Goal: Task Accomplishment & Management: Manage account settings

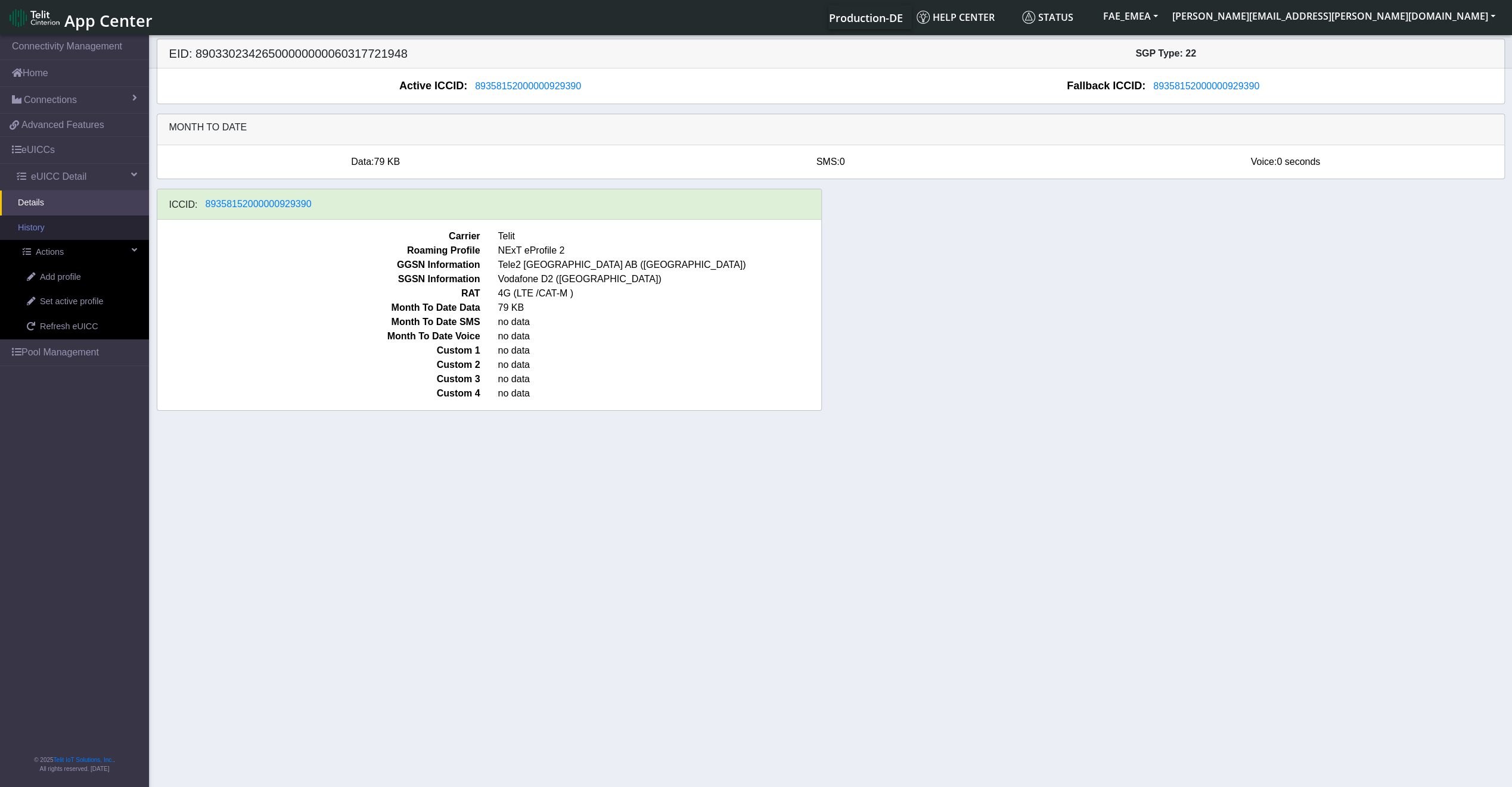
click at [67, 225] on link "History" at bounding box center [74, 228] width 149 height 25
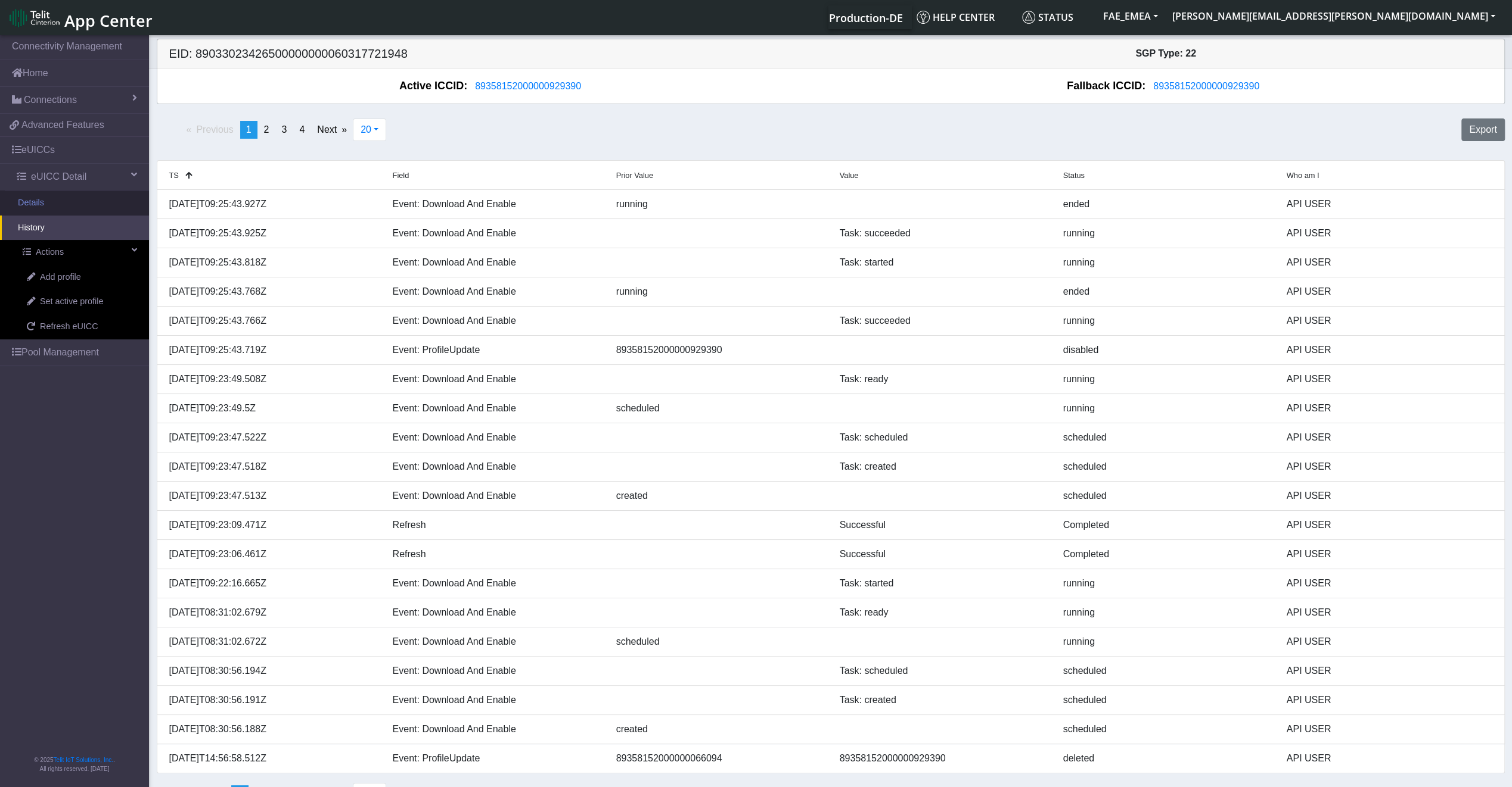
click at [66, 200] on link "Details" at bounding box center [74, 203] width 149 height 25
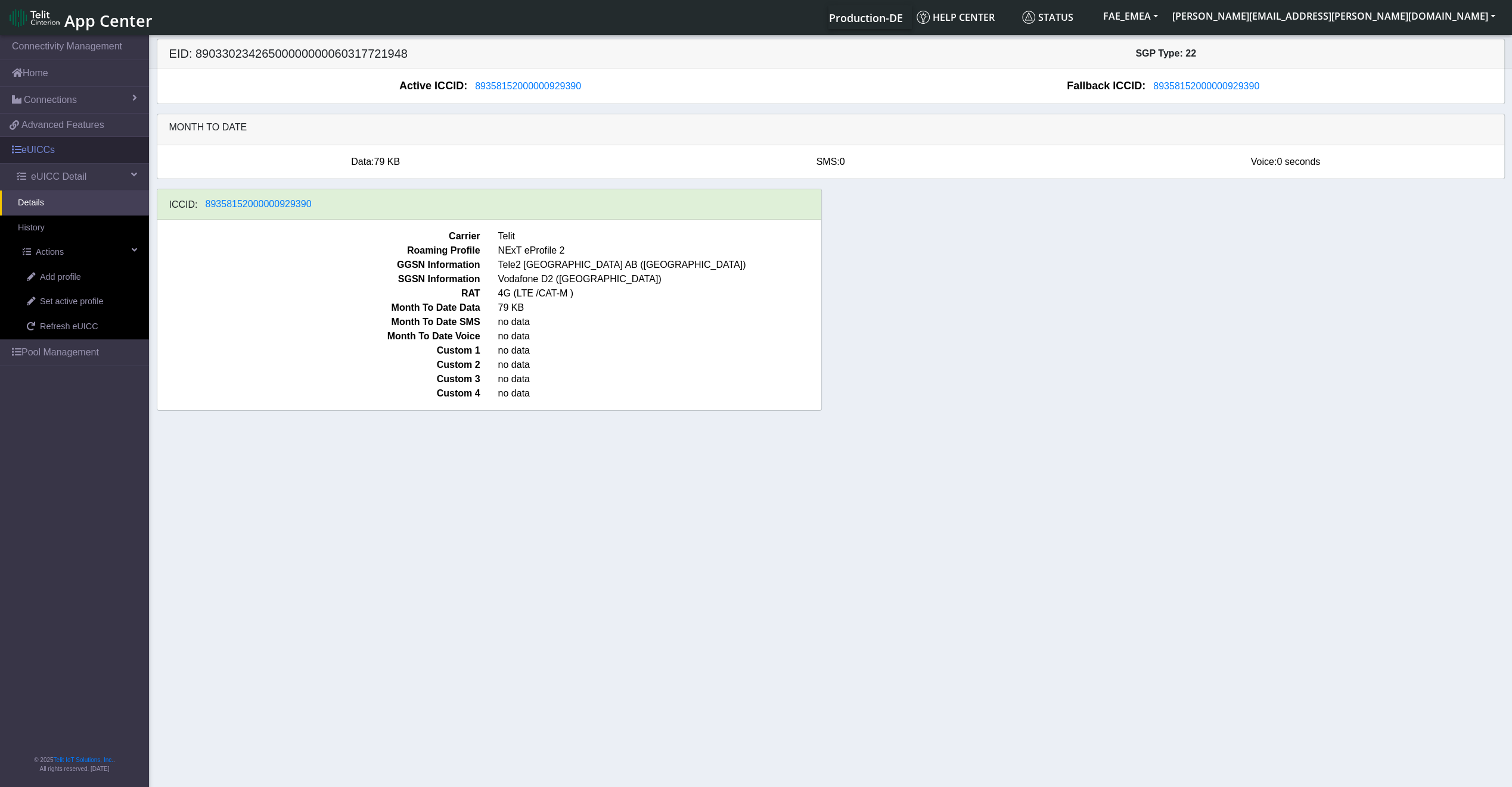
click at [44, 156] on link "eUICCs" at bounding box center [74, 150] width 149 height 26
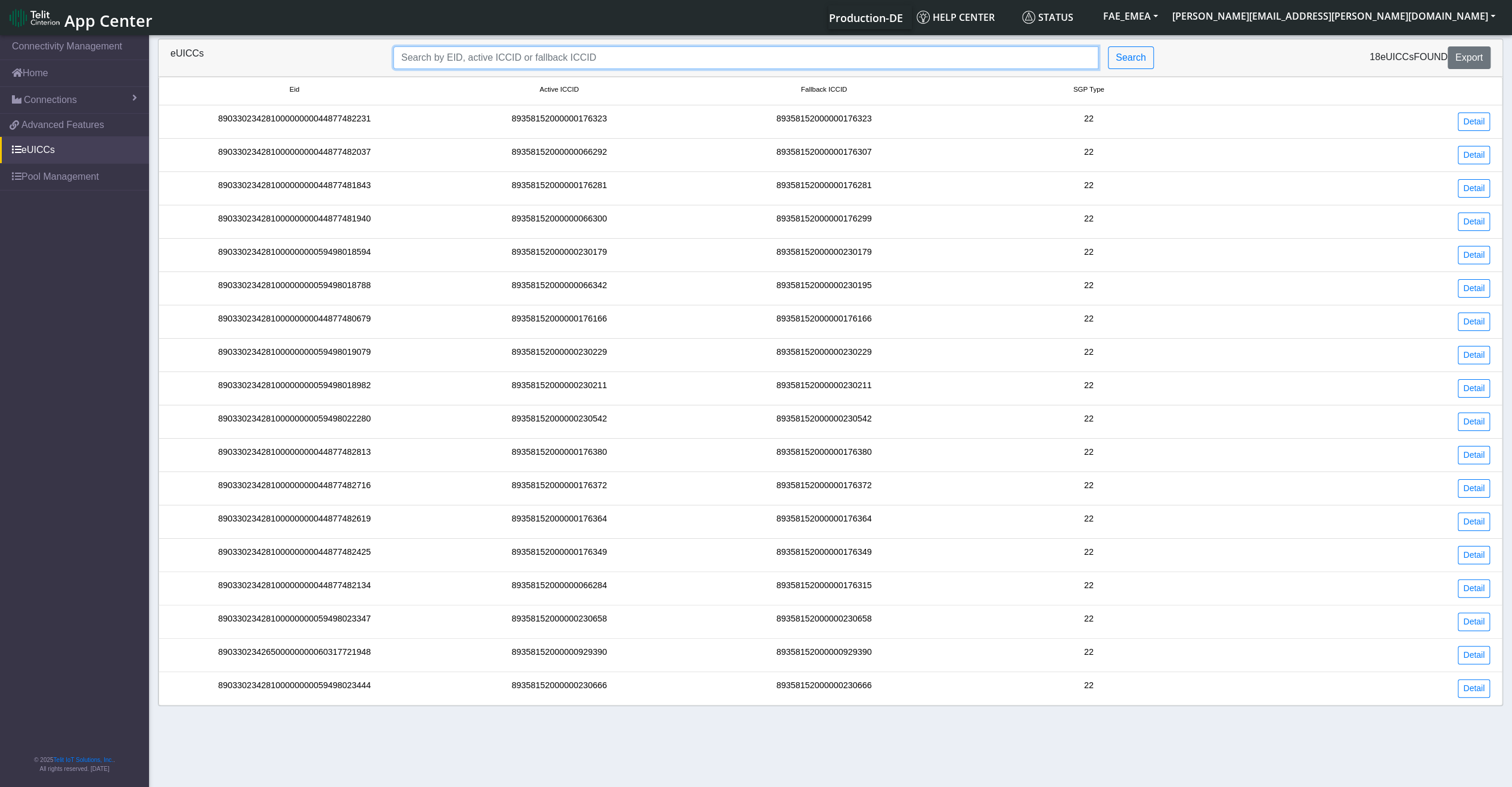
click at [618, 65] on input "Search..." at bounding box center [745, 58] width 705 height 23
paste input "89033023426500000000060317721948"
type input "89033023426500000000060317721948"
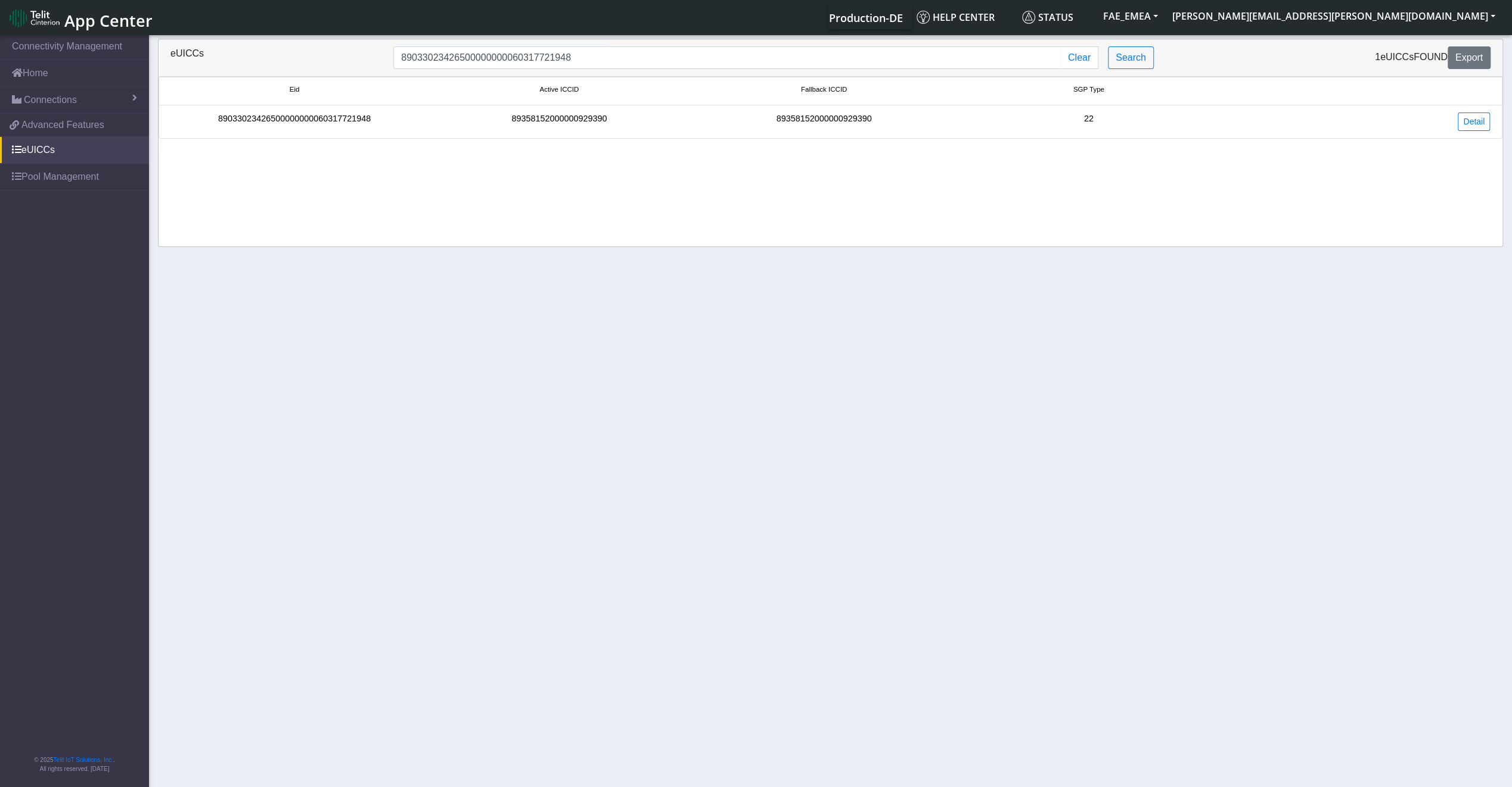
click at [312, 121] on div "89033023426500000000060317721948" at bounding box center [294, 121] width 264 height 18
click at [1467, 126] on link "Detail" at bounding box center [1473, 121] width 32 height 18
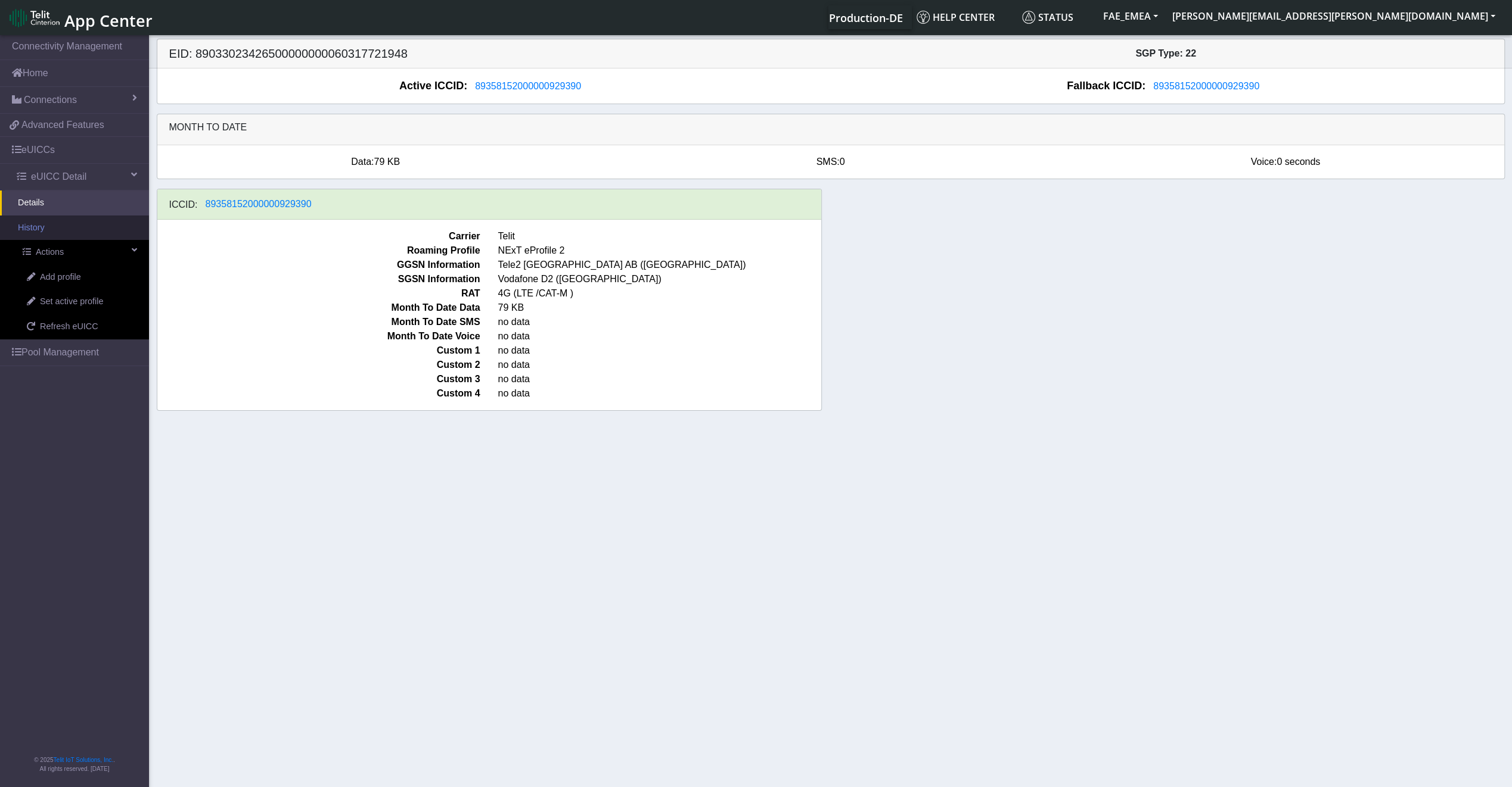
click at [63, 226] on link "History" at bounding box center [74, 228] width 149 height 25
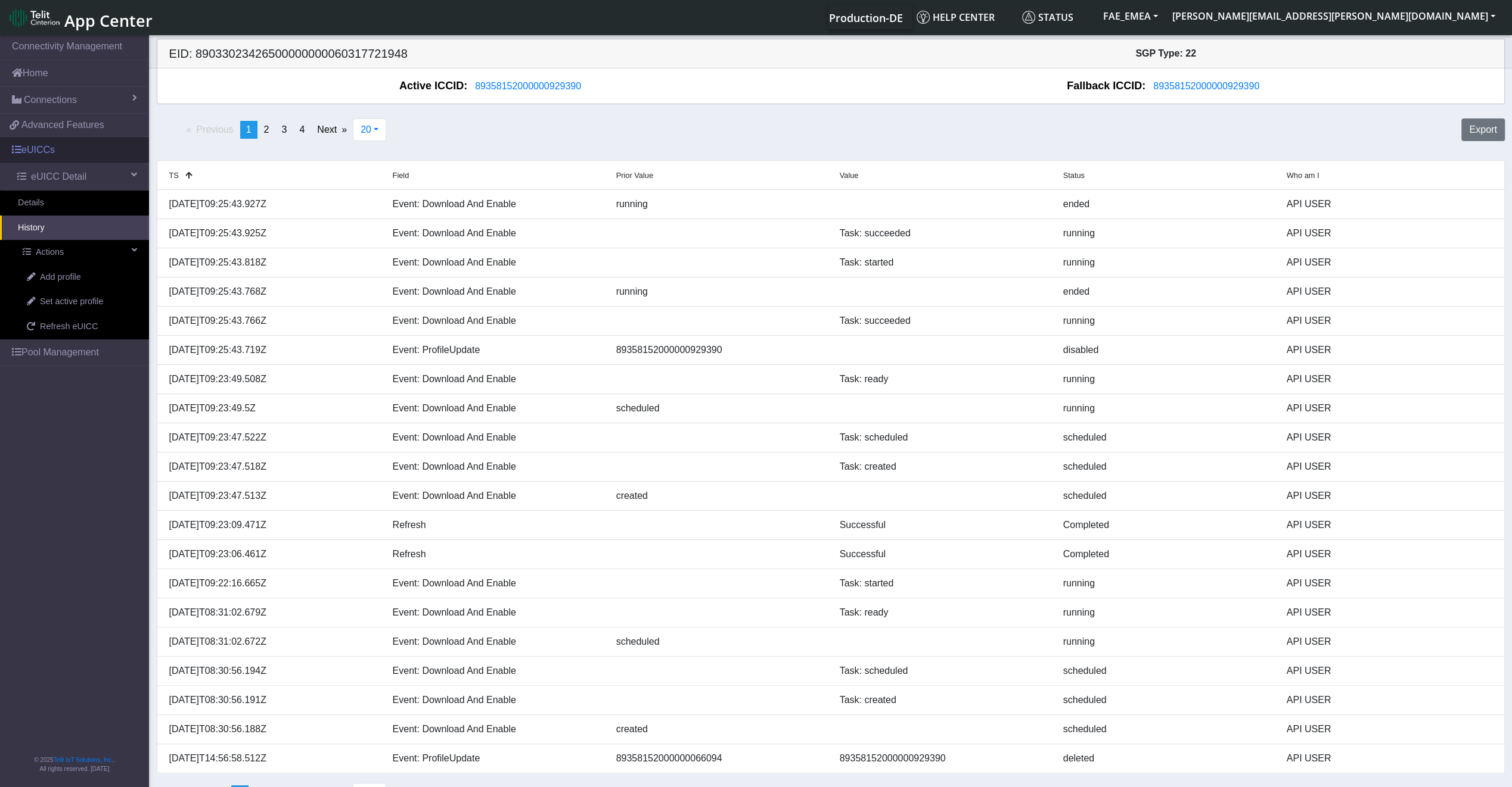
click at [66, 159] on link "eUICCs" at bounding box center [74, 150] width 149 height 26
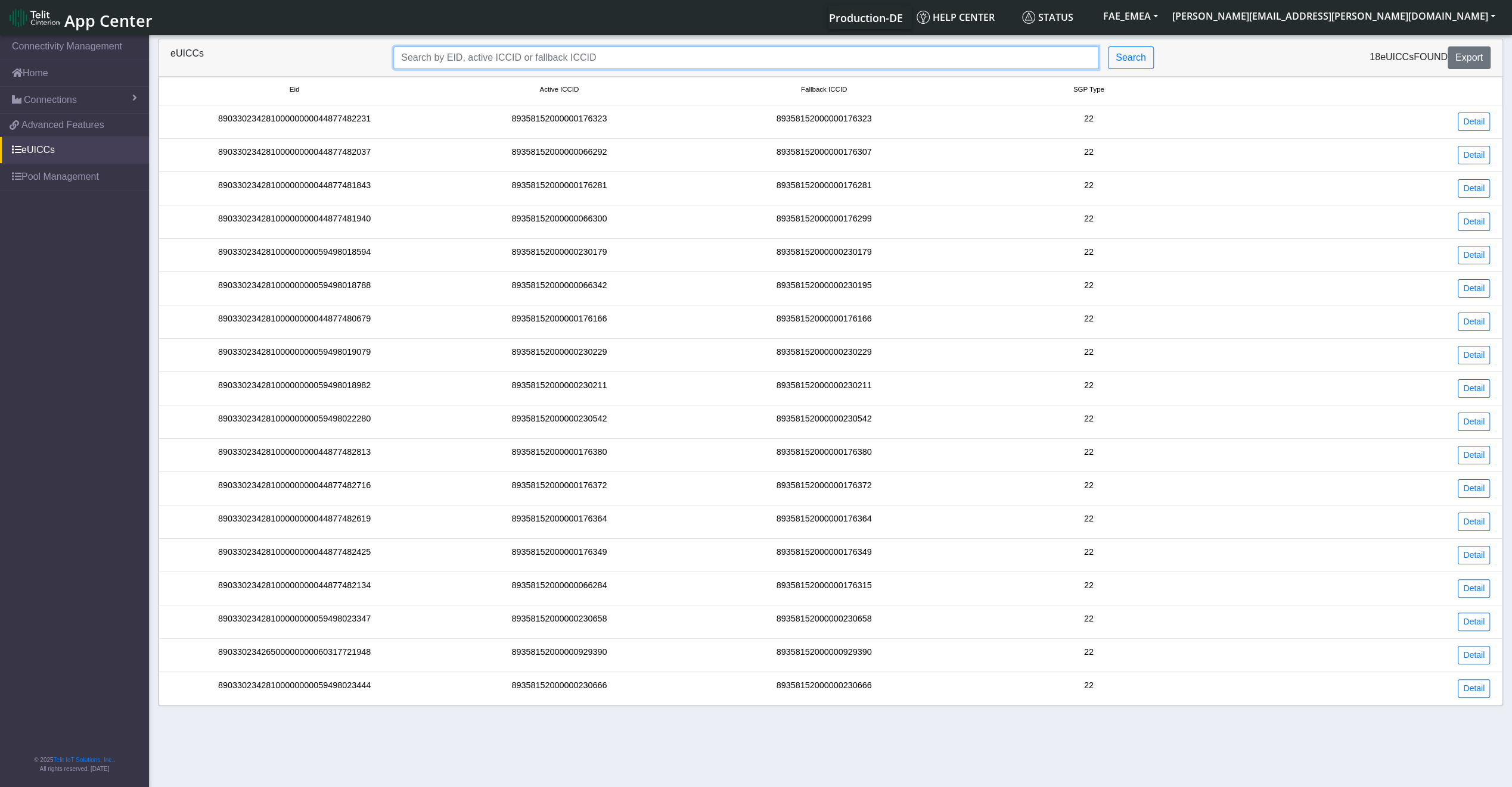
click at [638, 63] on input "Search..." at bounding box center [745, 58] width 705 height 23
paste input "89033023426500000000060317721948"
type input "89033023426500000000060317721948"
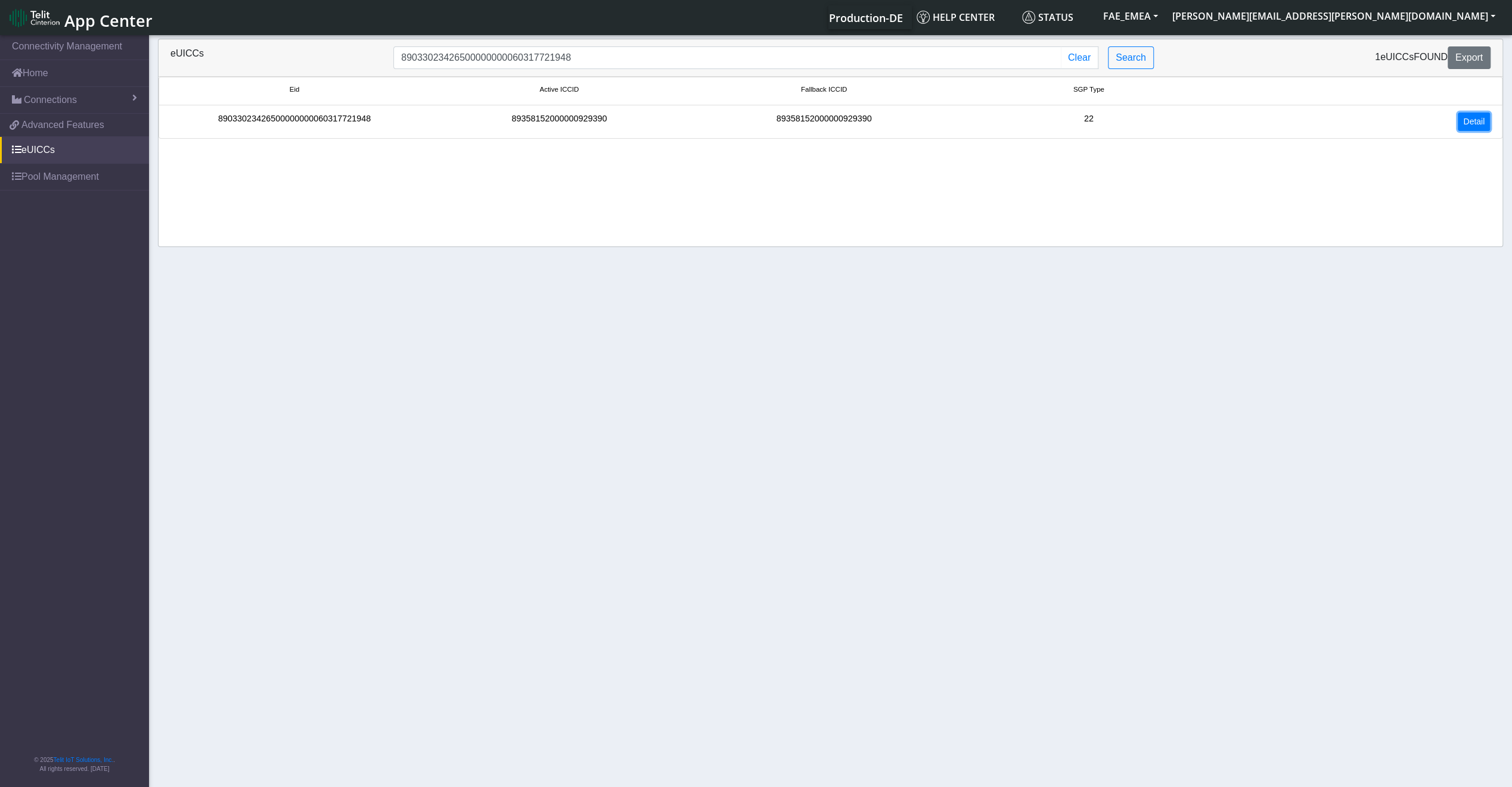
click at [1461, 123] on link "Detail" at bounding box center [1473, 121] width 32 height 18
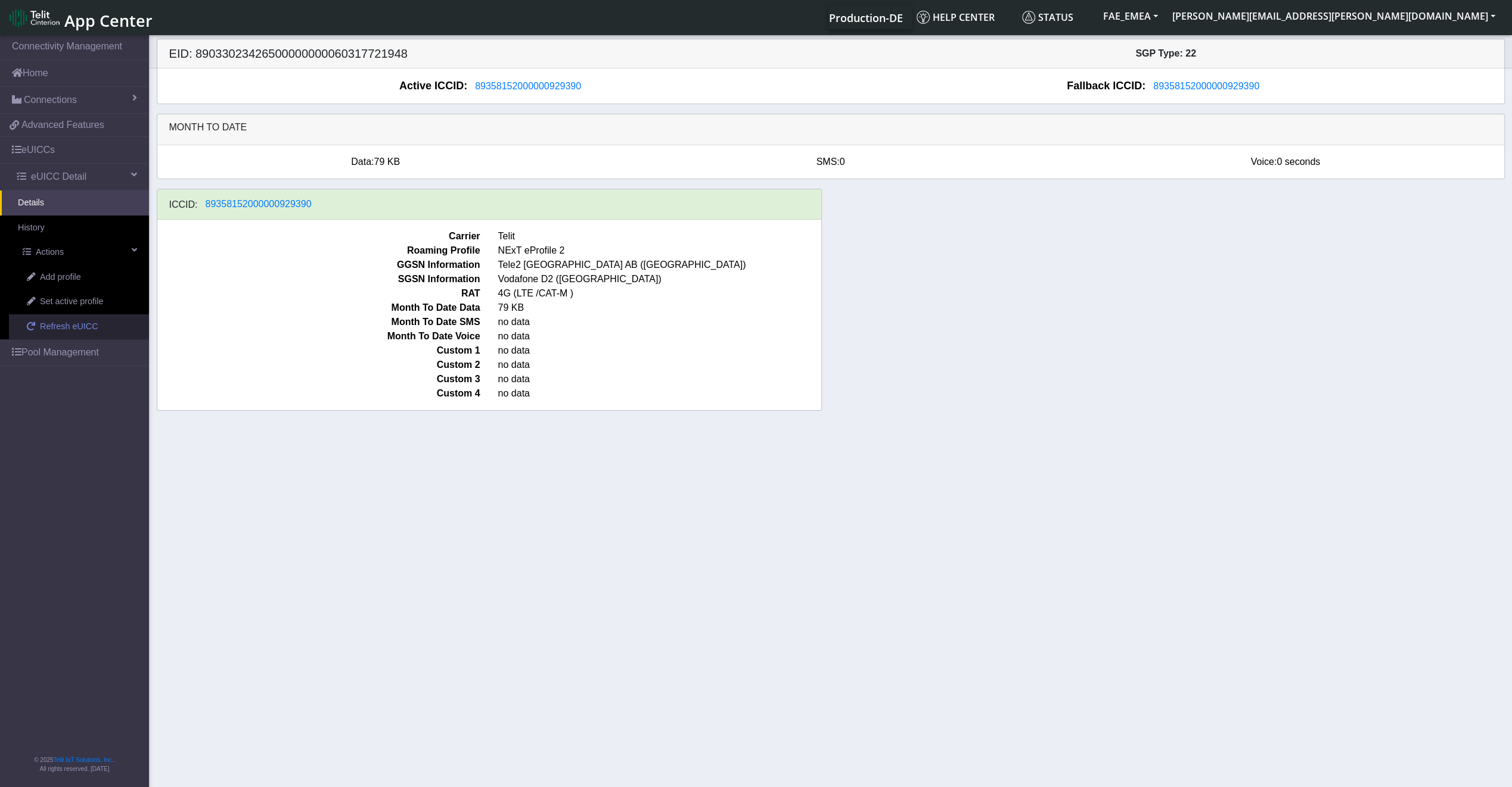
click at [64, 330] on span "Refresh eUICC" at bounding box center [69, 327] width 59 height 13
click at [61, 328] on span "Refresh eUICC" at bounding box center [69, 327] width 59 height 13
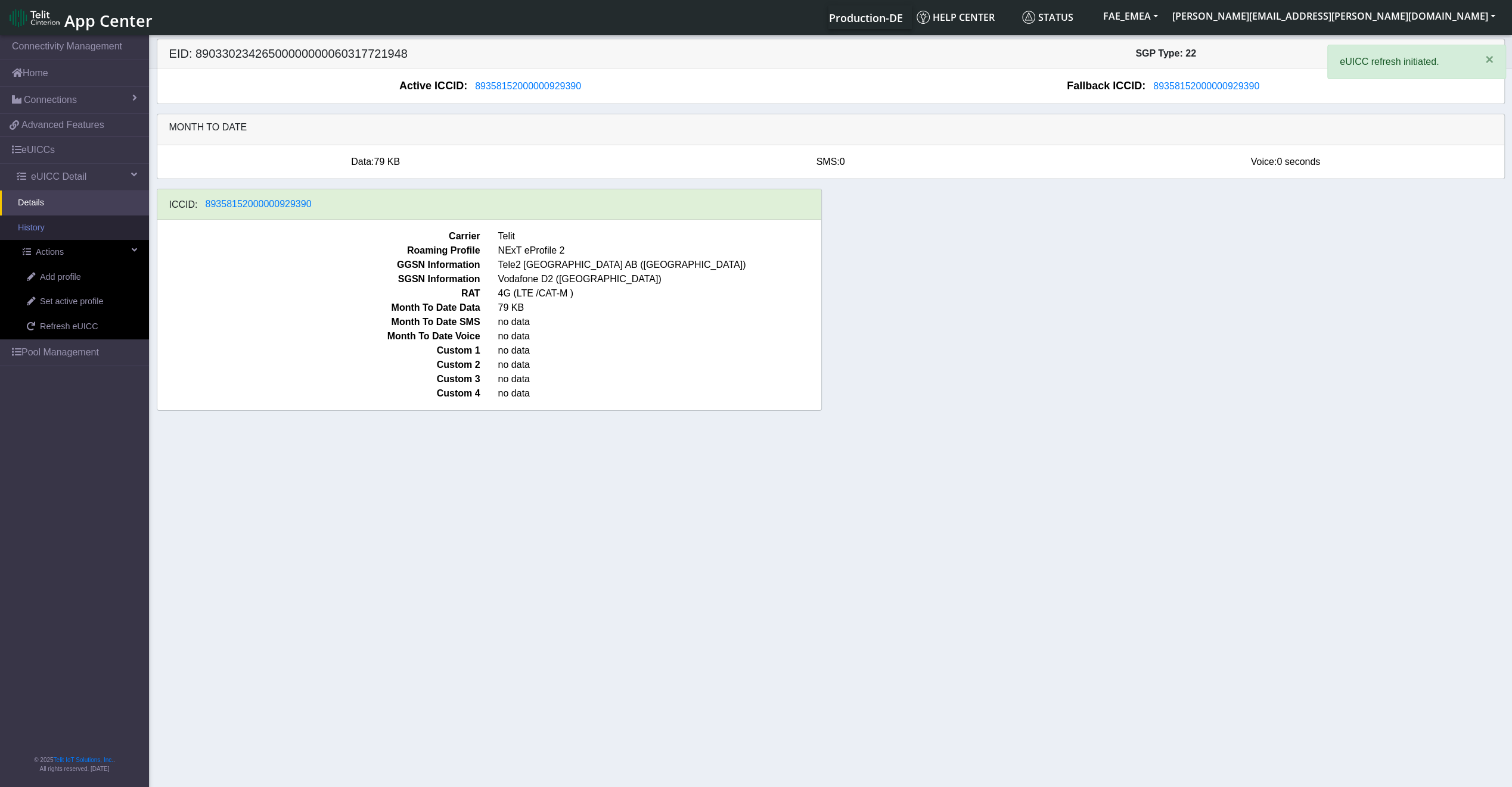
click at [49, 228] on link "History" at bounding box center [74, 228] width 149 height 25
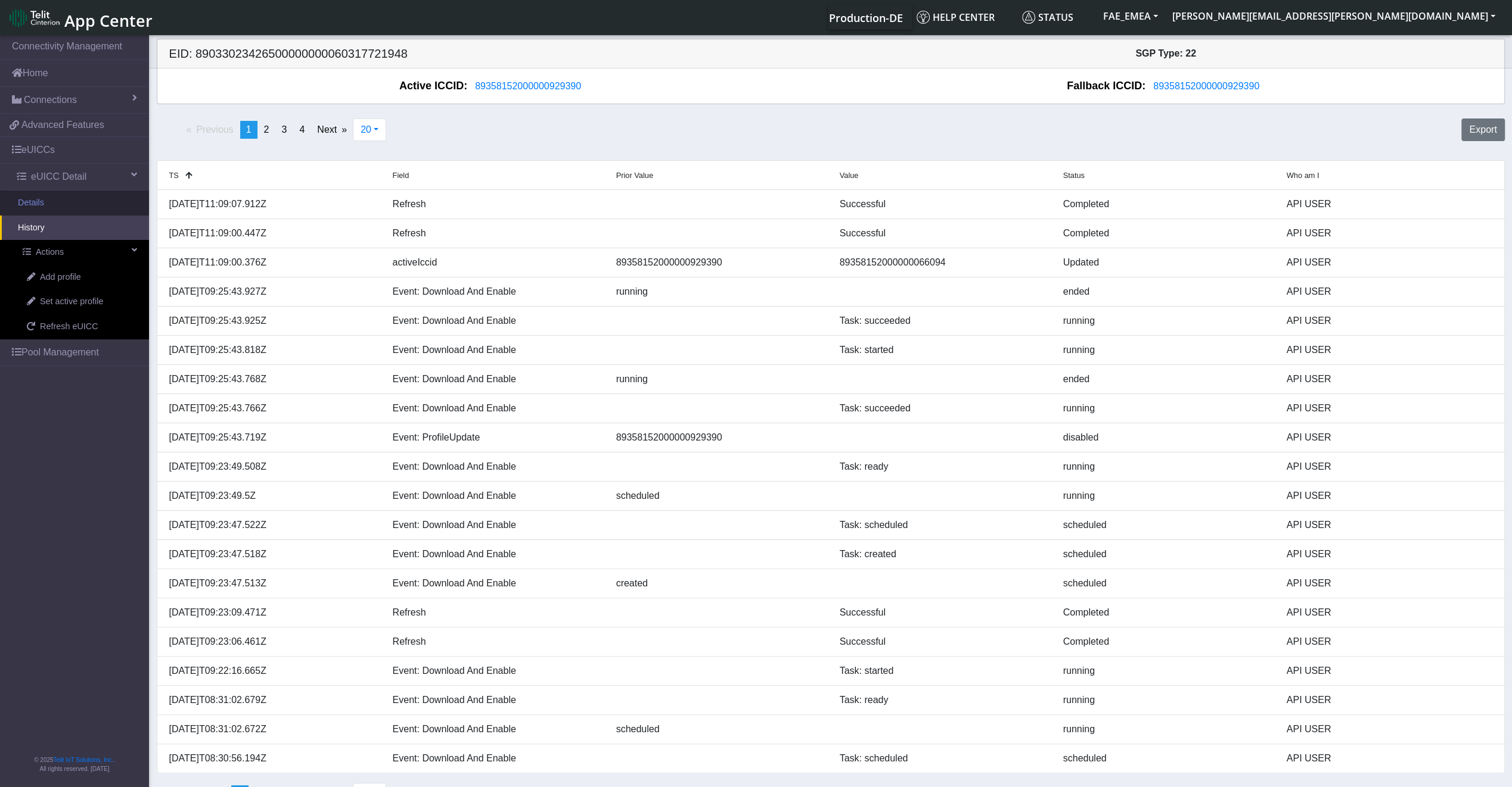
click at [62, 204] on link "Details" at bounding box center [74, 203] width 149 height 25
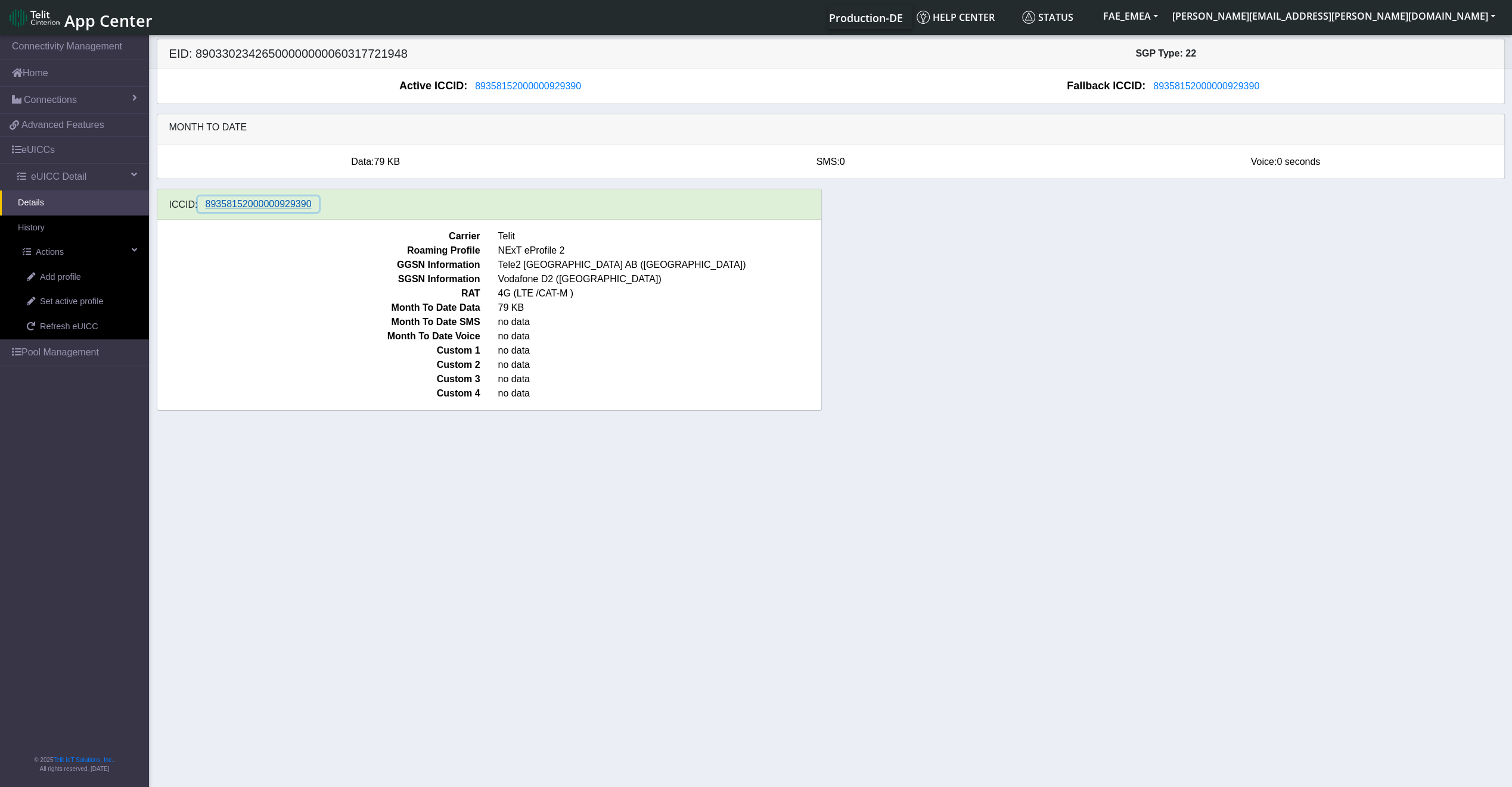
click at [209, 204] on span "89358152000000929390" at bounding box center [259, 204] width 106 height 11
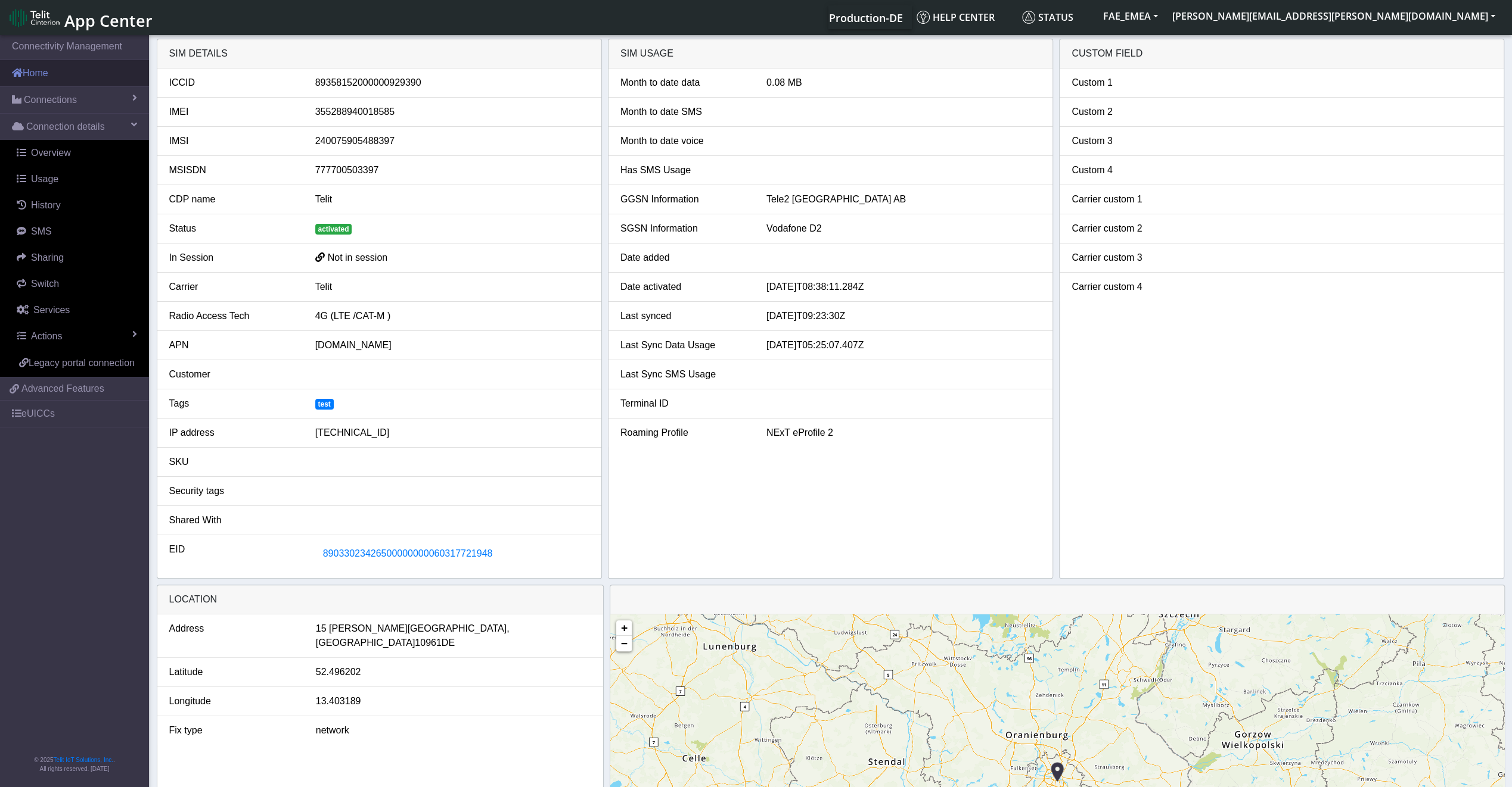
click at [96, 83] on link "Home" at bounding box center [74, 73] width 149 height 26
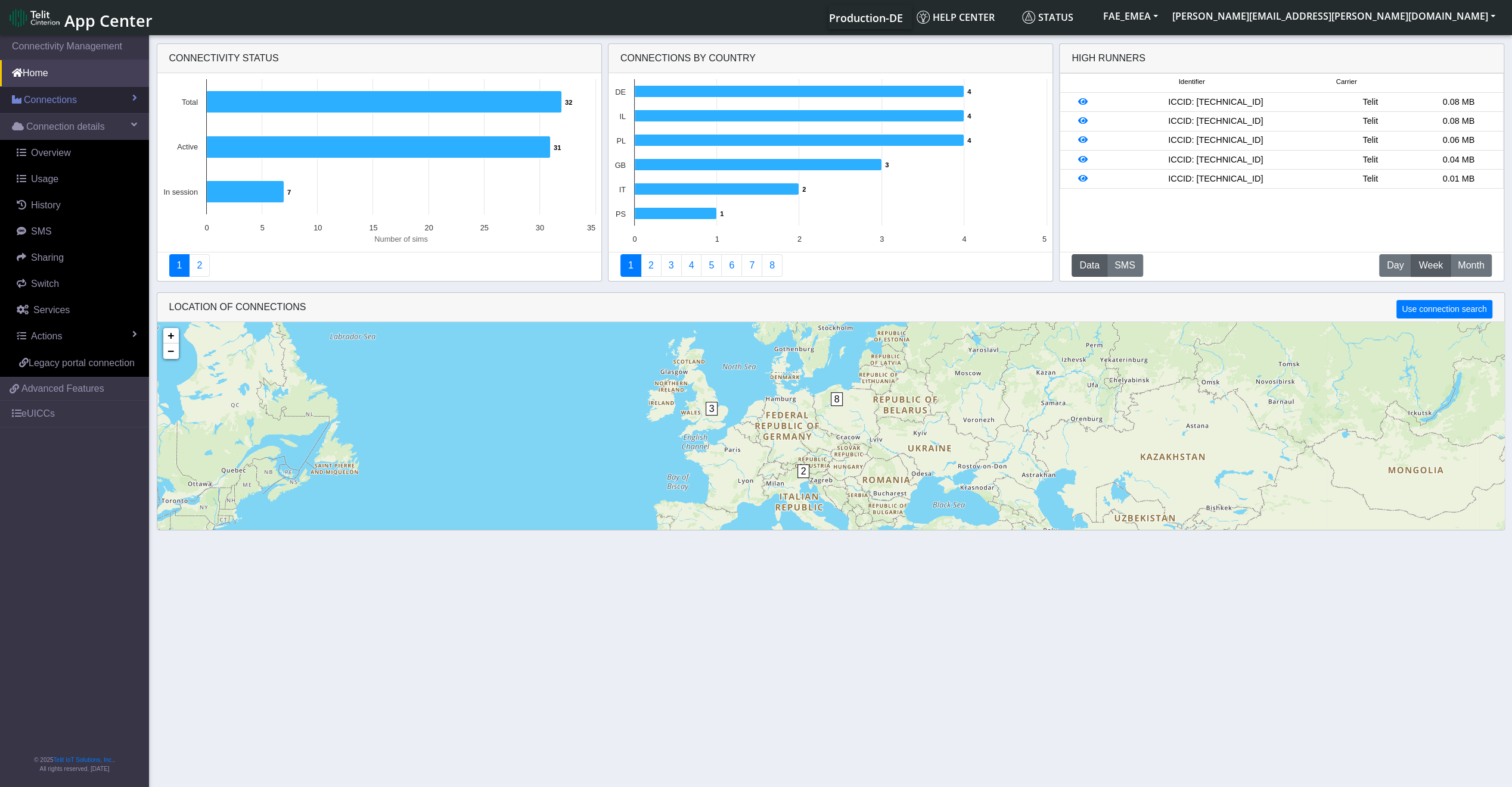
click at [82, 105] on link "Connections" at bounding box center [74, 99] width 149 height 26
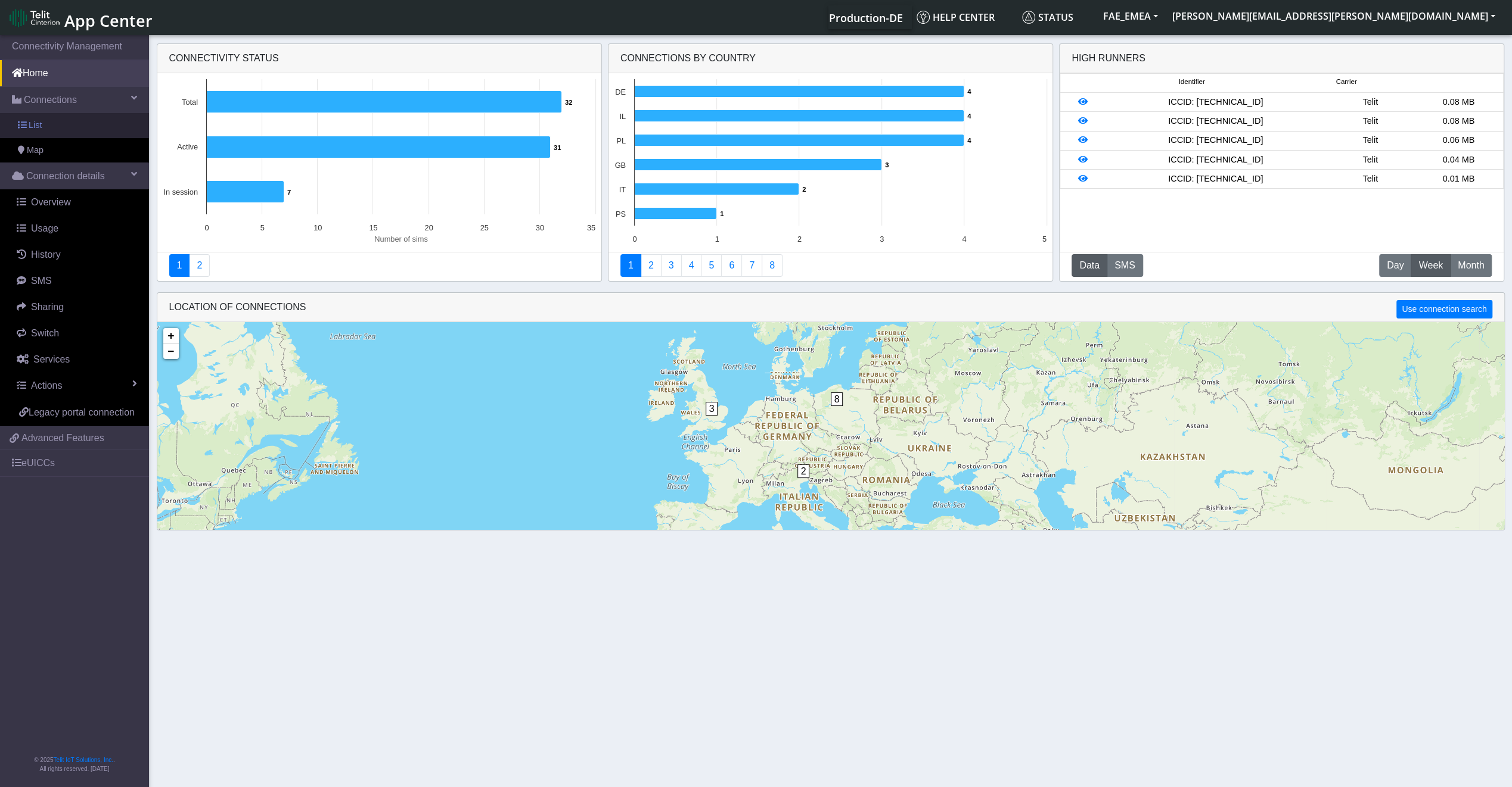
click at [70, 126] on link "List" at bounding box center [74, 126] width 149 height 25
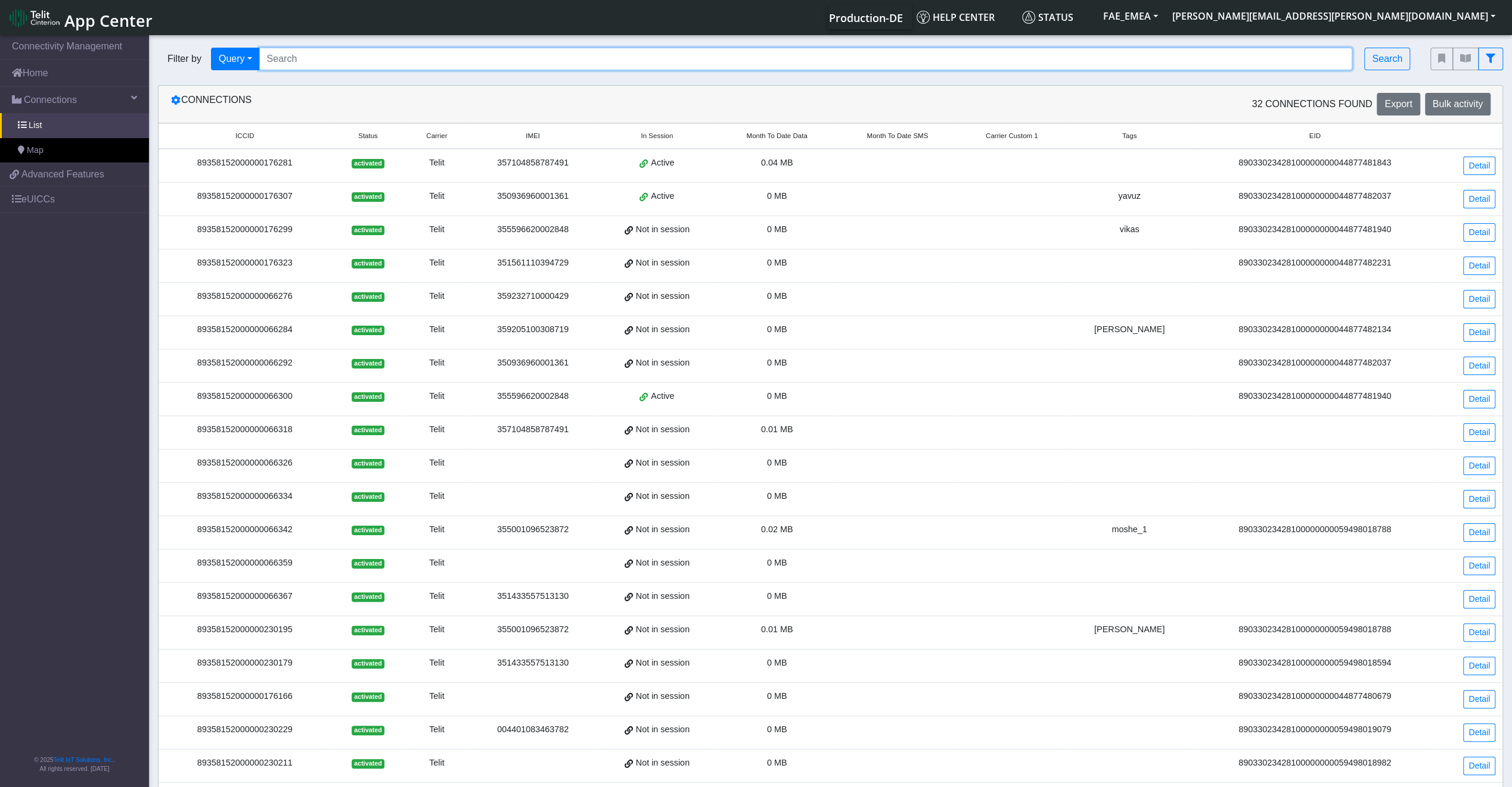
click at [337, 55] on input "Search..." at bounding box center [806, 60] width 1093 height 23
paste input "89358152000000066094"
type input "89358152000000066094"
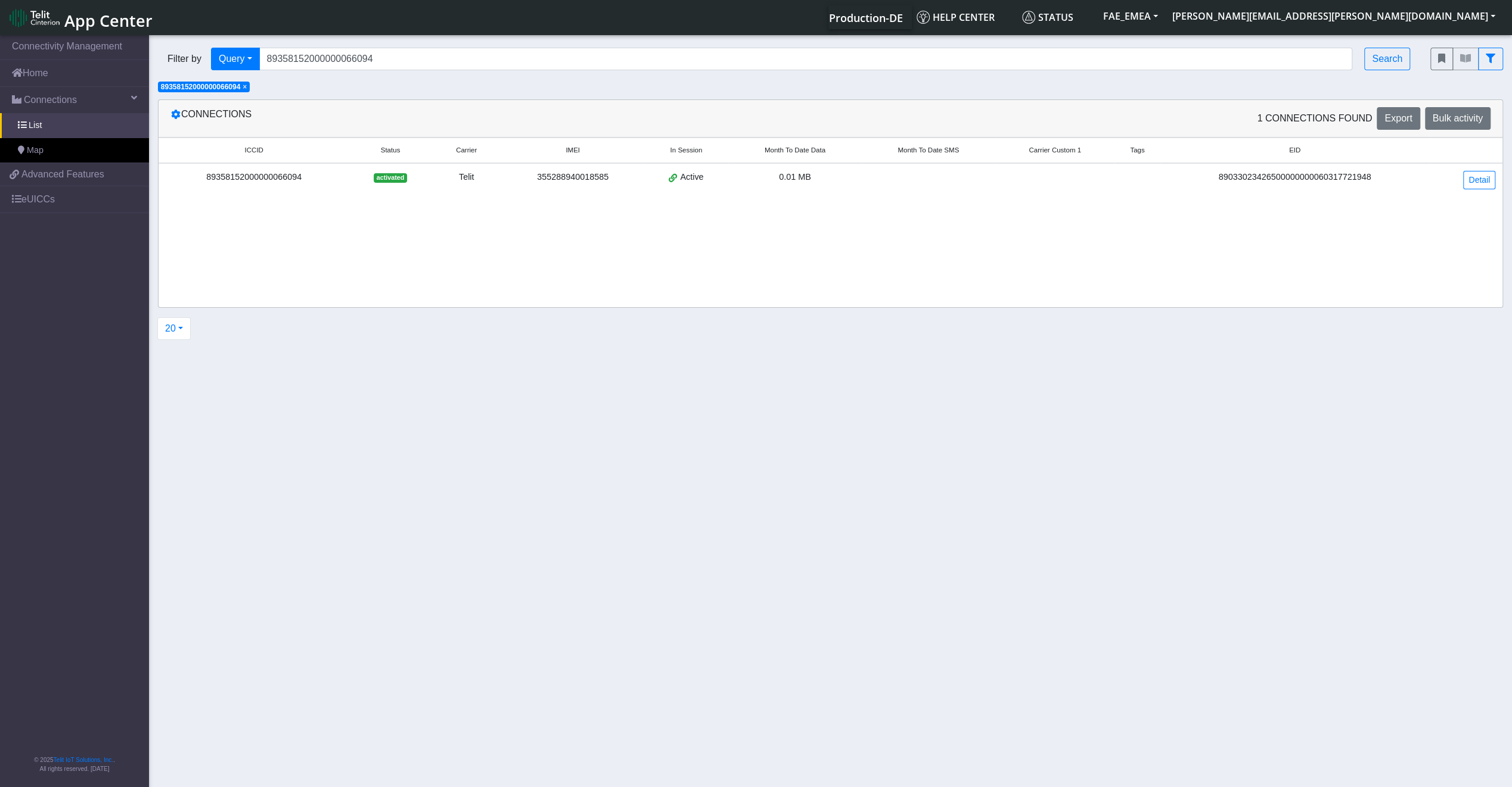
click at [453, 172] on div "Telit" at bounding box center [466, 178] width 56 height 13
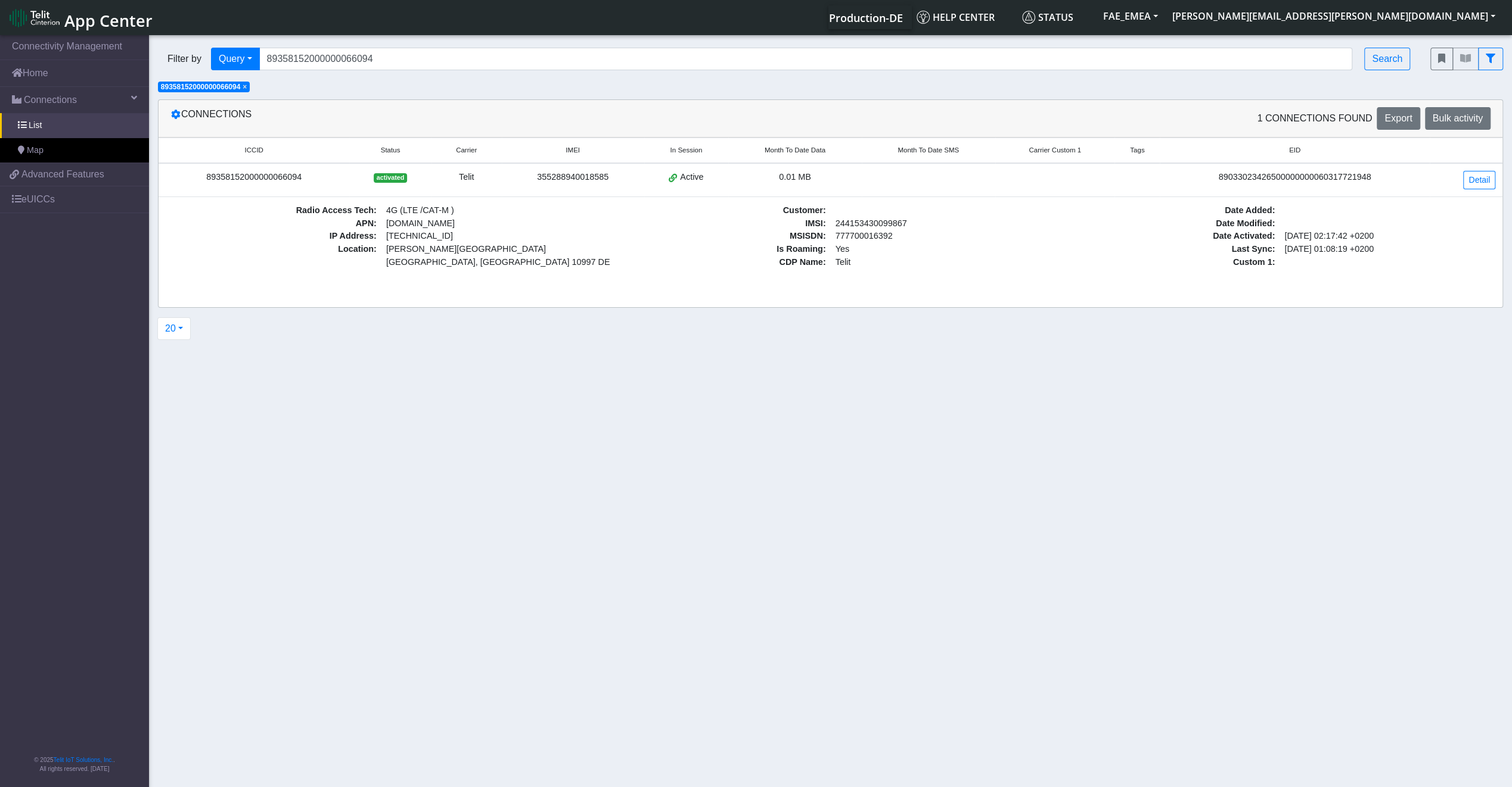
click at [1334, 181] on div "89033023426500000000060317721948" at bounding box center [1294, 178] width 255 height 13
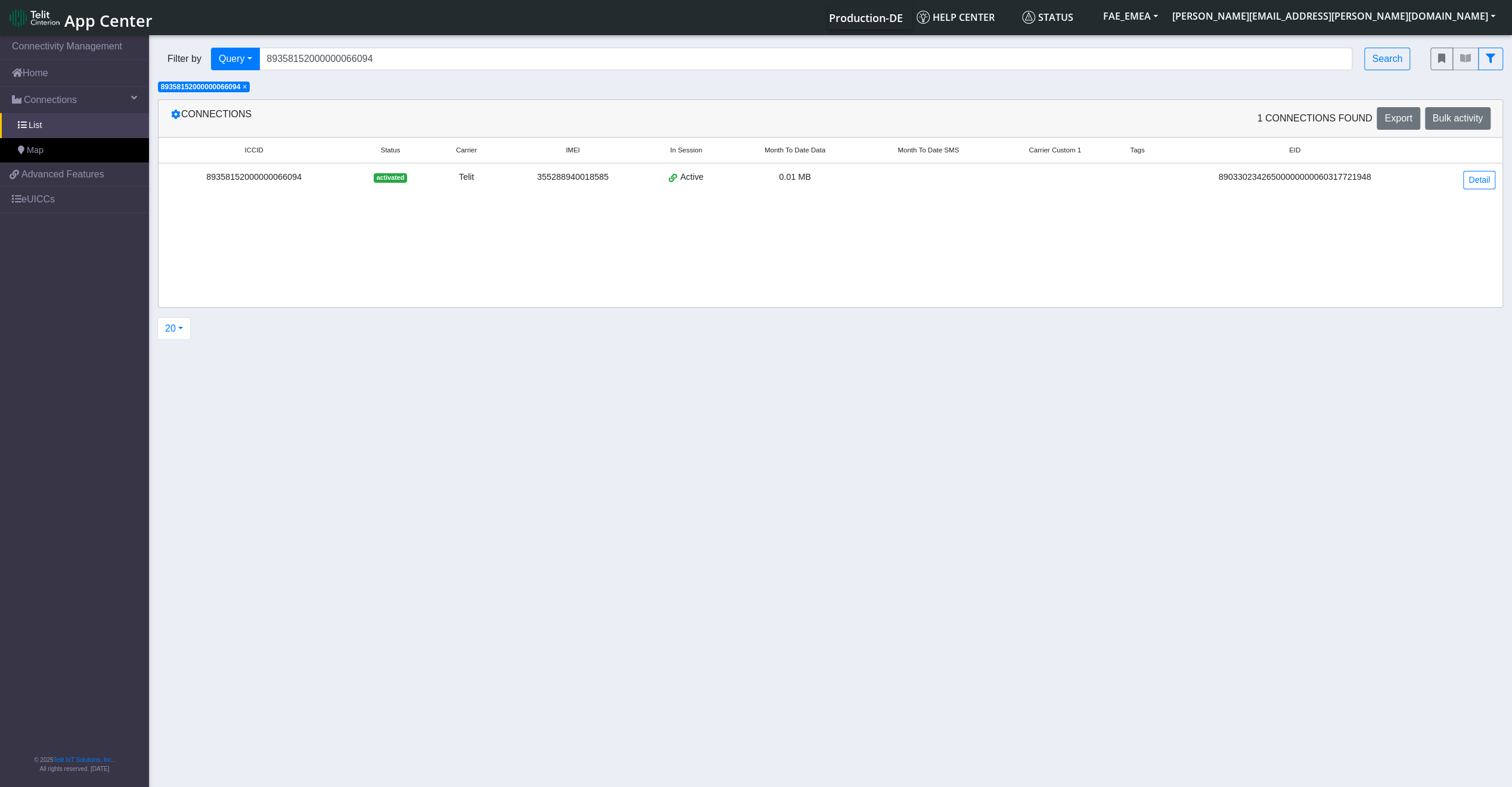
click at [1326, 181] on div "89033023426500000000060317721948" at bounding box center [1294, 178] width 255 height 13
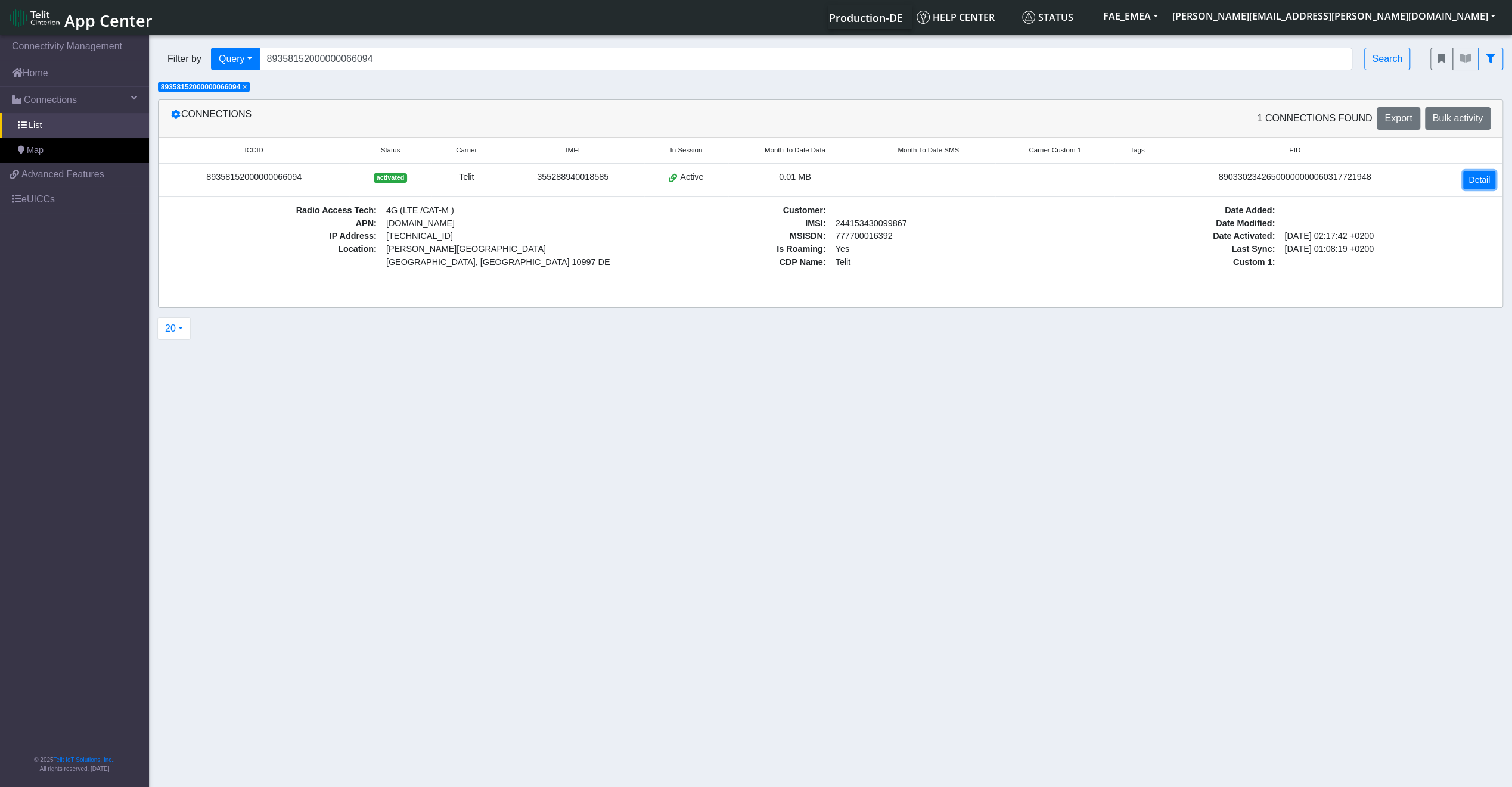
click at [1473, 181] on link "Detail" at bounding box center [1478, 180] width 32 height 18
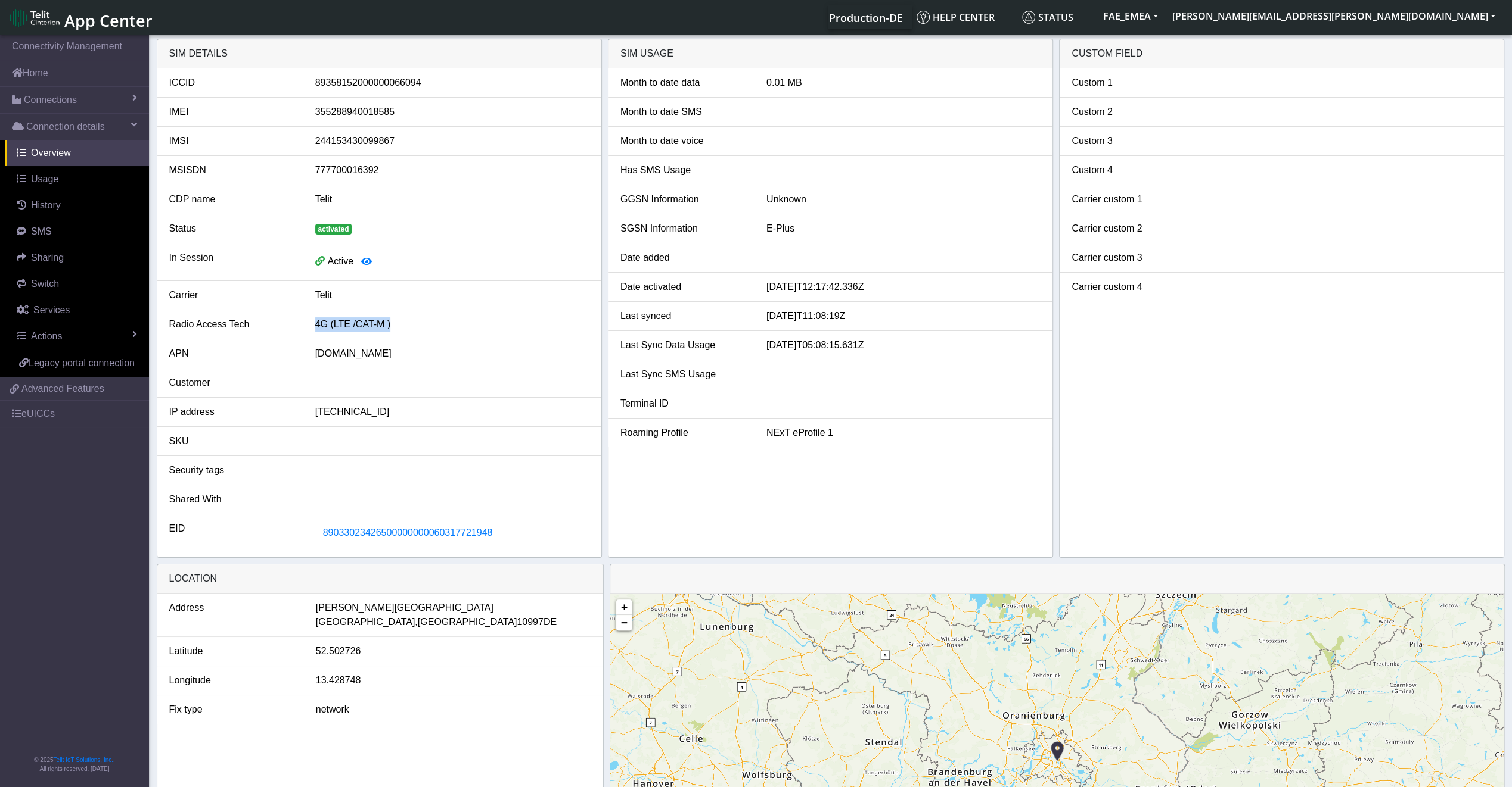
drag, startPoint x: 390, startPoint y: 322, endPoint x: 314, endPoint y: 321, distance: 76.0
click at [314, 321] on div "4G (LTE /CAT-M )" at bounding box center [453, 324] width 292 height 14
drag, startPoint x: 764, startPoint y: 230, endPoint x: 795, endPoint y: 234, distance: 31.3
click at [795, 234] on div "E-Plus" at bounding box center [904, 229] width 292 height 14
click at [415, 529] on span "89033023426500000000060317721948" at bounding box center [408, 532] width 170 height 11
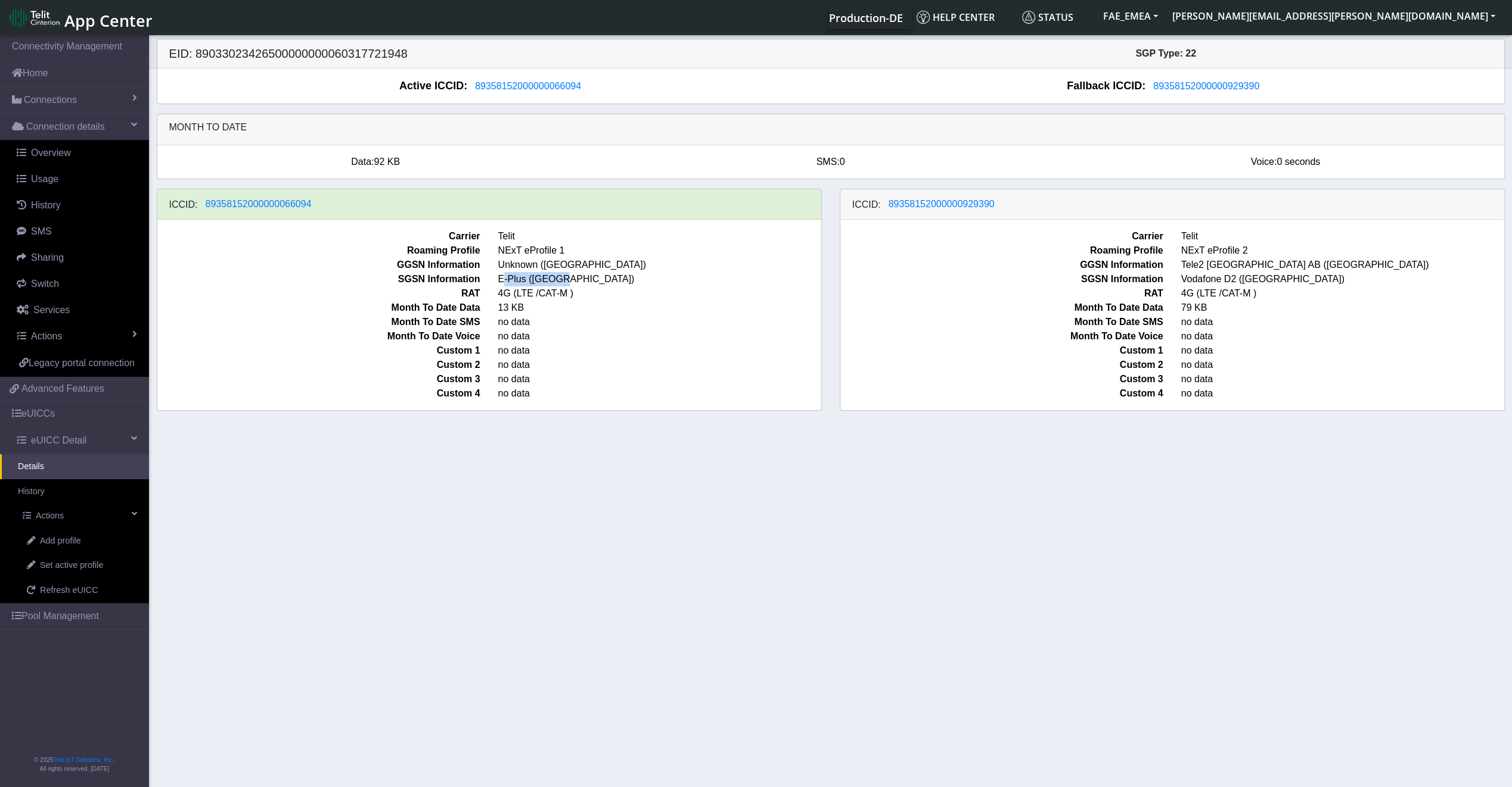
drag, startPoint x: 503, startPoint y: 274, endPoint x: 563, endPoint y: 275, distance: 60.0
click at [563, 275] on span "E-Plus (Germany)" at bounding box center [659, 279] width 341 height 14
drag, startPoint x: 563, startPoint y: 275, endPoint x: 547, endPoint y: 285, distance: 18.9
click at [547, 285] on div "Carrier Telit Roaming Profile NExT eProfile 1 GGSN Information Unknown (Finland…" at bounding box center [489, 315] width 664 height 190
drag, startPoint x: 547, startPoint y: 285, endPoint x: 533, endPoint y: 297, distance: 18.4
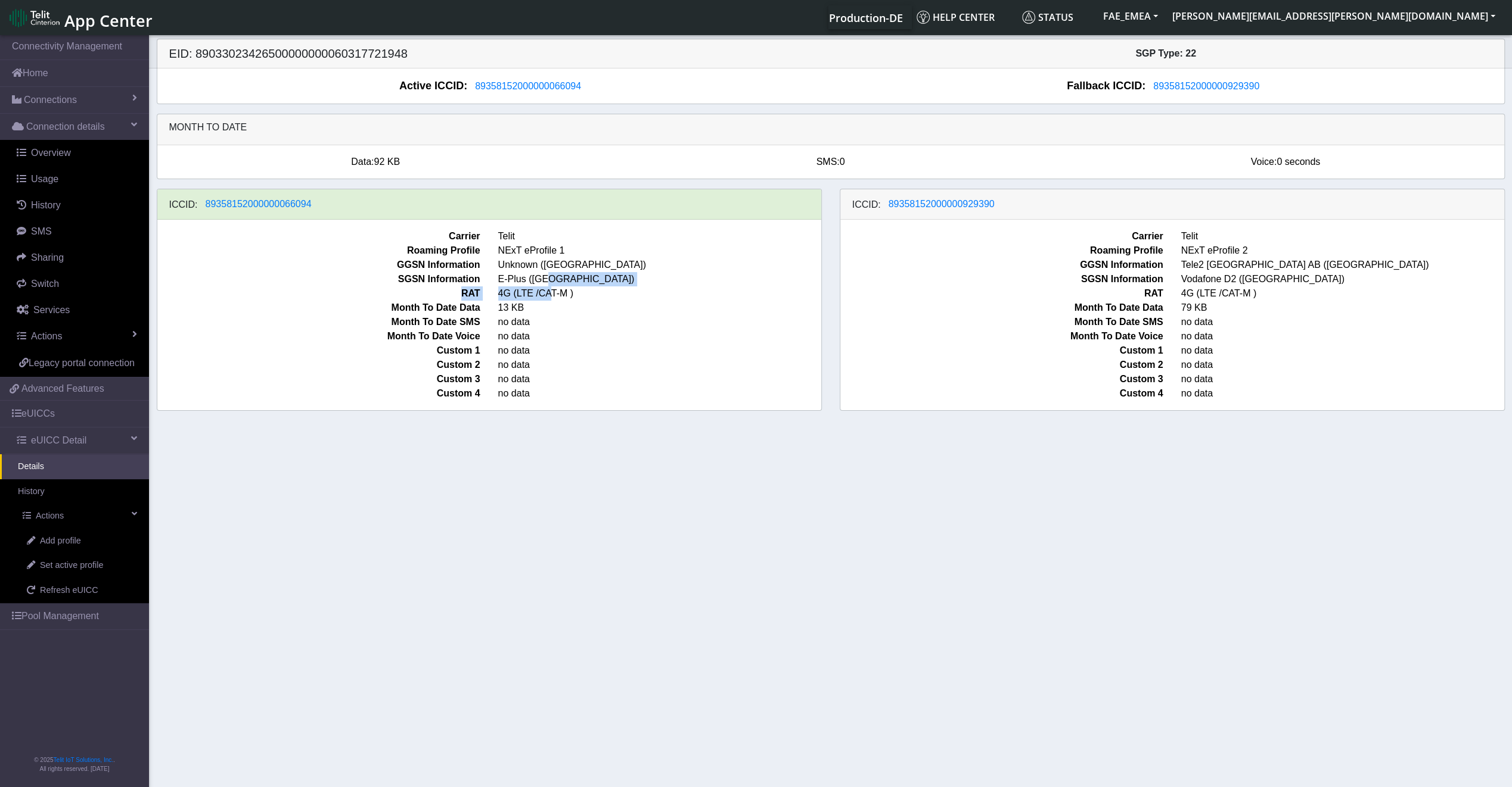
click at [533, 297] on span "4G (LTE /CAT-M )" at bounding box center [659, 293] width 341 height 14
click at [79, 562] on span "Set active profile" at bounding box center [72, 566] width 63 height 13
select select
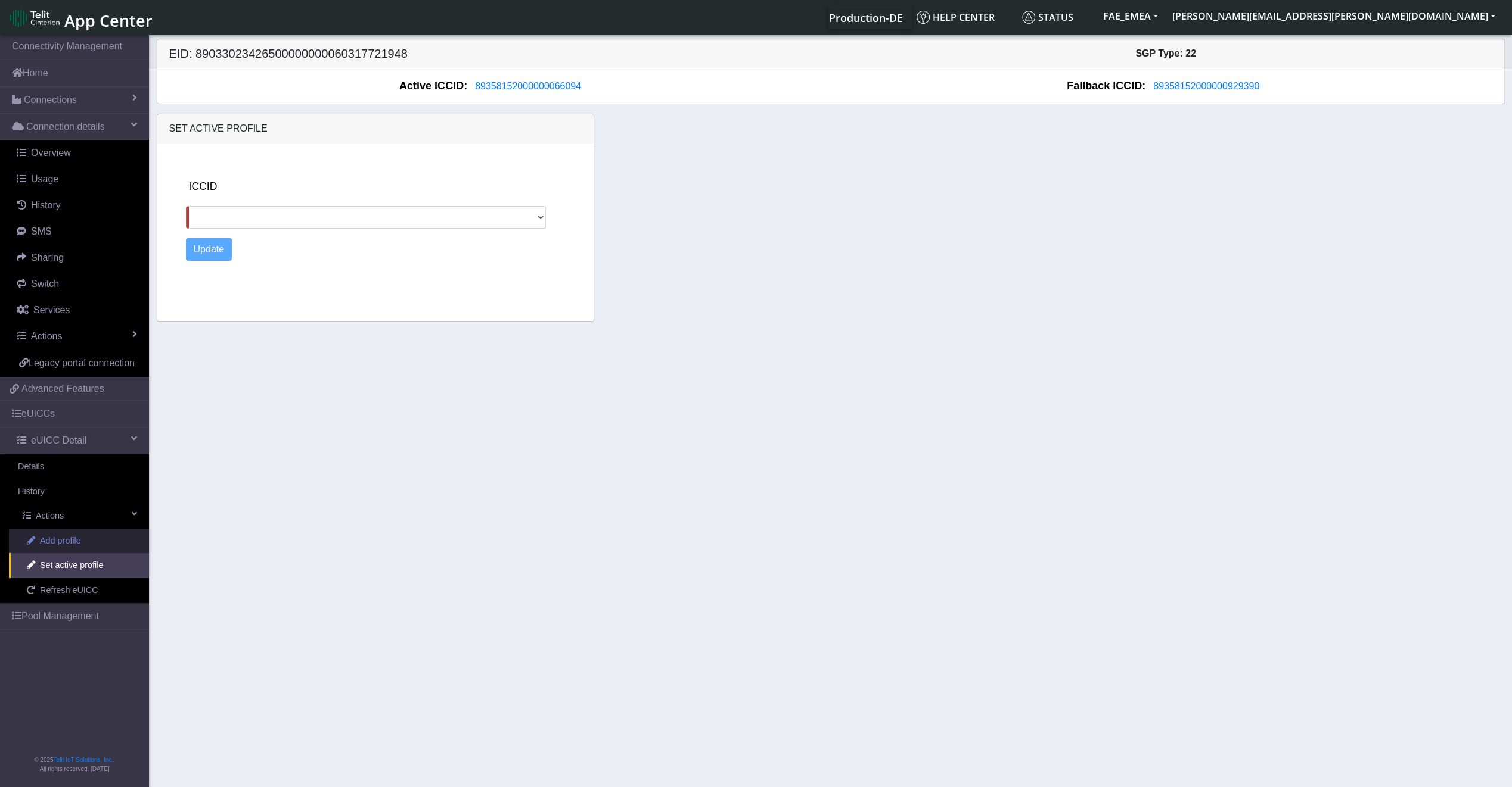
click at [88, 535] on link "Add profile" at bounding box center [79, 541] width 140 height 25
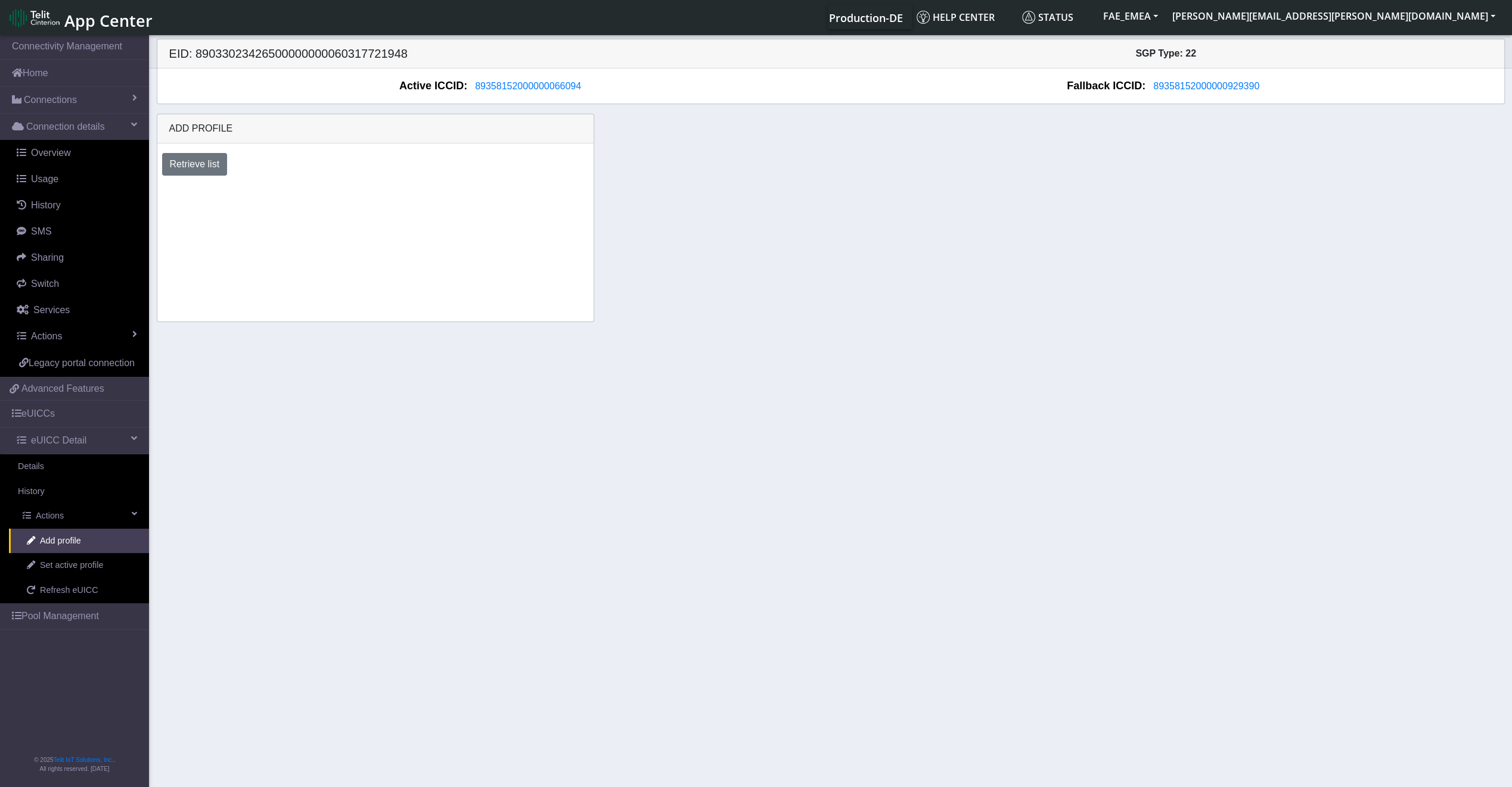
click at [195, 175] on div "Retrieve list" at bounding box center [375, 163] width 454 height 32
click at [198, 167] on button "Retrieve list" at bounding box center [195, 164] width 65 height 23
click at [64, 563] on span "Set active profile" at bounding box center [72, 566] width 63 height 13
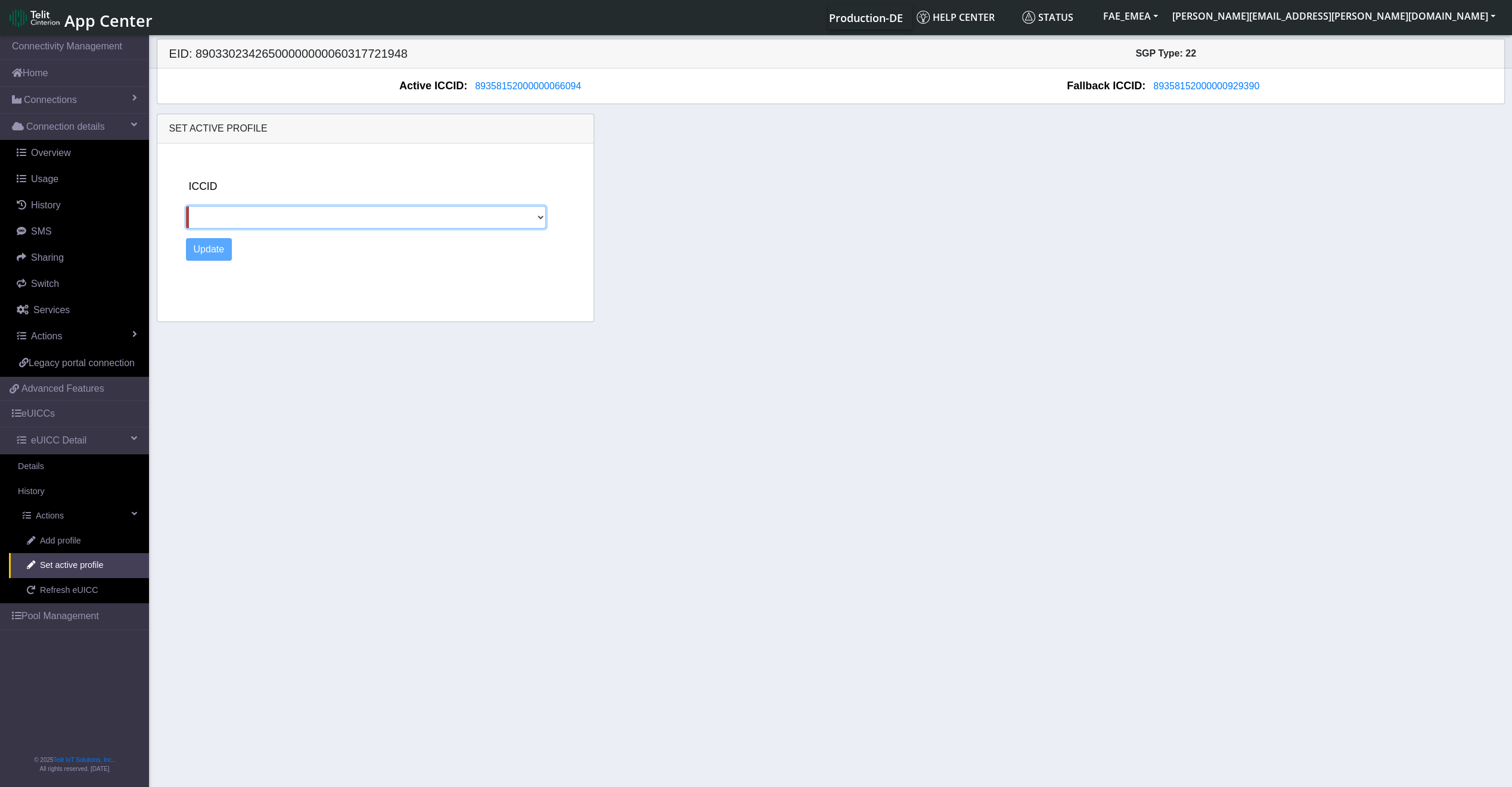
click at [389, 217] on select "89358152000000929390" at bounding box center [365, 217] width 360 height 23
select select "89358152000000929390"
click at [186, 206] on select "89358152000000929390" at bounding box center [365, 217] width 360 height 23
click at [95, 621] on link "Pool Management" at bounding box center [74, 616] width 149 height 26
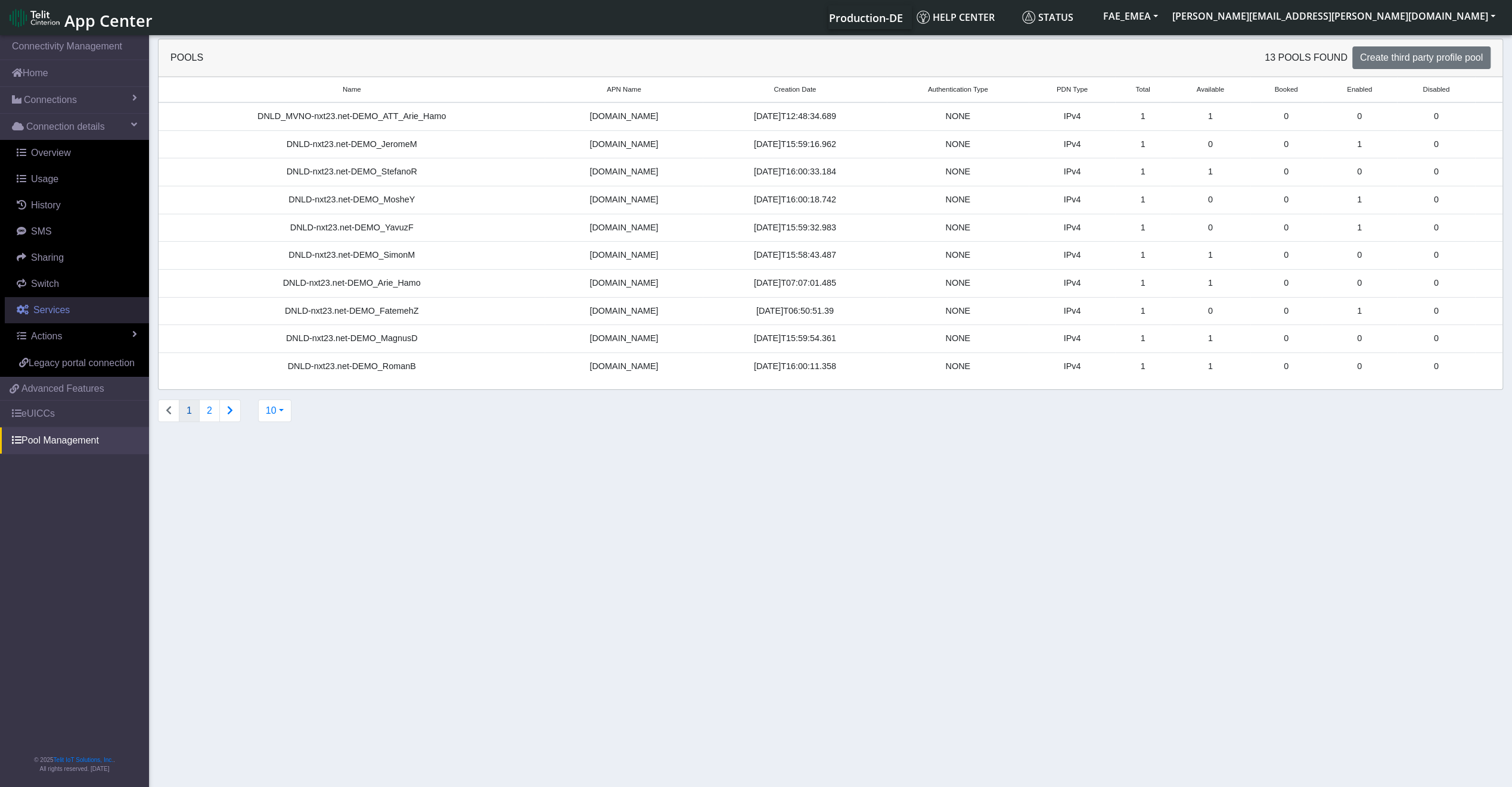
click at [65, 318] on link "Services" at bounding box center [77, 309] width 144 height 26
select select "2: 6"
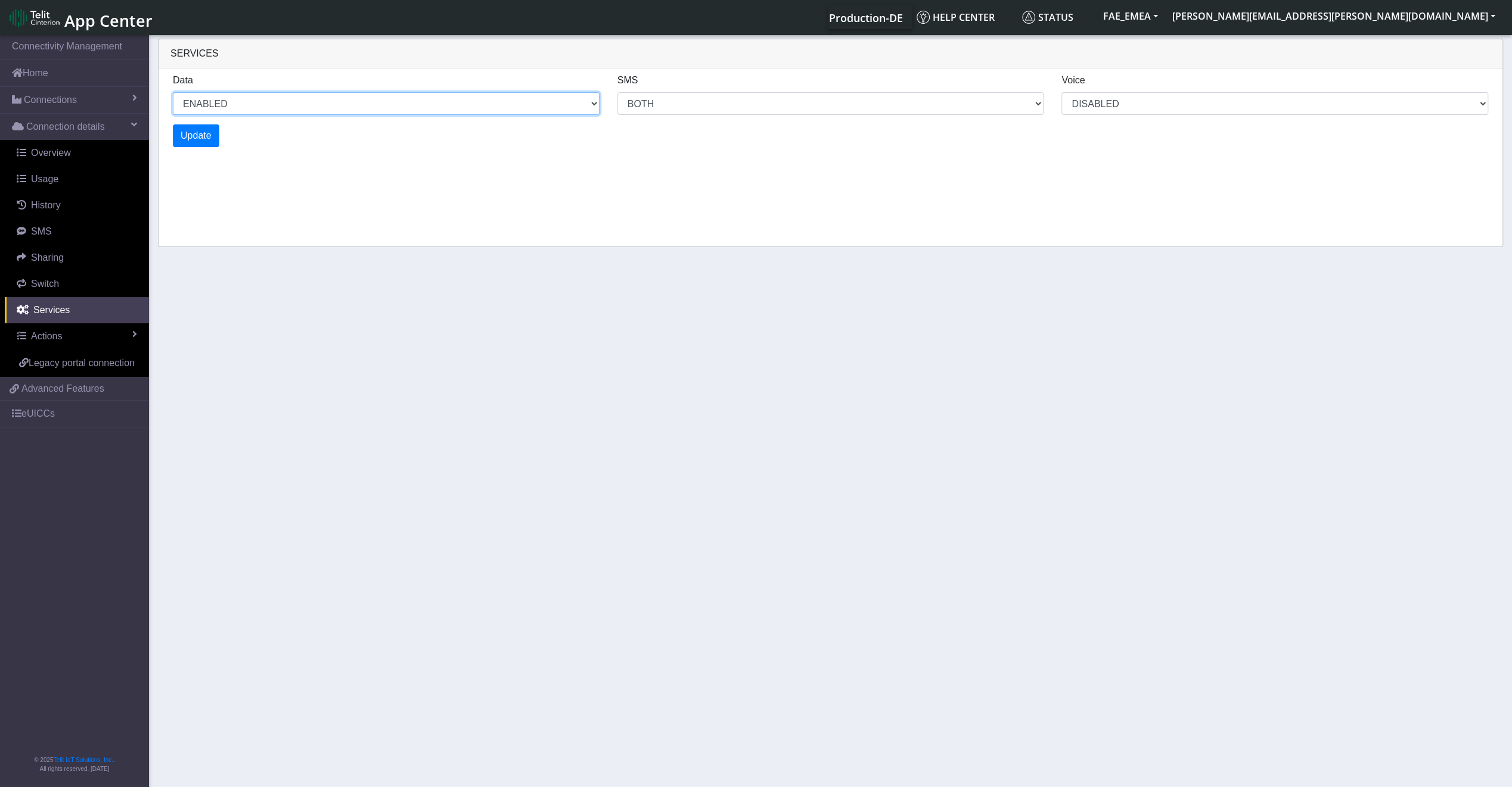
click at [579, 112] on select "ENABLED DISABLED" at bounding box center [386, 104] width 427 height 23
select select "2: 0"
select select "6: 6"
select select "1: 0"
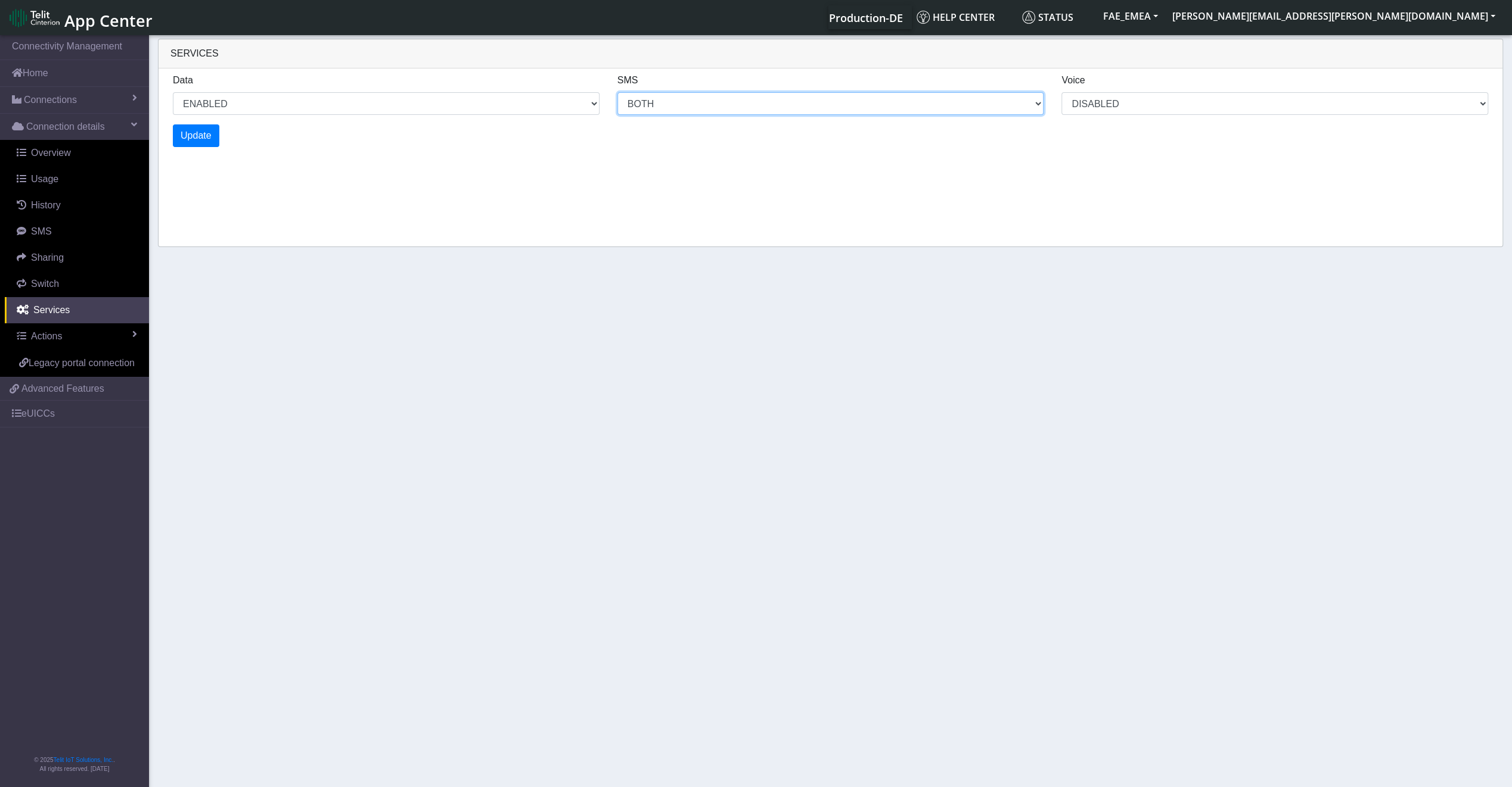
click at [731, 93] on select "MO MT BOTH DISABLED" at bounding box center [830, 104] width 427 height 23
select select "4: 0"
select select "10: 6"
select select "2: 0"
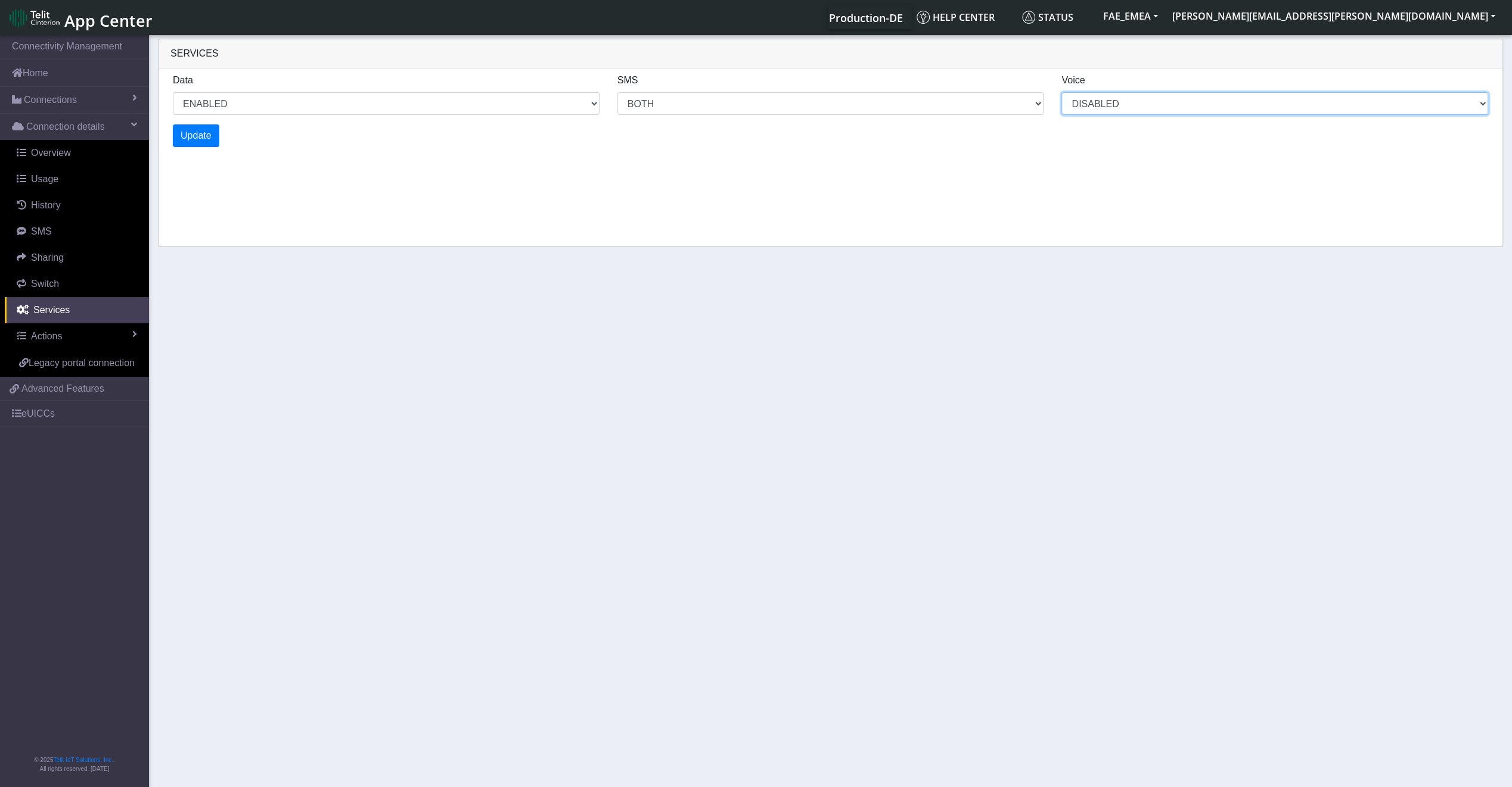
click at [1126, 111] on select "DISABLED" at bounding box center [1275, 104] width 427 height 23
click at [905, 197] on div "Services Data ENABLED DISABLED SMS MO MT BOTH DISABLED Voice DISABLED Update" at bounding box center [830, 142] width 1345 height 209
select select "6: 0"
select select "14: 6"
select select "3: 0"
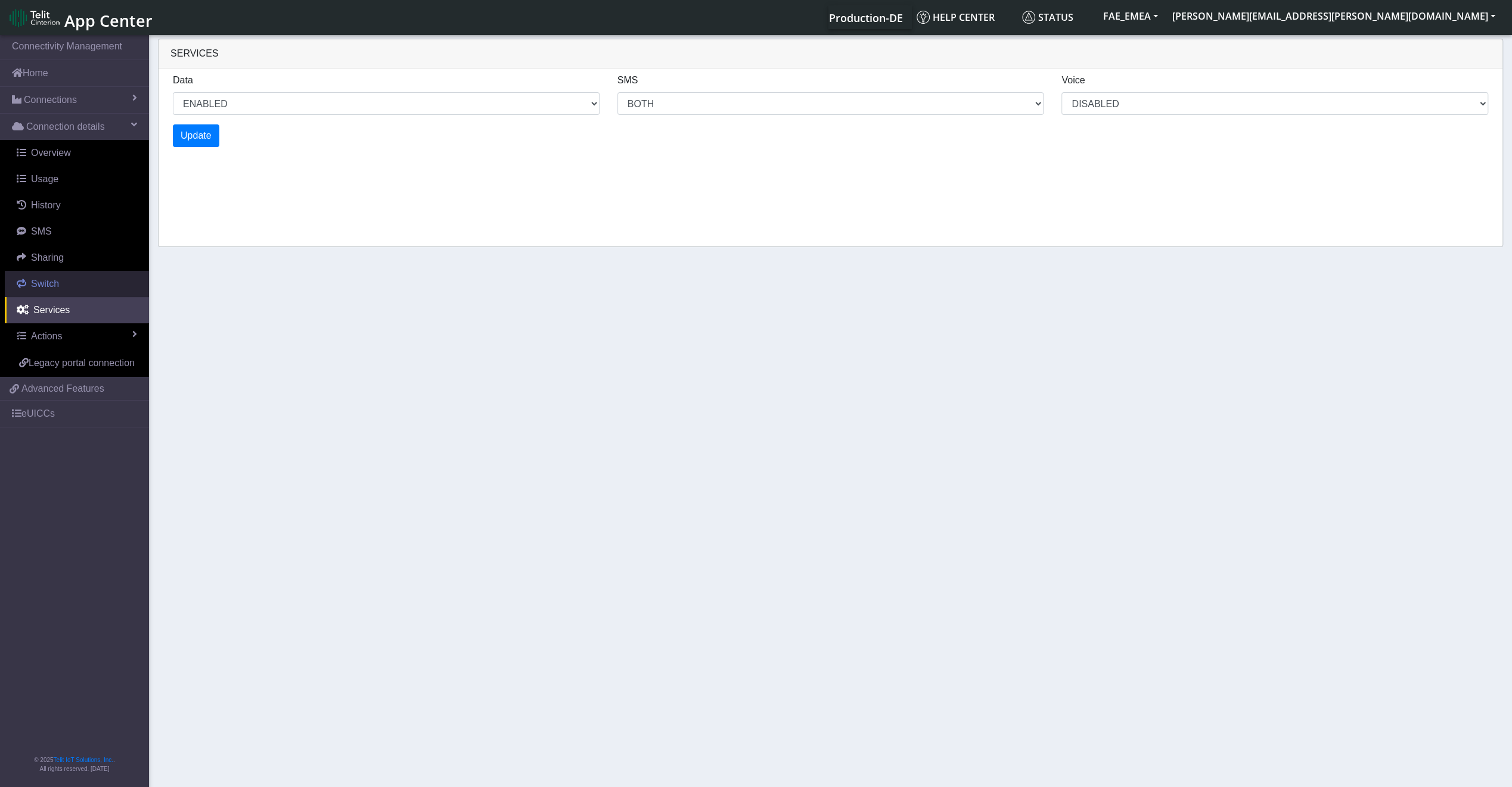
click at [93, 278] on link "Switch" at bounding box center [77, 283] width 144 height 26
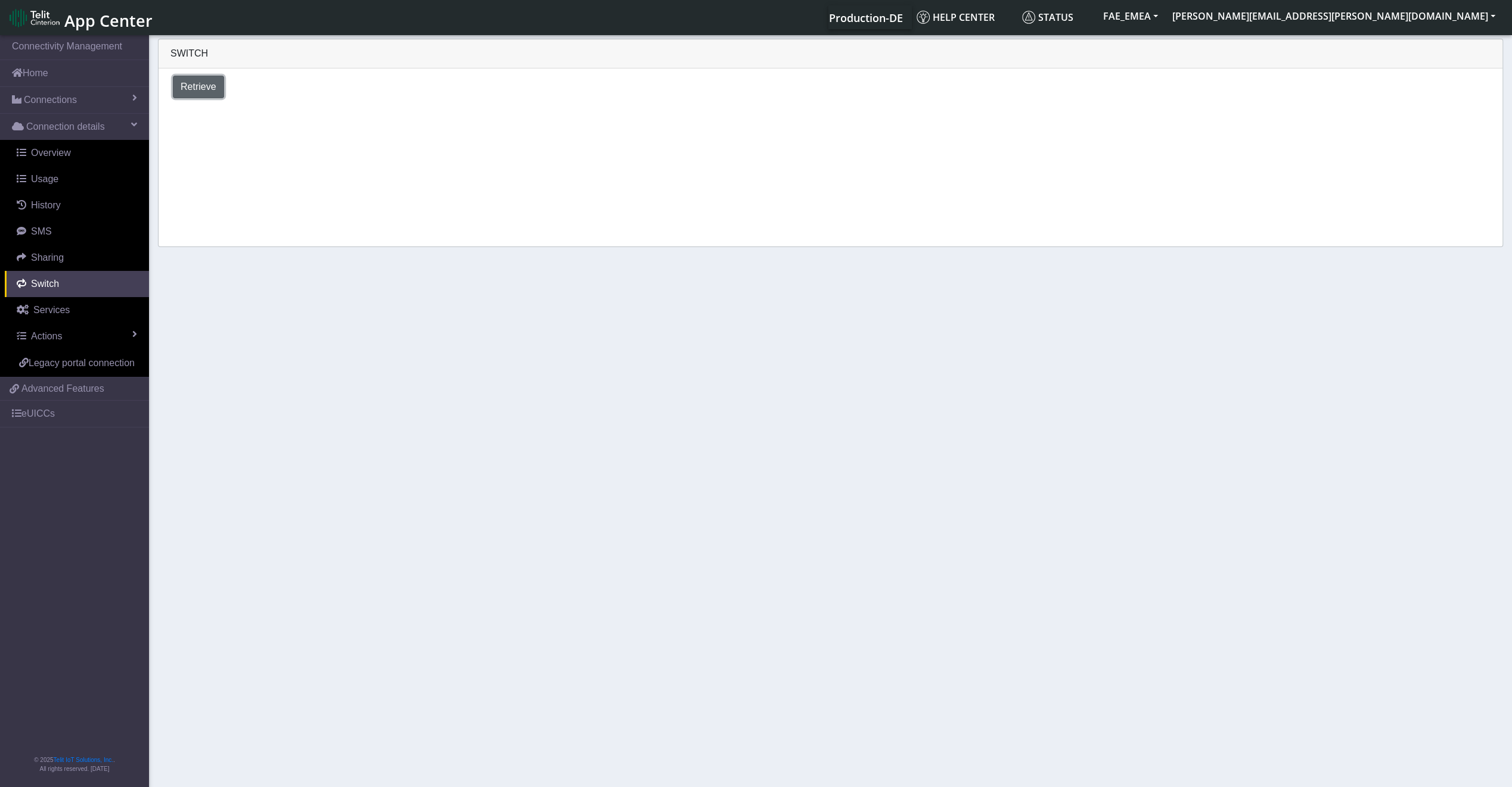
click at [208, 90] on span "Retrieve" at bounding box center [198, 86] width 36 height 11
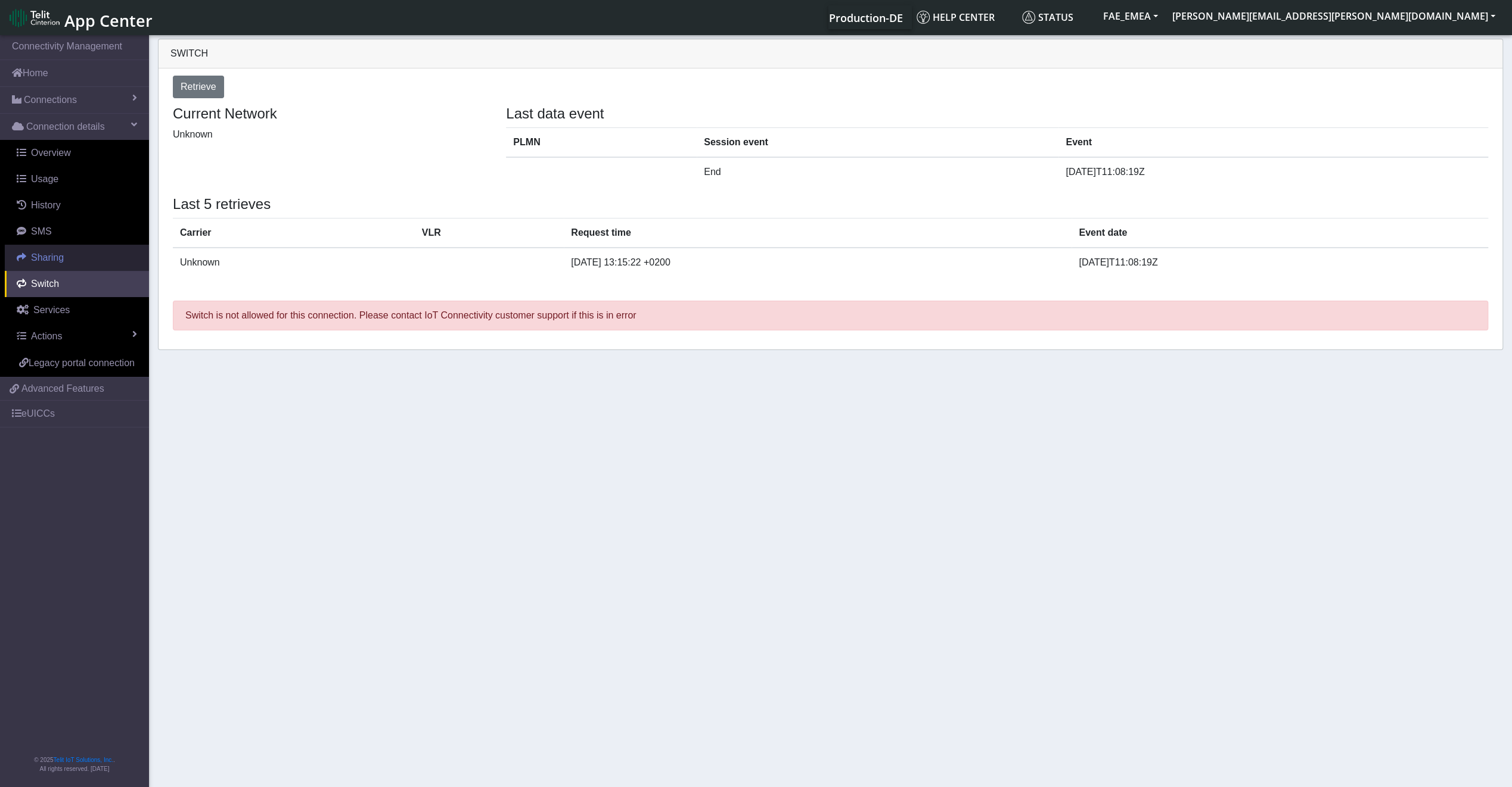
click at [66, 259] on link "Sharing" at bounding box center [77, 258] width 144 height 26
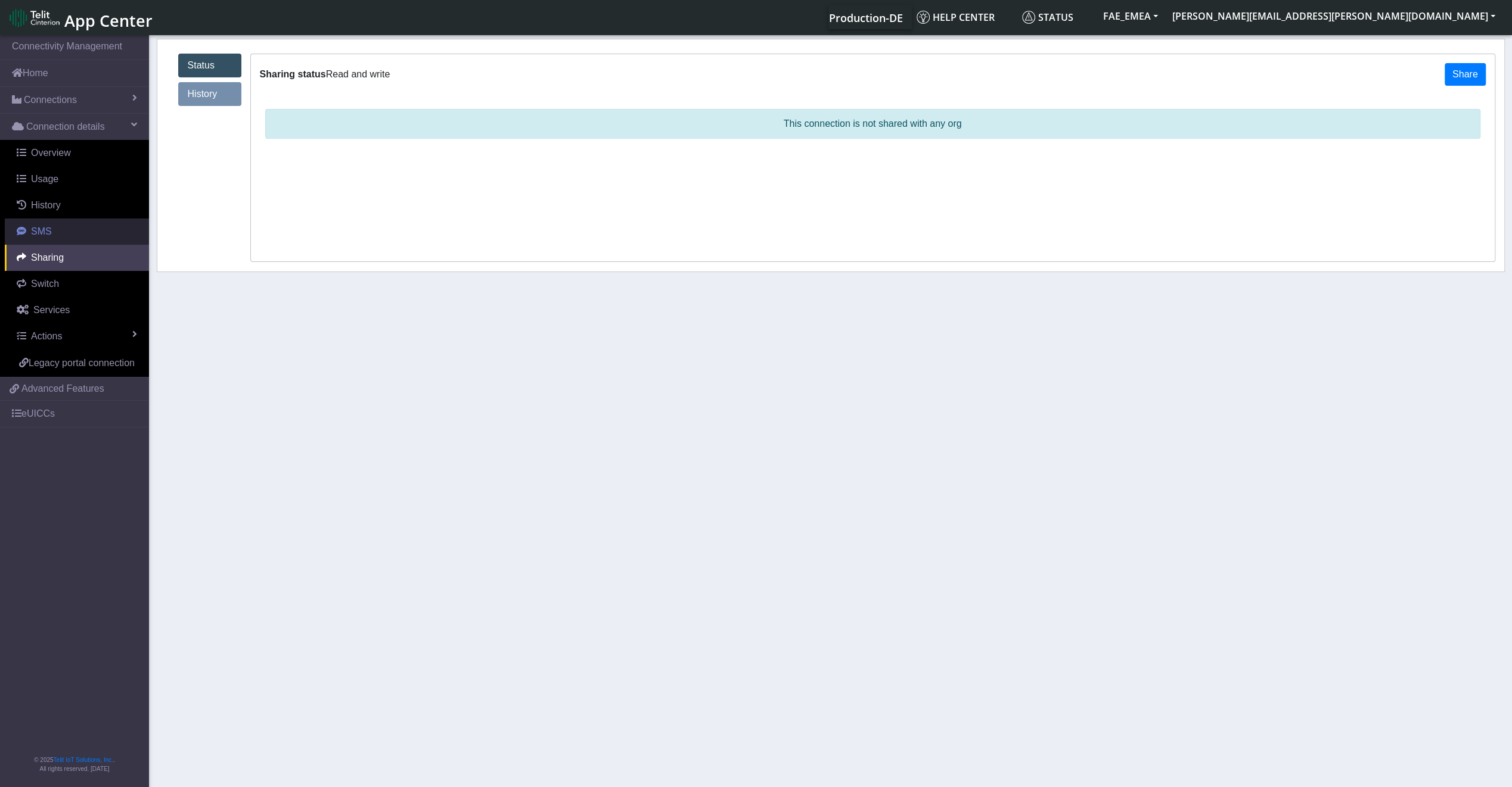
click at [68, 235] on link "SMS" at bounding box center [77, 231] width 144 height 26
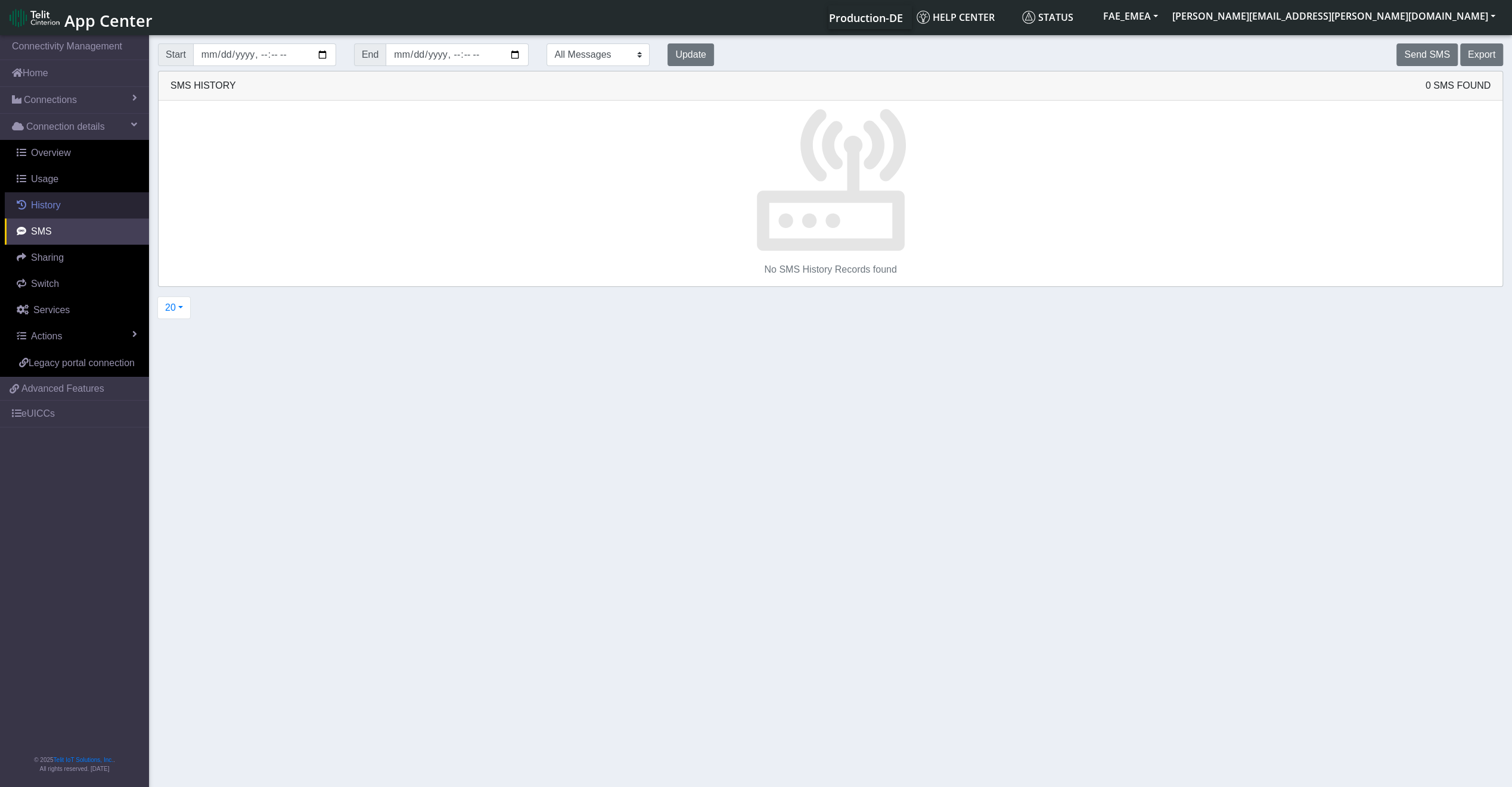
click at [69, 209] on link "History" at bounding box center [77, 205] width 144 height 26
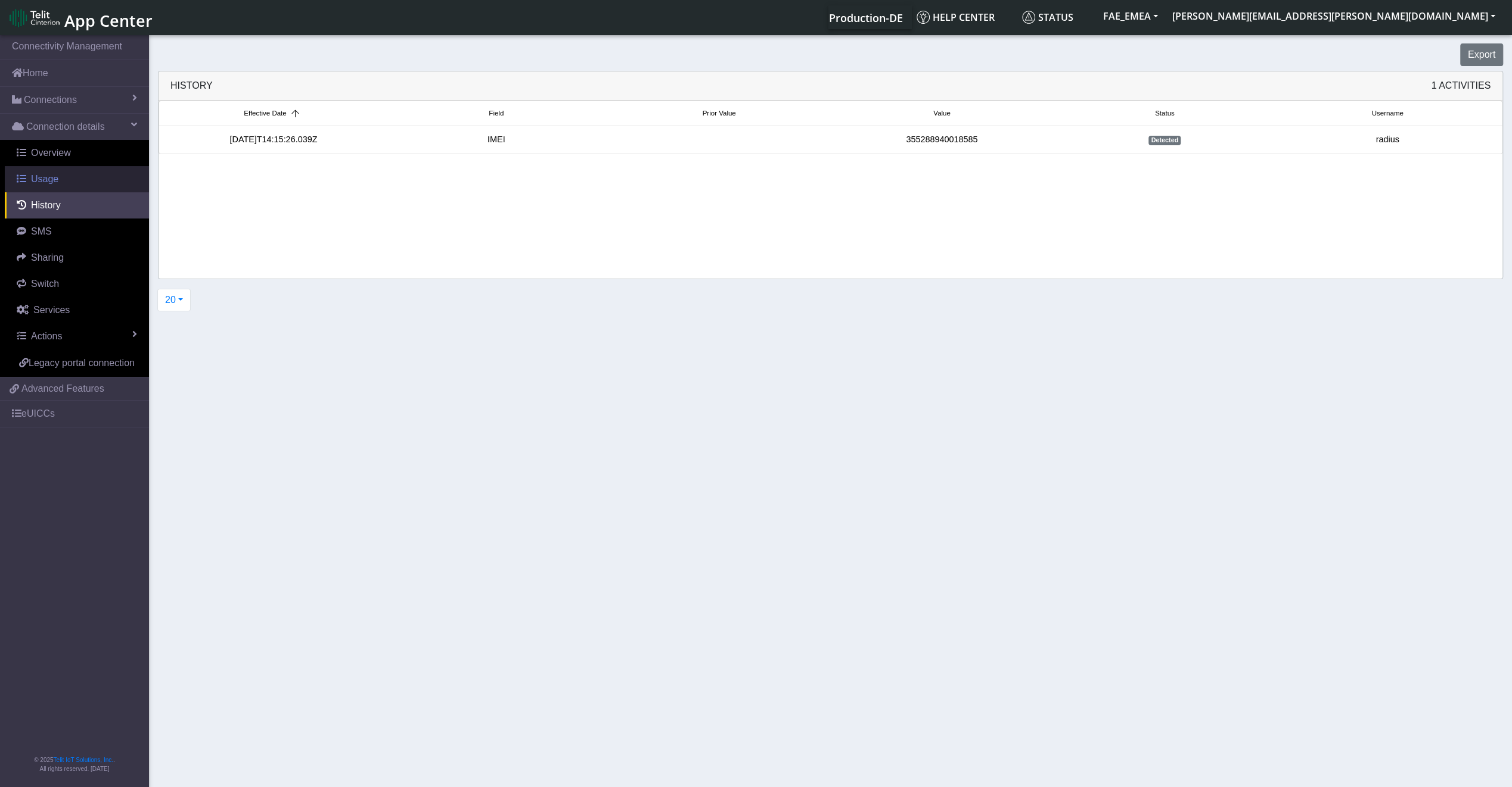
click at [74, 181] on link "Usage" at bounding box center [77, 179] width 144 height 26
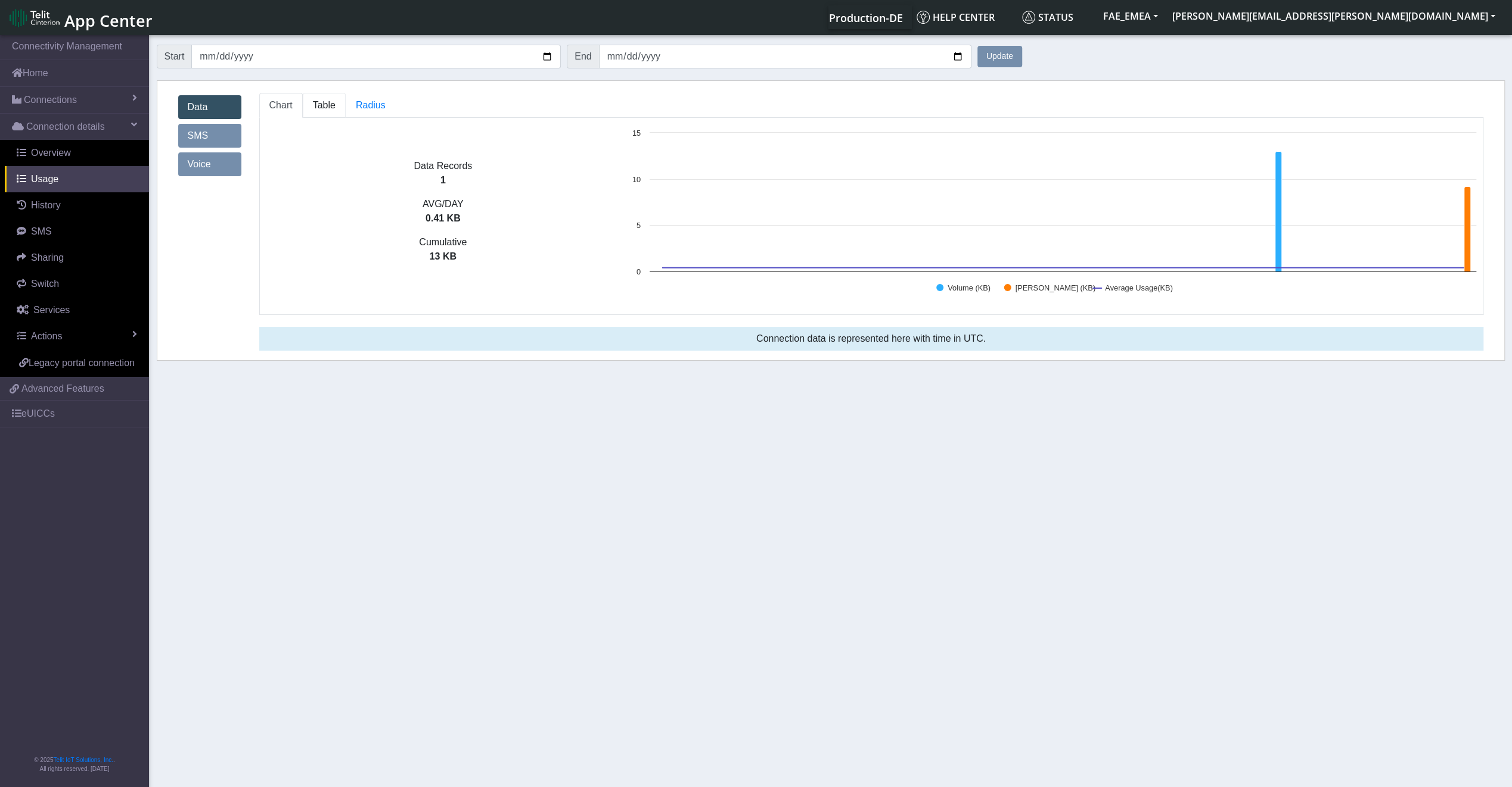
click at [325, 111] on span "Table" at bounding box center [324, 105] width 23 height 11
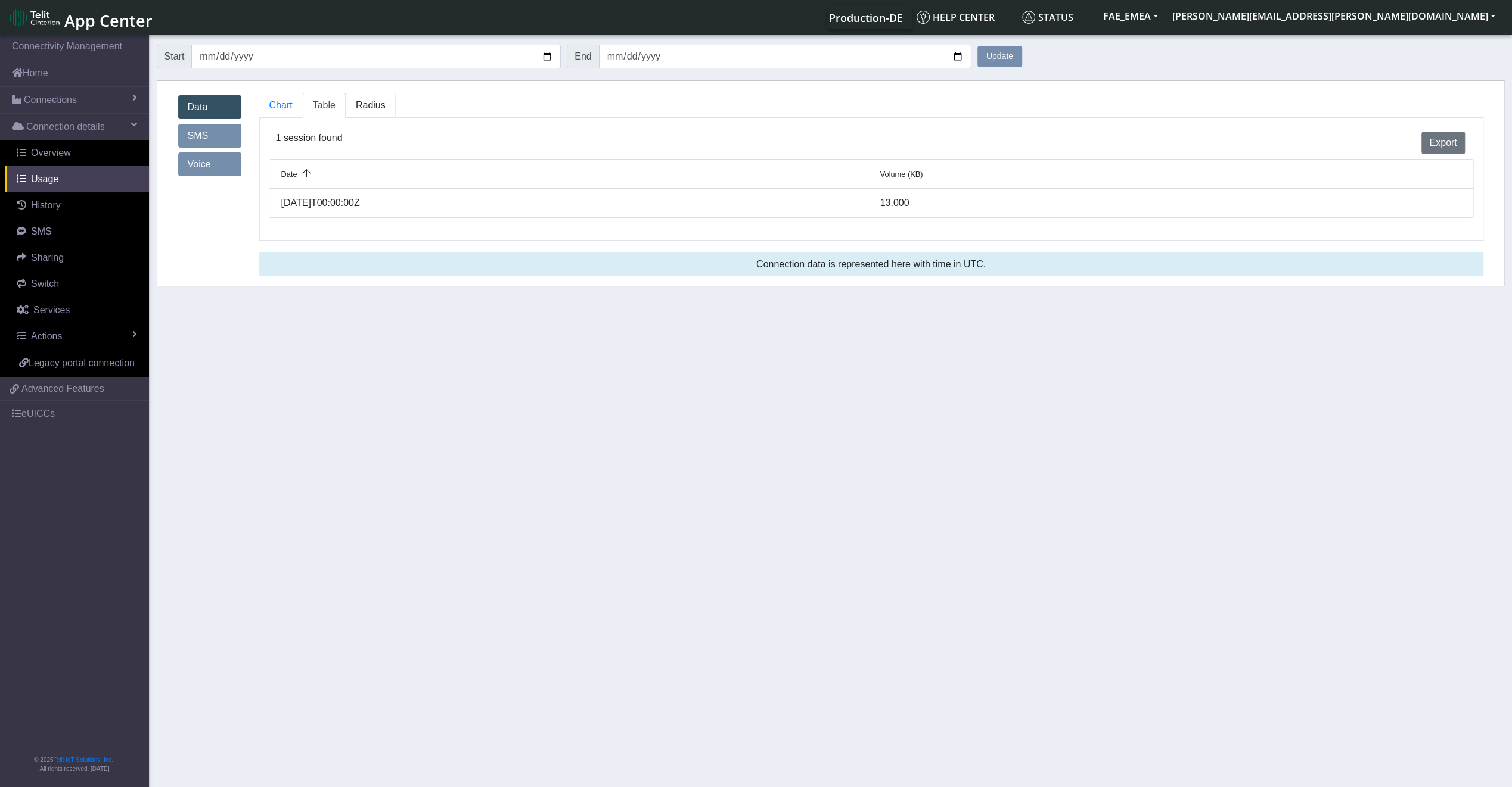
click at [349, 109] on link "Radius" at bounding box center [371, 106] width 50 height 25
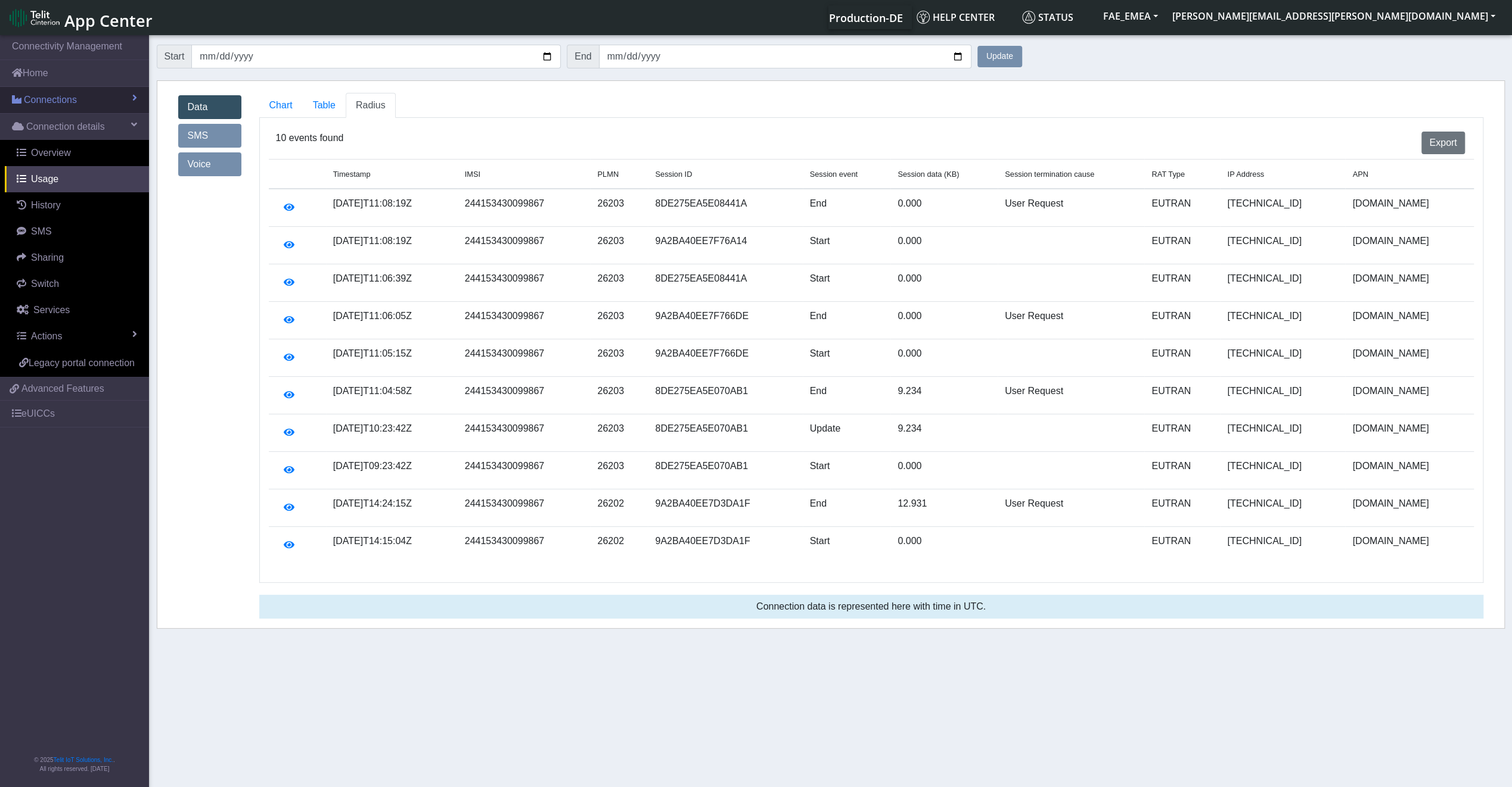
click at [94, 96] on link "Connections" at bounding box center [74, 99] width 149 height 26
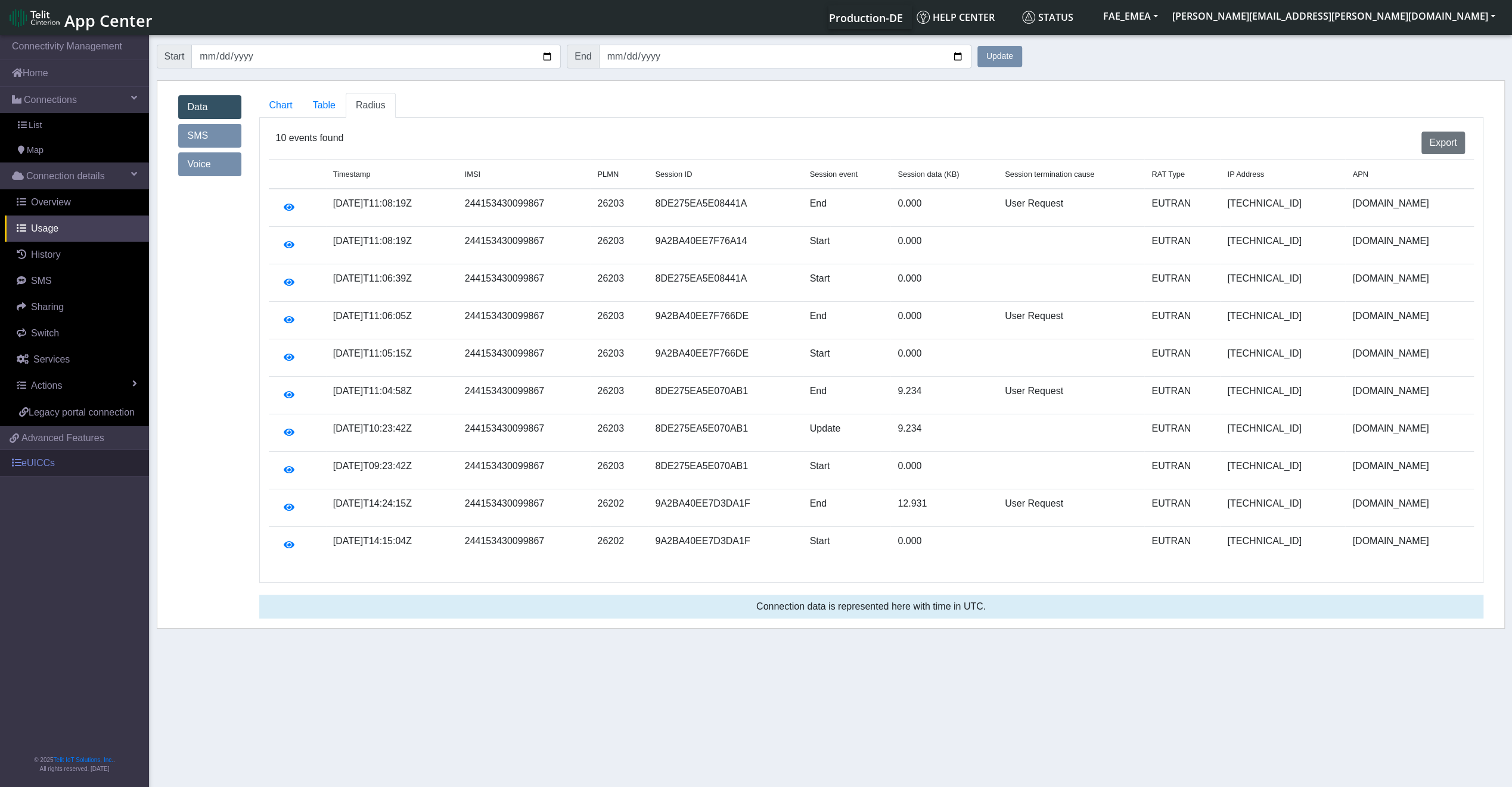
click at [70, 456] on link "eUICCs" at bounding box center [74, 463] width 149 height 26
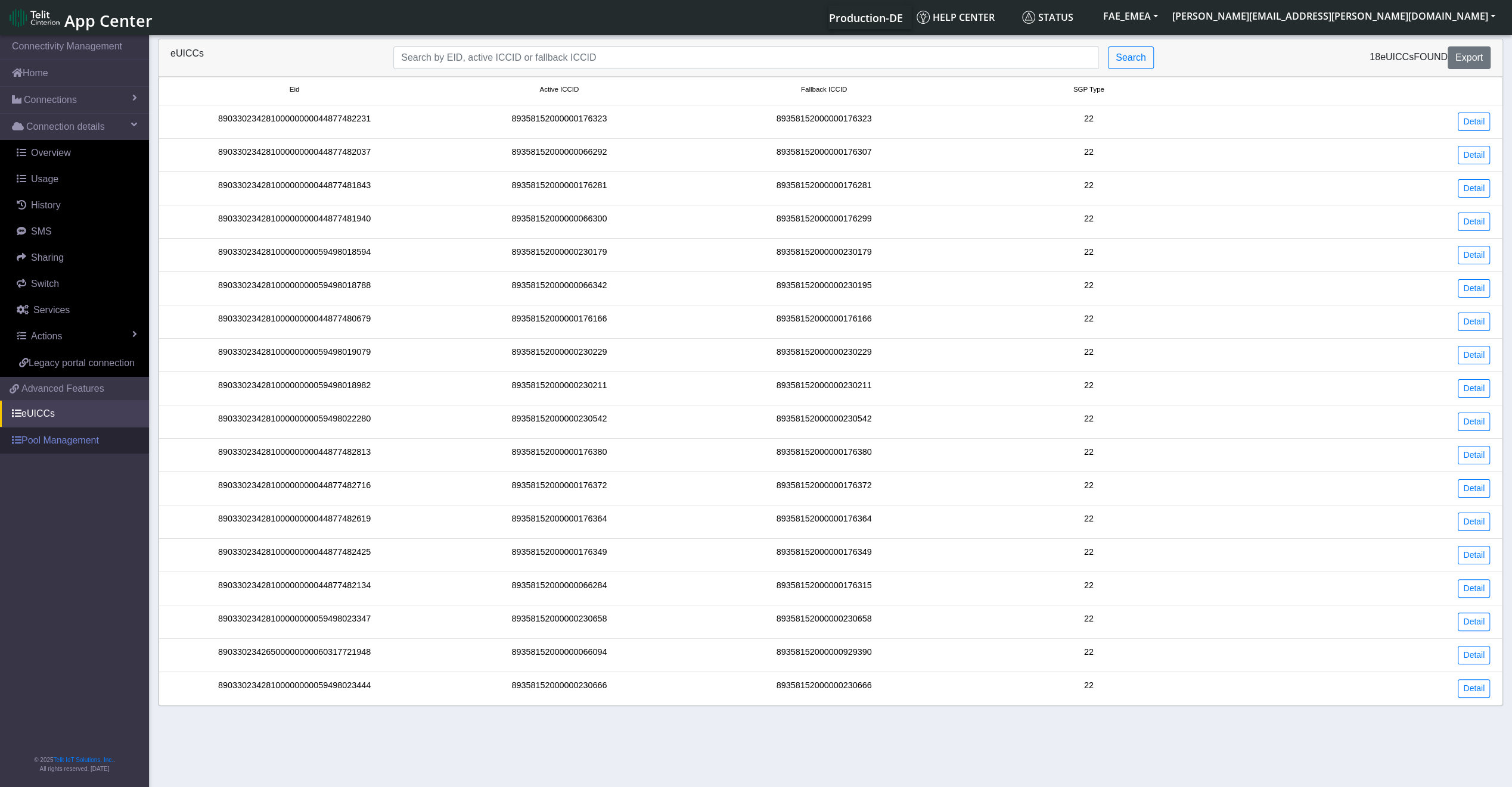
click at [70, 445] on link "Pool Management" at bounding box center [74, 440] width 149 height 26
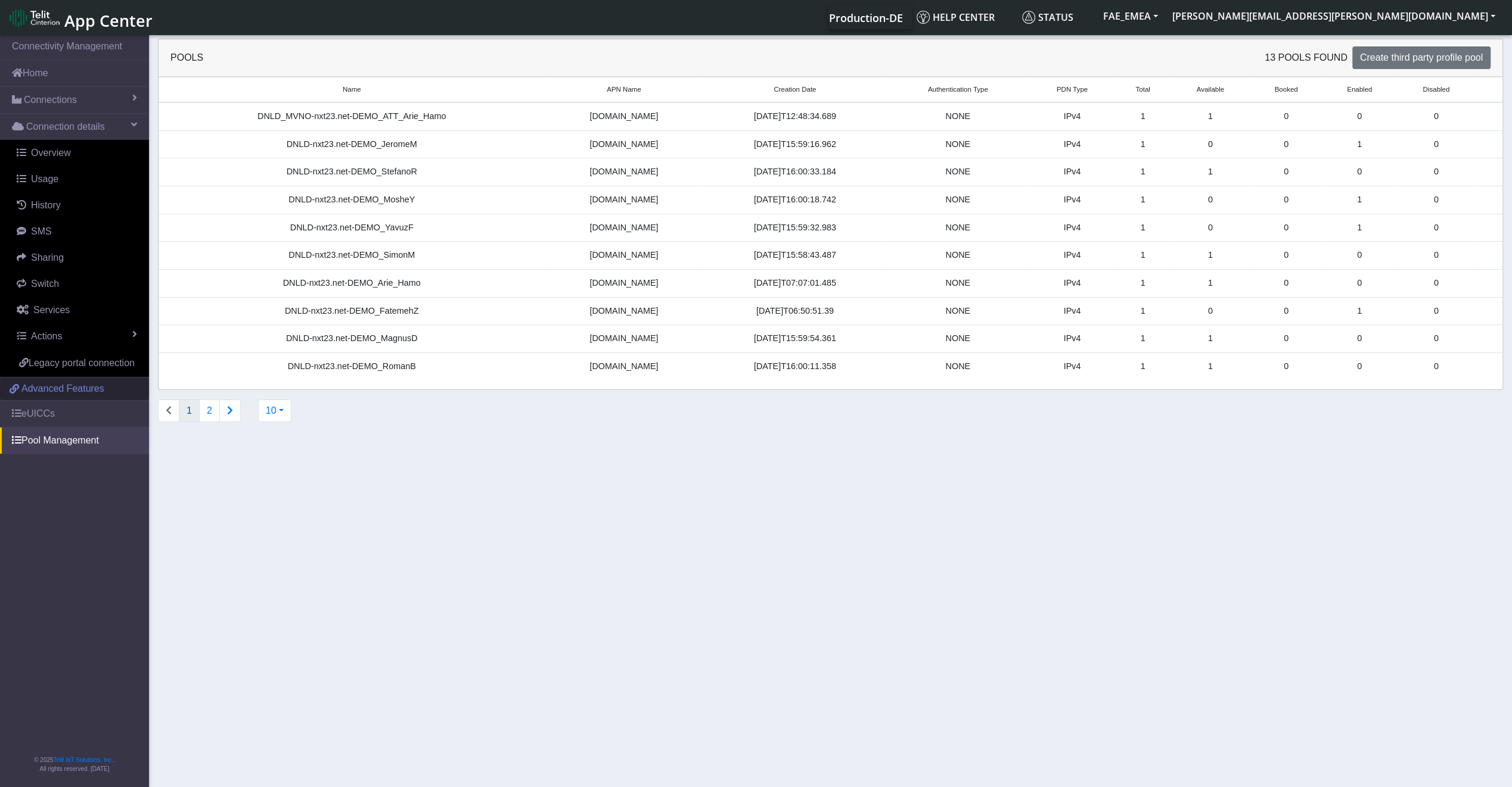
click at [78, 388] on span "Advanced Features" at bounding box center [62, 388] width 83 height 14
click at [53, 237] on link "SMS" at bounding box center [77, 231] width 144 height 26
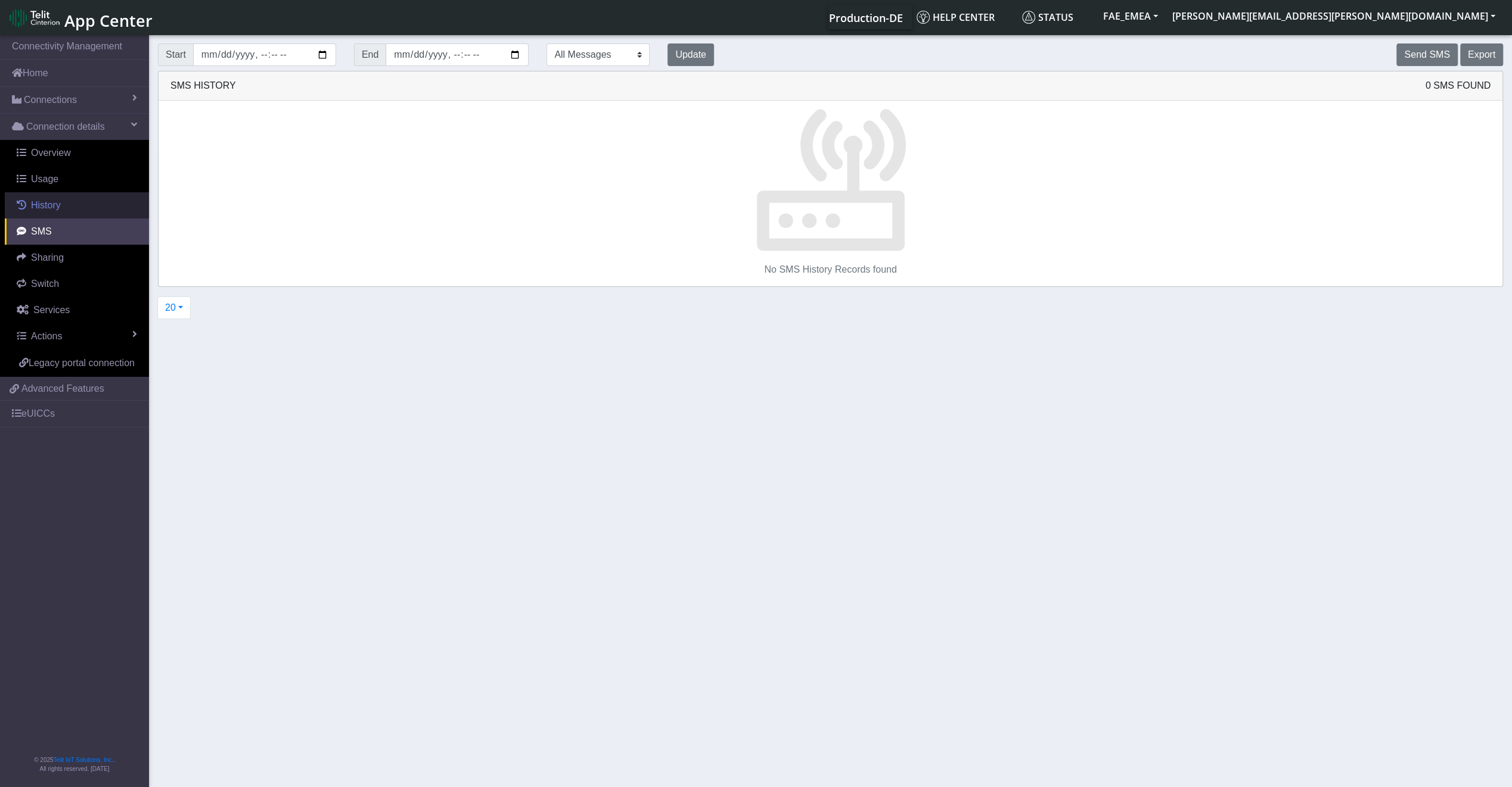
click at [58, 207] on span "History" at bounding box center [45, 205] width 30 height 11
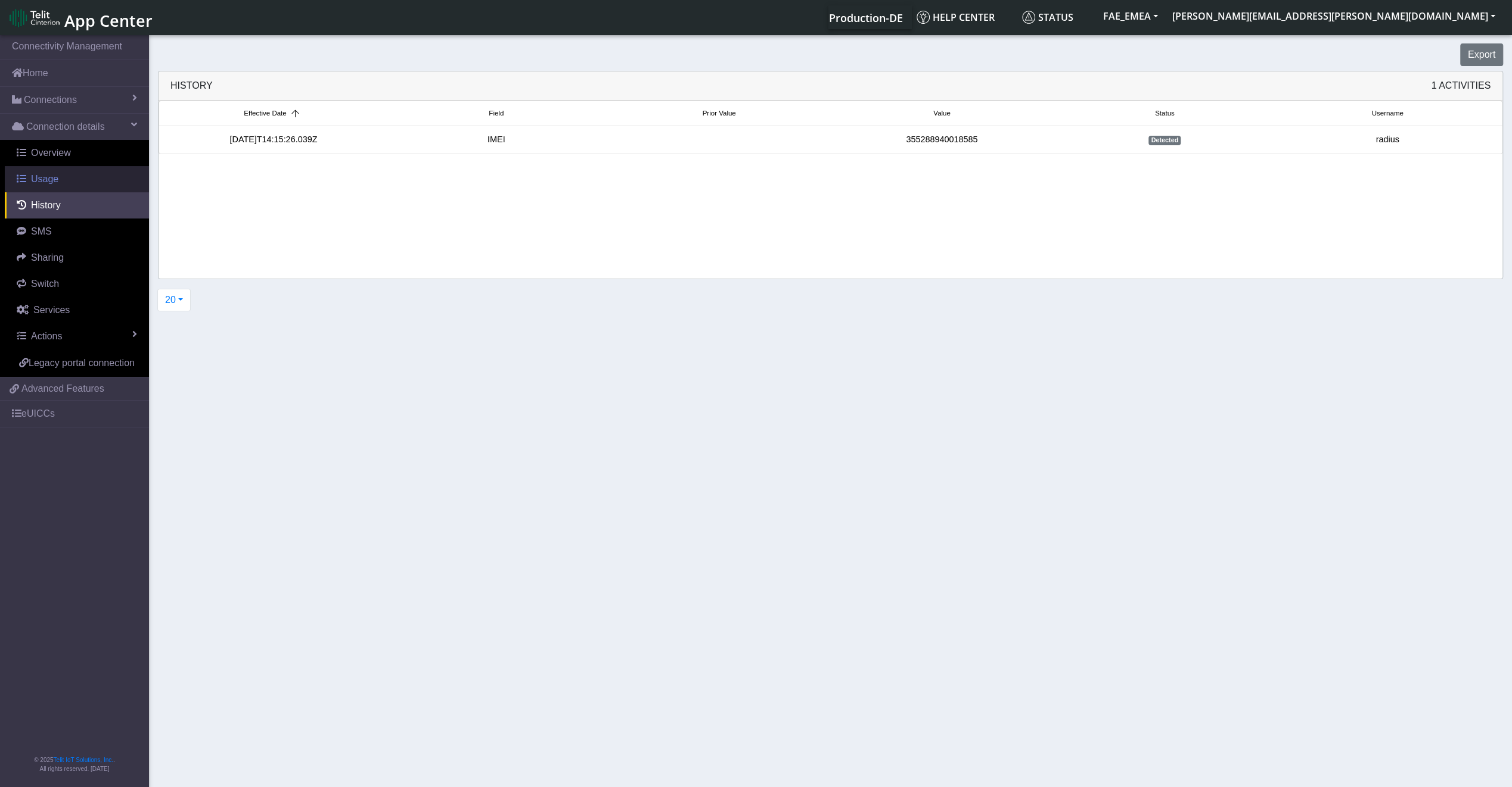
click at [58, 175] on link "Usage" at bounding box center [77, 179] width 144 height 26
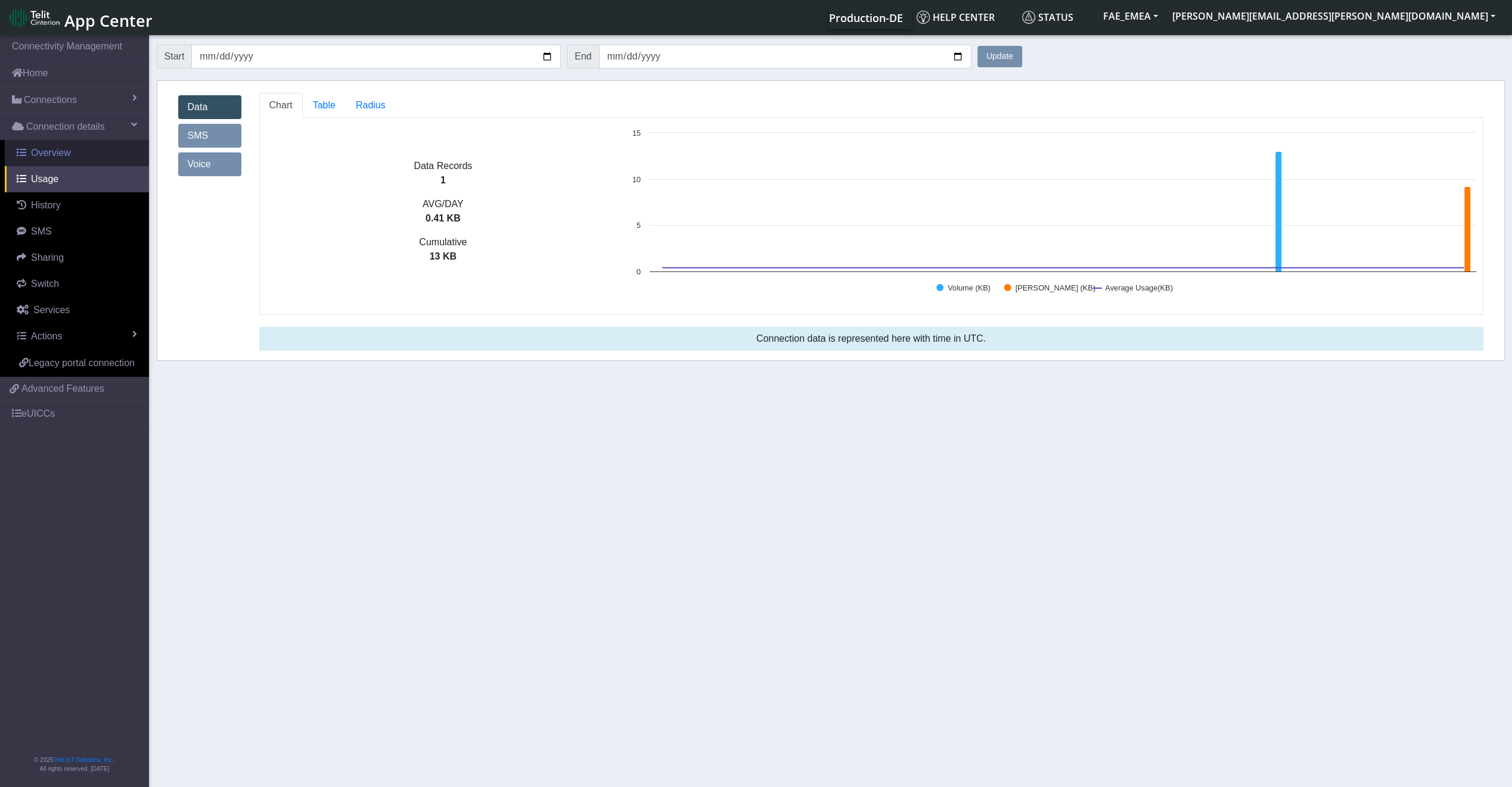
click at [64, 157] on span "Overview" at bounding box center [51, 153] width 40 height 11
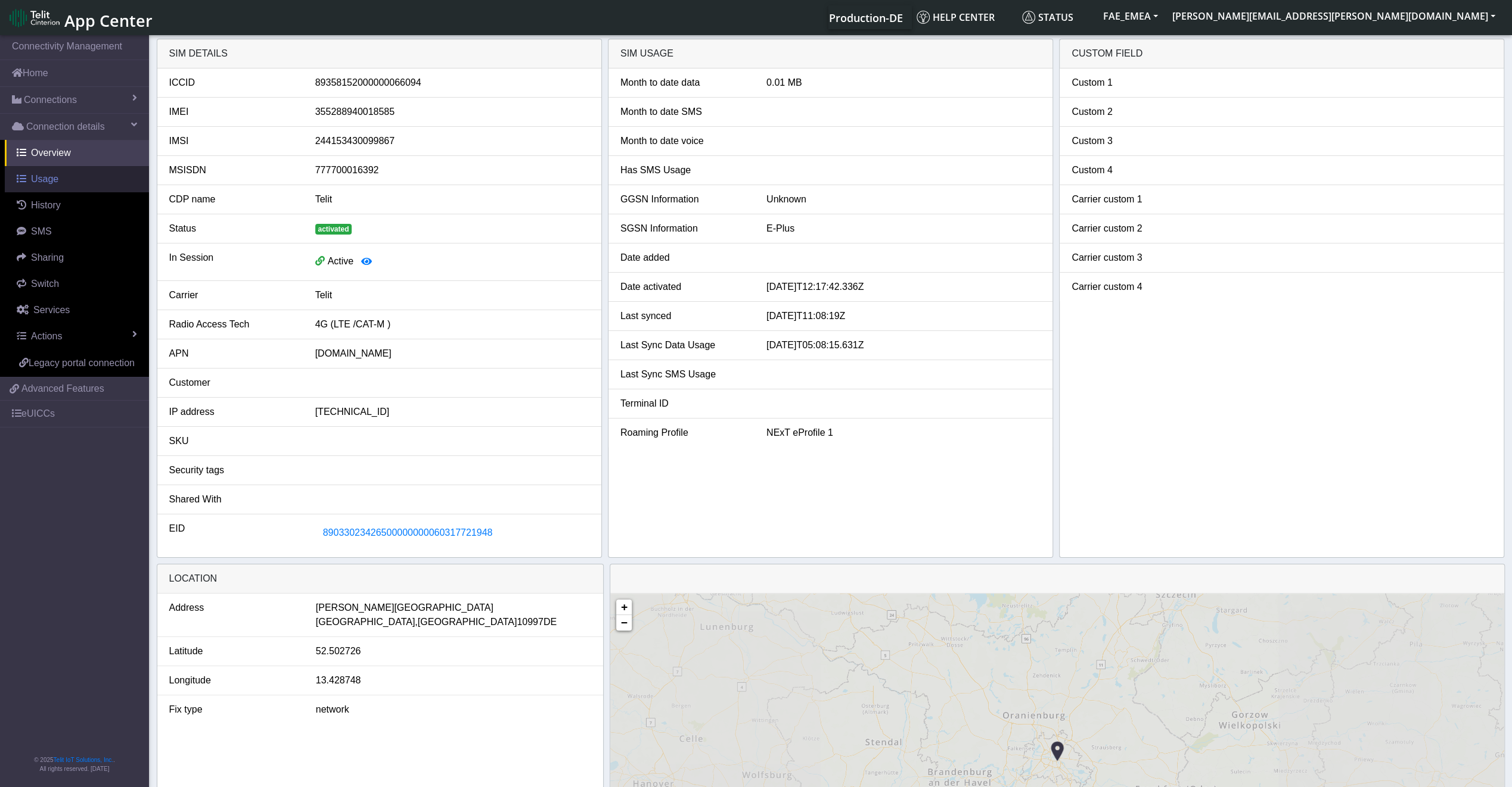
click at [62, 173] on link "Usage" at bounding box center [77, 179] width 144 height 26
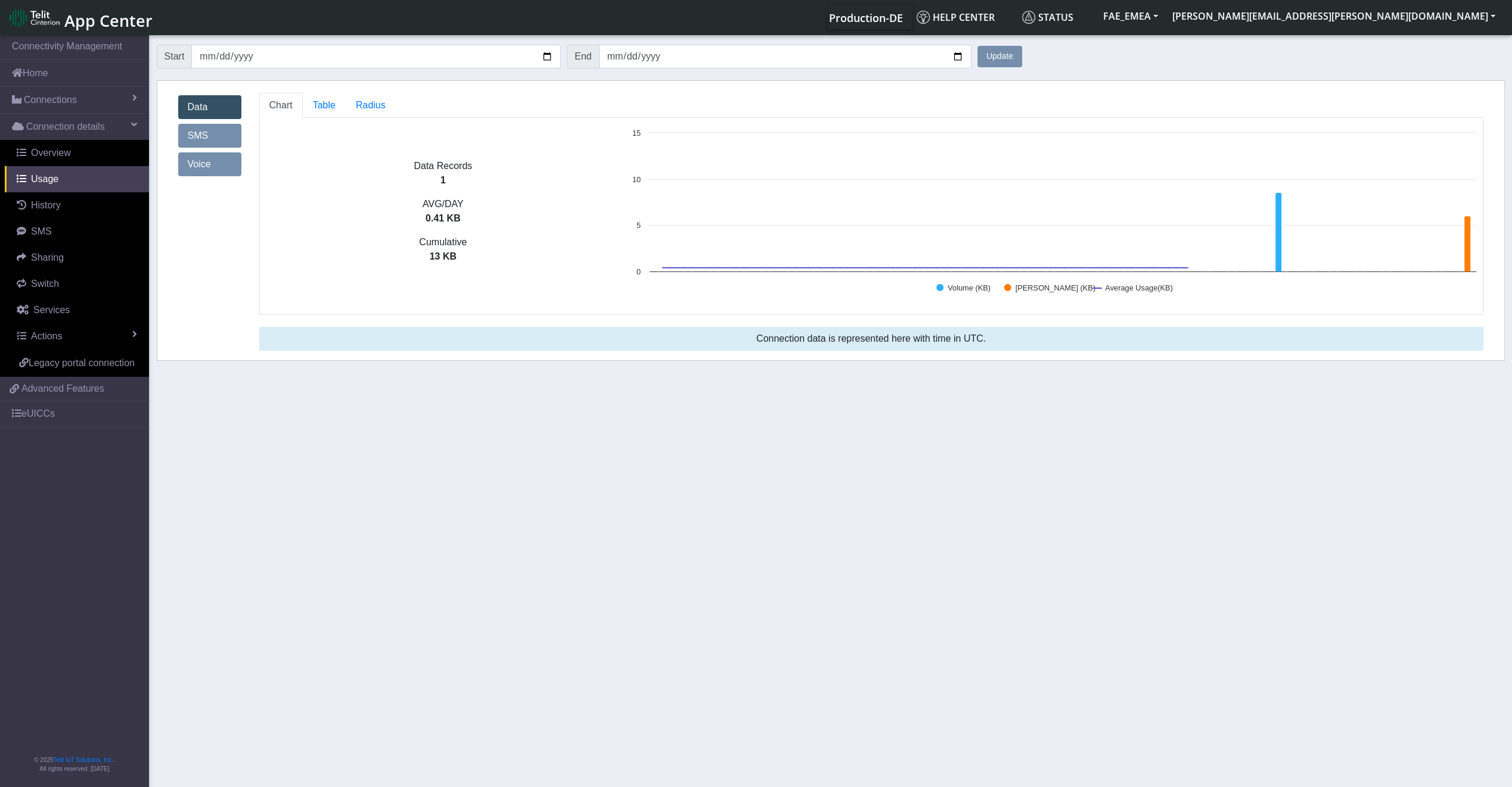
click at [207, 123] on div "Data SMS Voice" at bounding box center [210, 135] width 63 height 86
click at [214, 107] on link "Data" at bounding box center [210, 107] width 63 height 24
click at [209, 160] on link "Voice" at bounding box center [210, 164] width 63 height 24
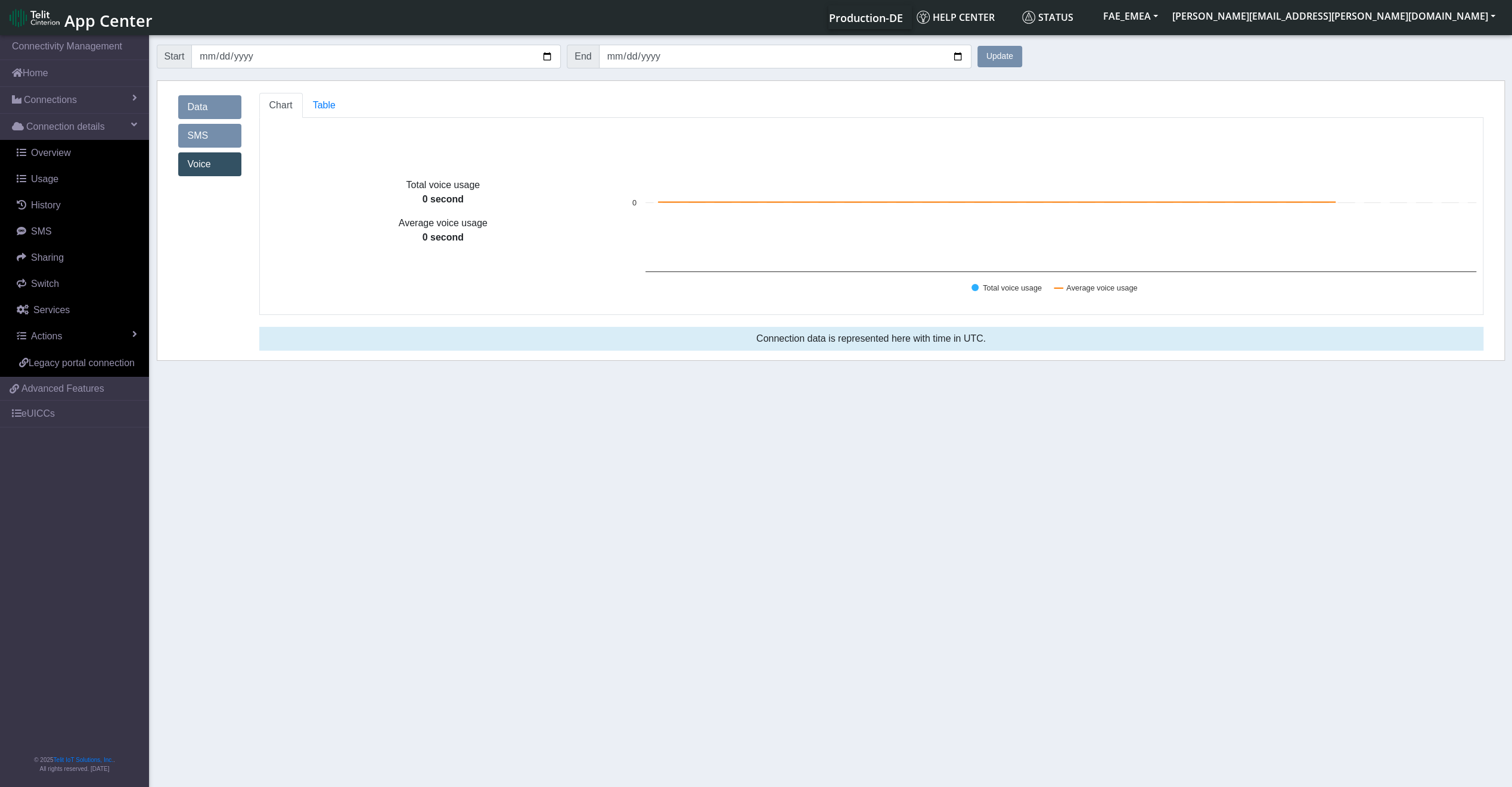
click at [212, 187] on div "Data SMS Voice" at bounding box center [210, 227] width 81 height 267
click at [212, 163] on link "Voice" at bounding box center [210, 164] width 63 height 24
click at [212, 127] on link "SMS" at bounding box center [210, 135] width 63 height 24
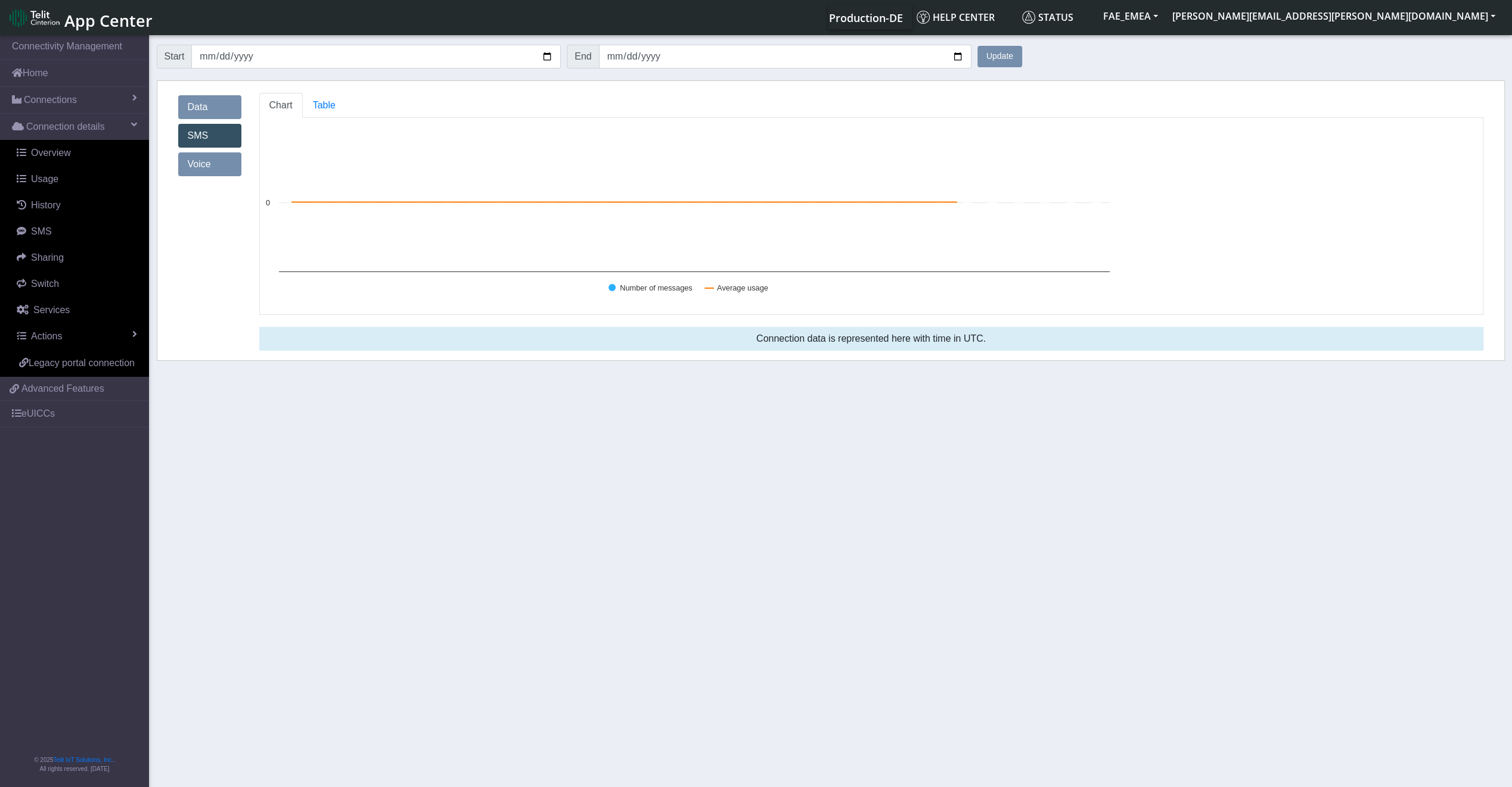
click at [208, 98] on link "Data" at bounding box center [210, 107] width 63 height 24
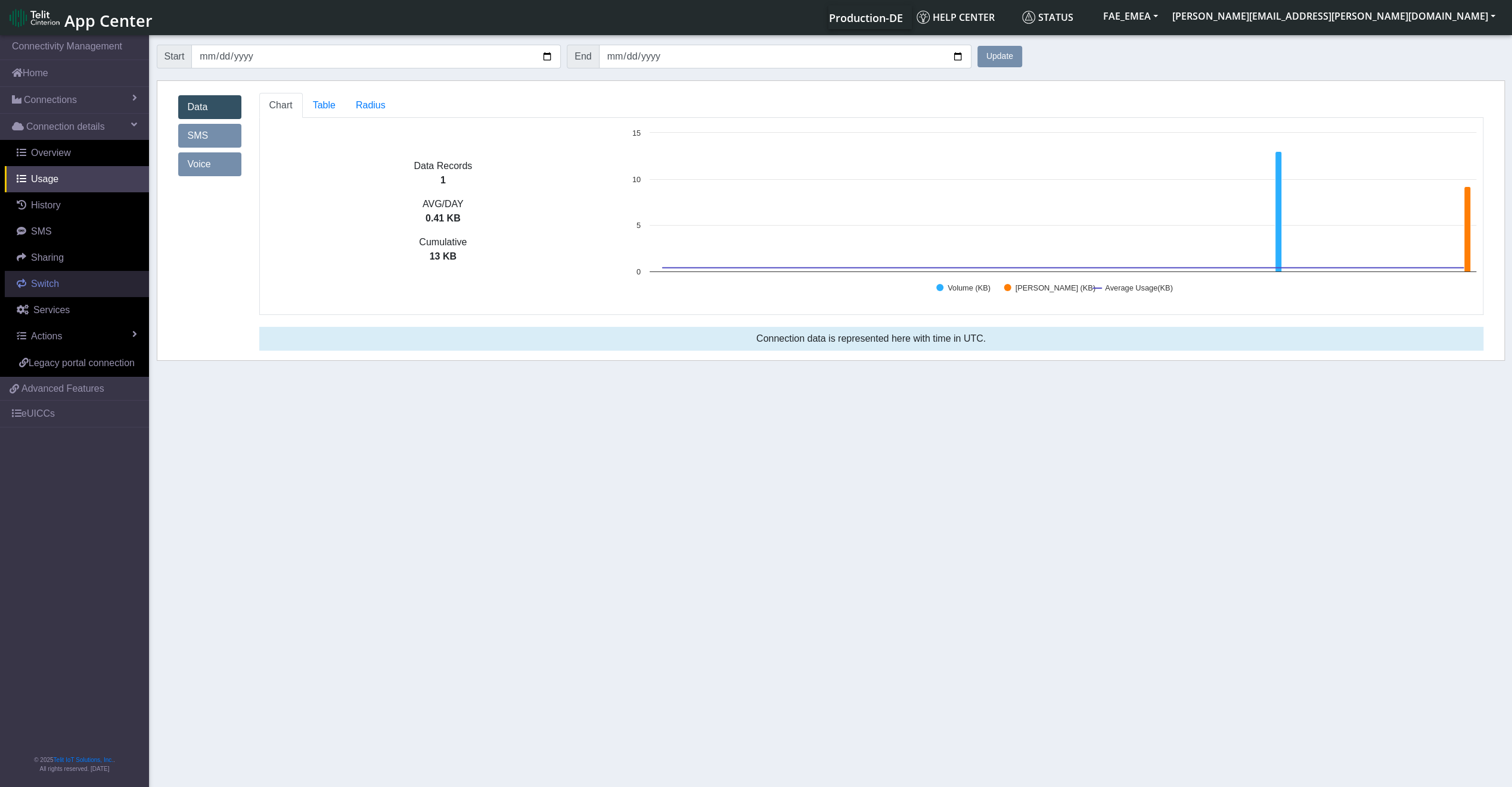
click at [78, 287] on link "Switch" at bounding box center [77, 283] width 144 height 26
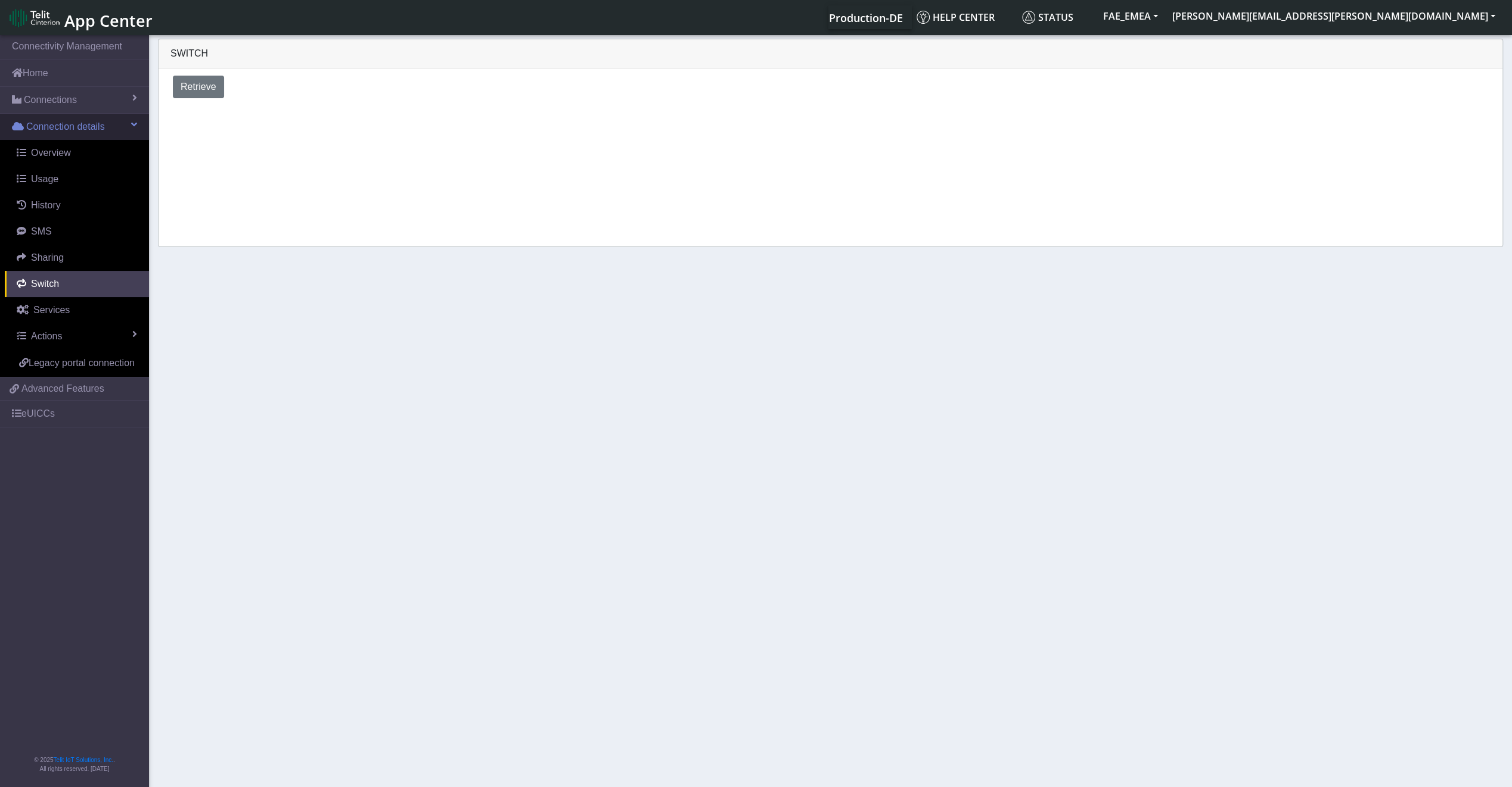
click at [81, 133] on span "Connection details" at bounding box center [65, 127] width 79 height 14
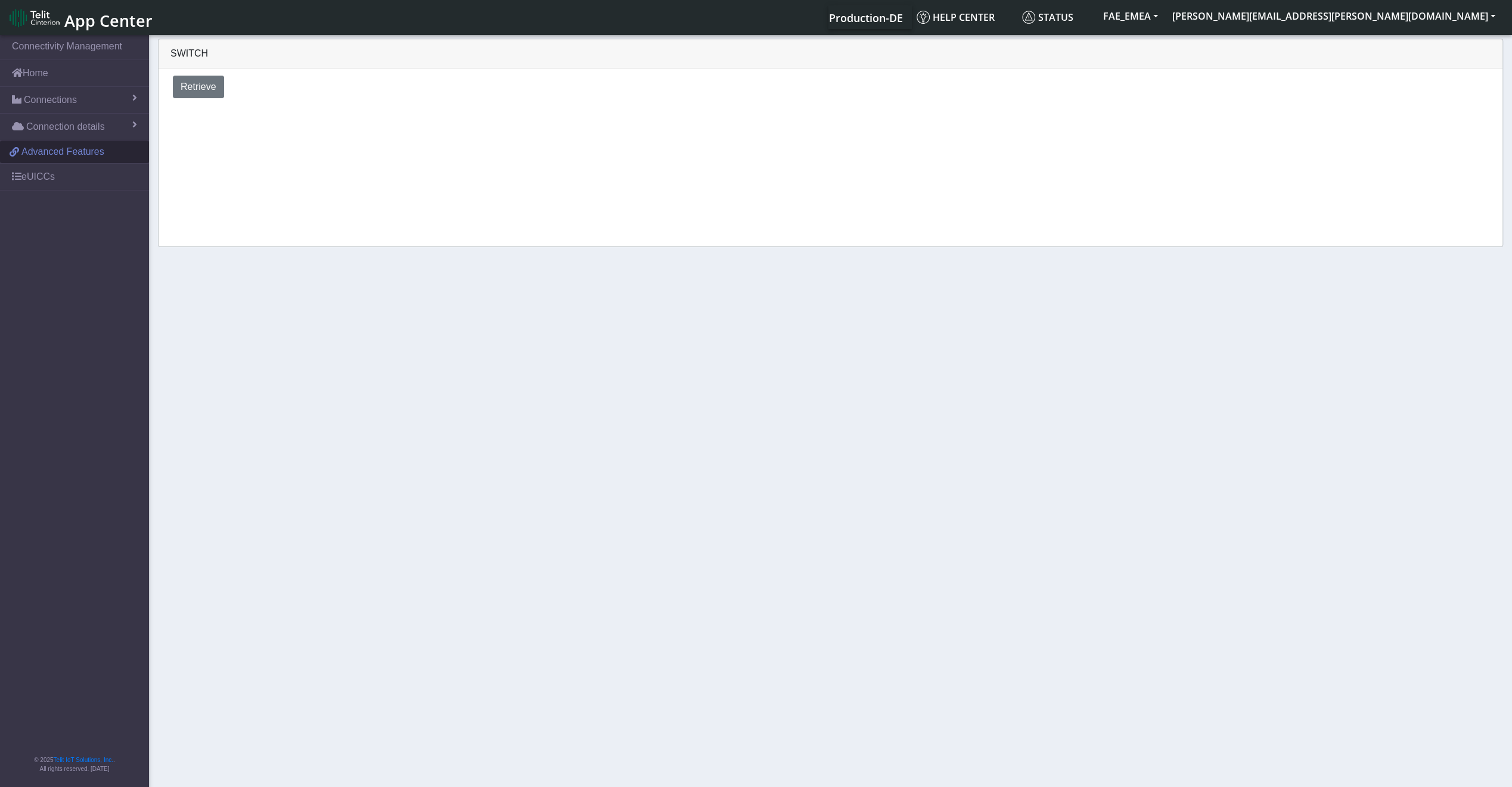
click at [76, 153] on span "Advanced Features" at bounding box center [62, 152] width 83 height 14
click at [62, 180] on link "eUICCs" at bounding box center [74, 176] width 149 height 26
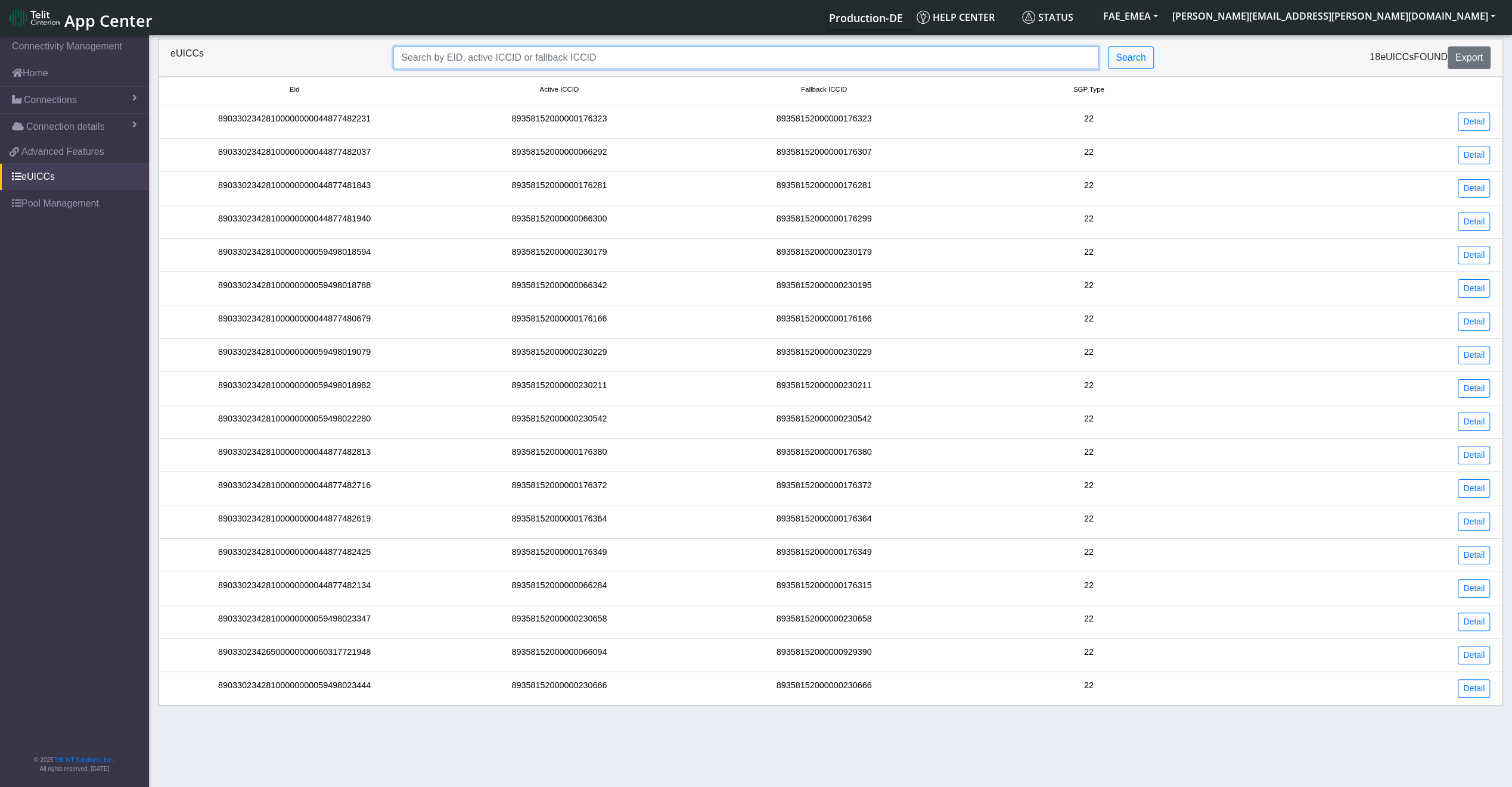
click at [673, 48] on input "Search..." at bounding box center [745, 58] width 705 height 23
paste input "89033023426500000000060317721948"
type input "89033023426500000000060317721948"
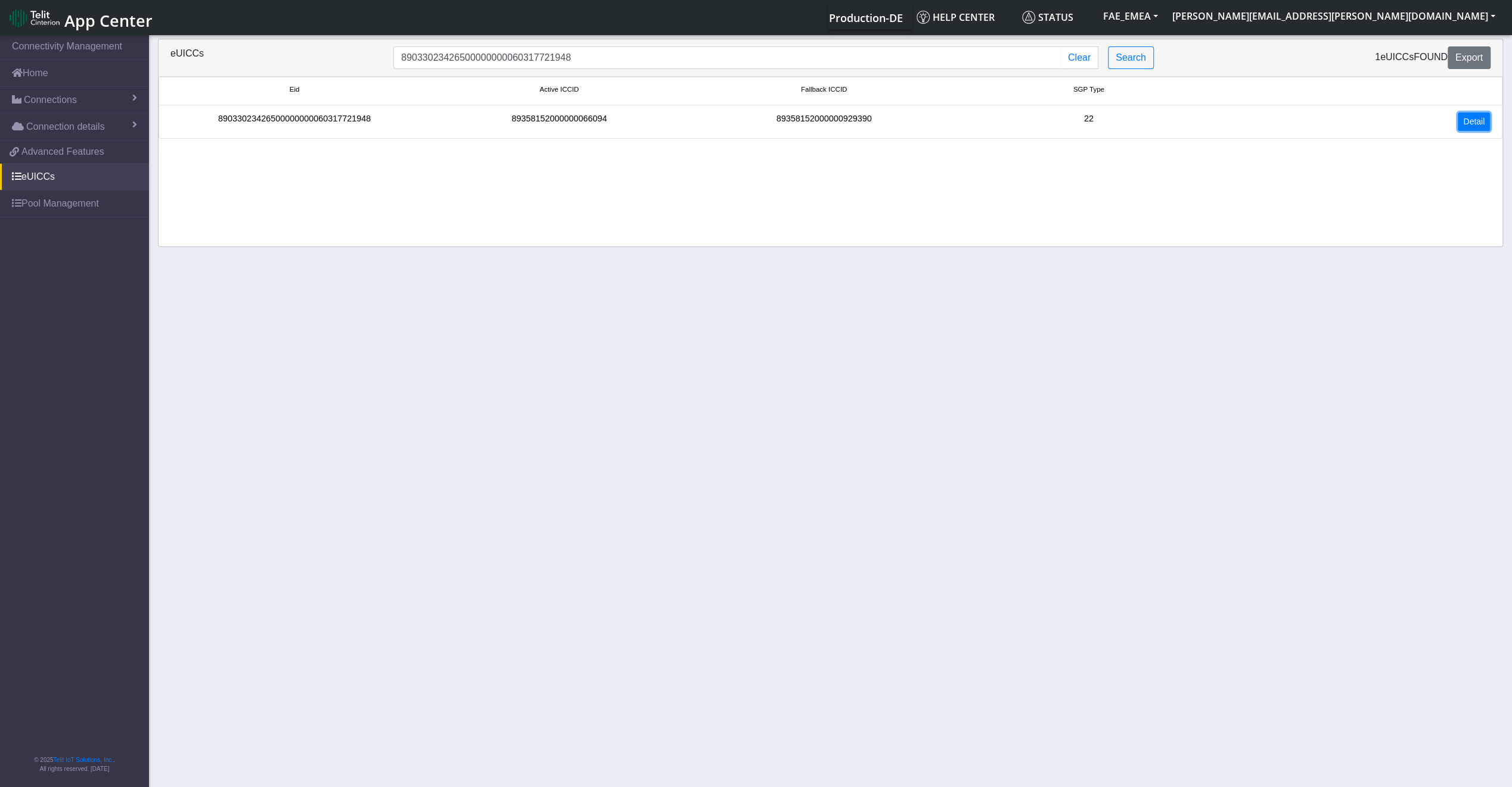
click at [1488, 115] on link "Detail" at bounding box center [1473, 121] width 32 height 18
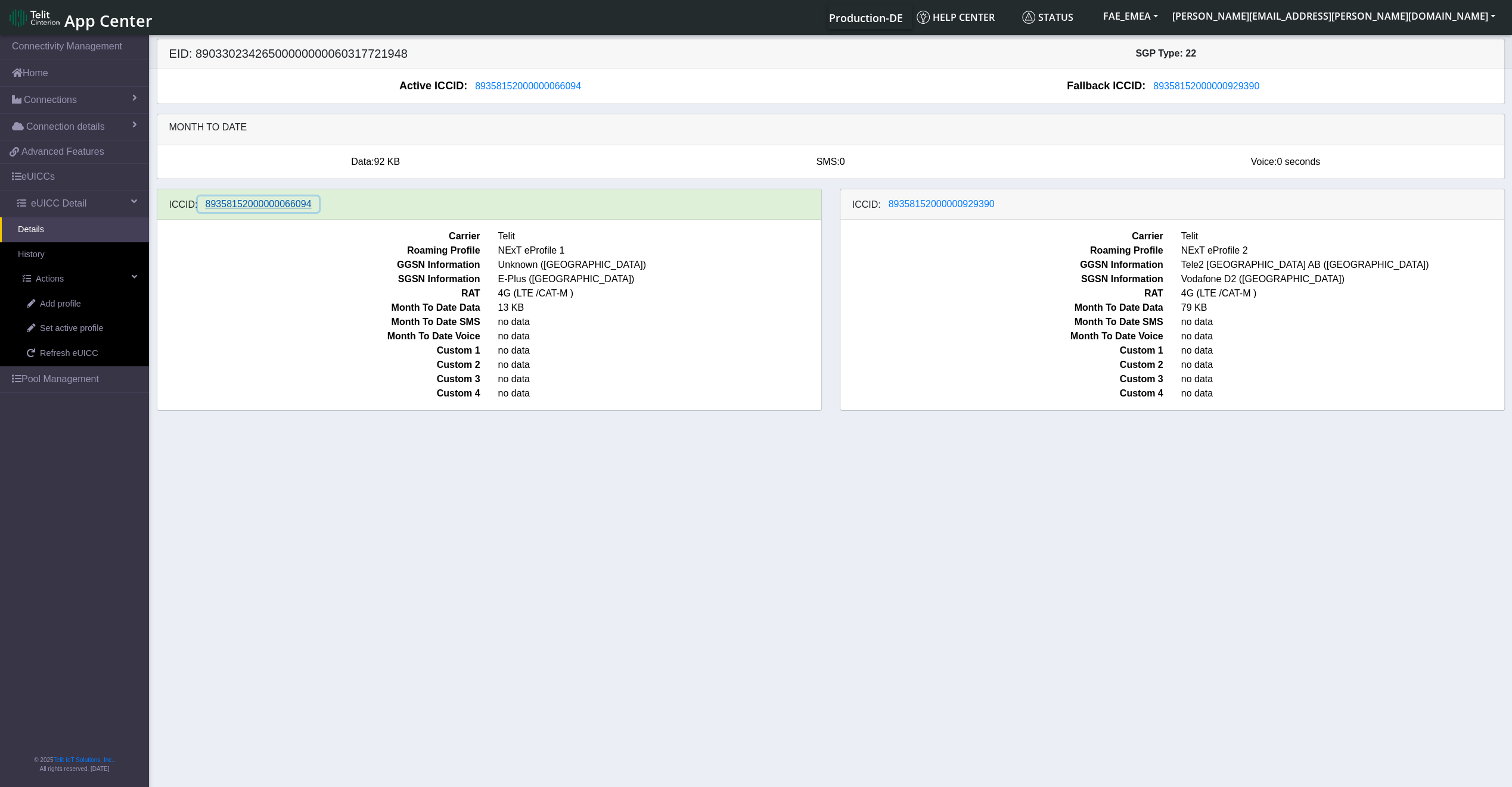
click at [244, 210] on button "89358152000000066094" at bounding box center [259, 205] width 121 height 15
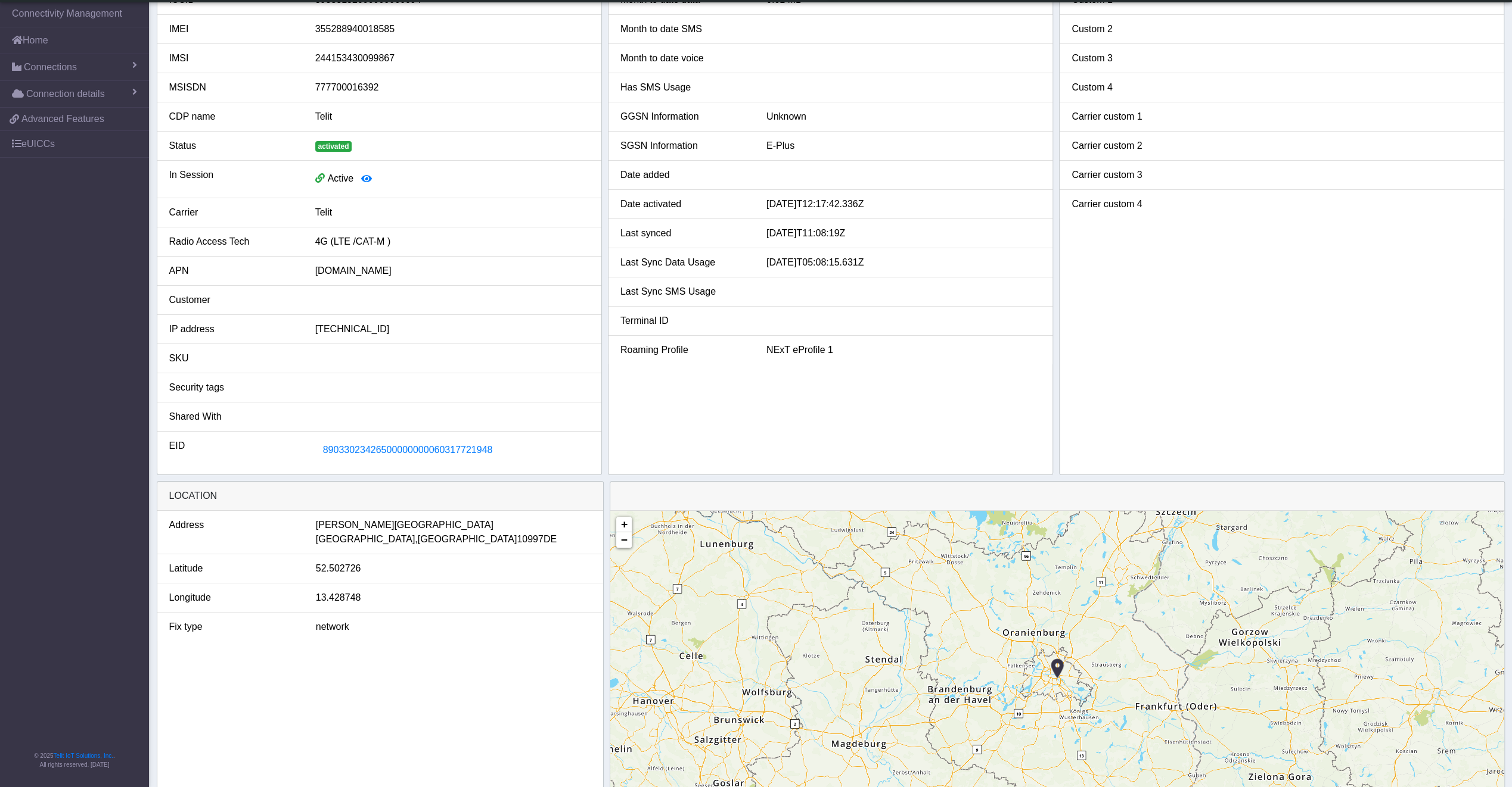
scroll to position [119, 0]
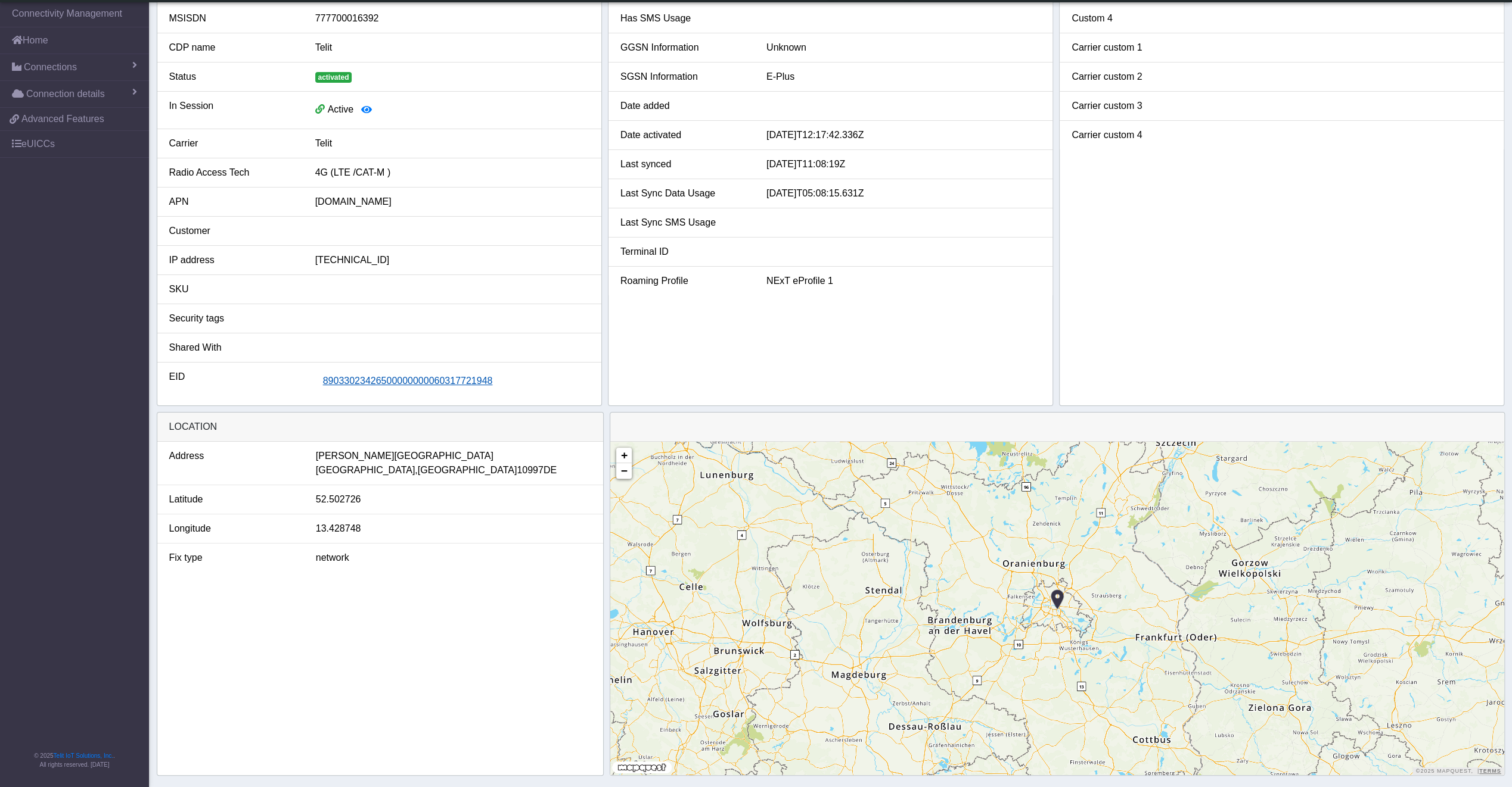
click at [477, 376] on span "89033023426500000000060317721948" at bounding box center [408, 381] width 170 height 11
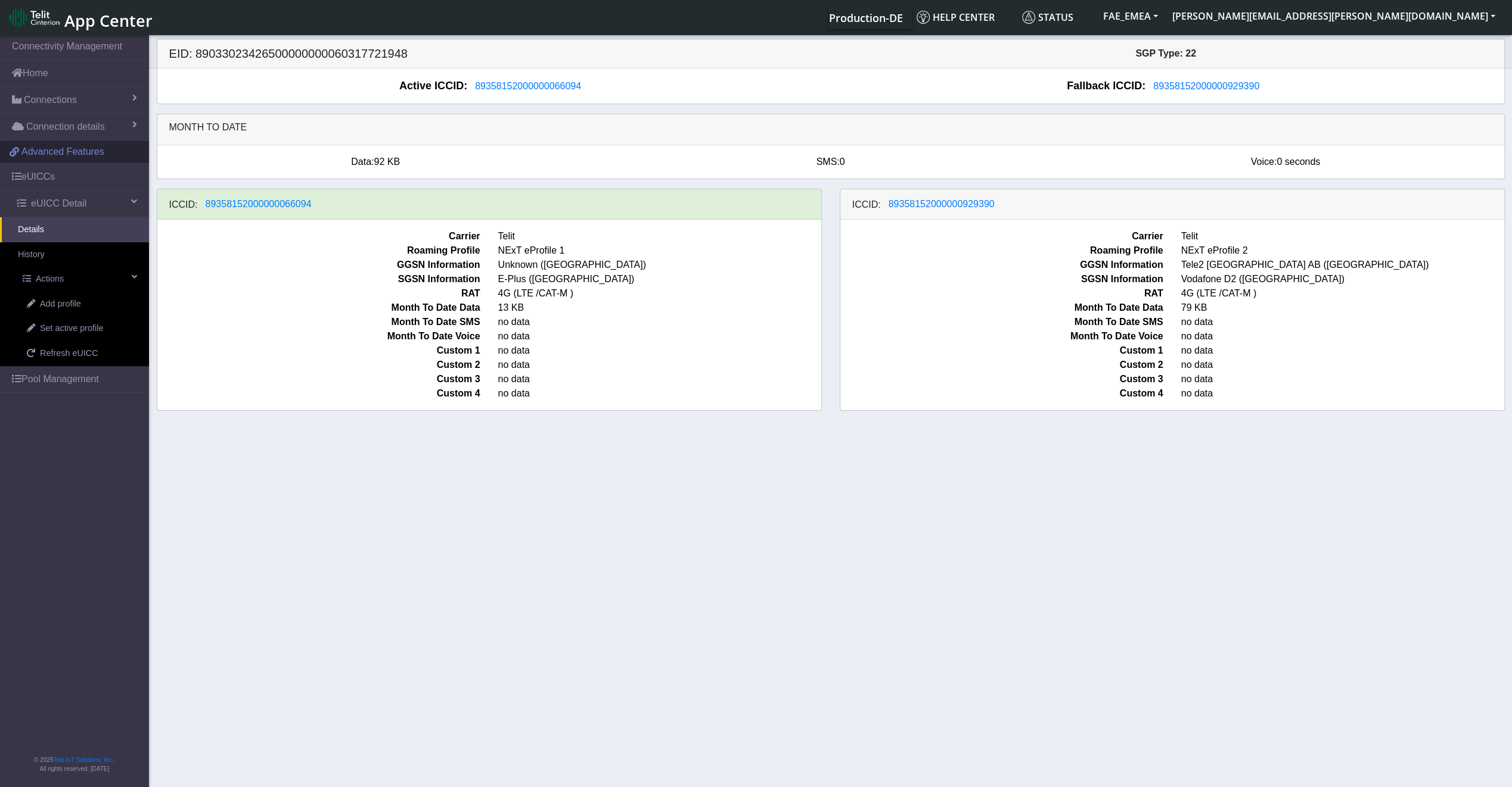
click at [96, 156] on span "Advanced Features" at bounding box center [62, 152] width 83 height 14
click at [81, 150] on span "Advanced Features" at bounding box center [62, 152] width 83 height 14
